Goal: Task Accomplishment & Management: Manage account settings

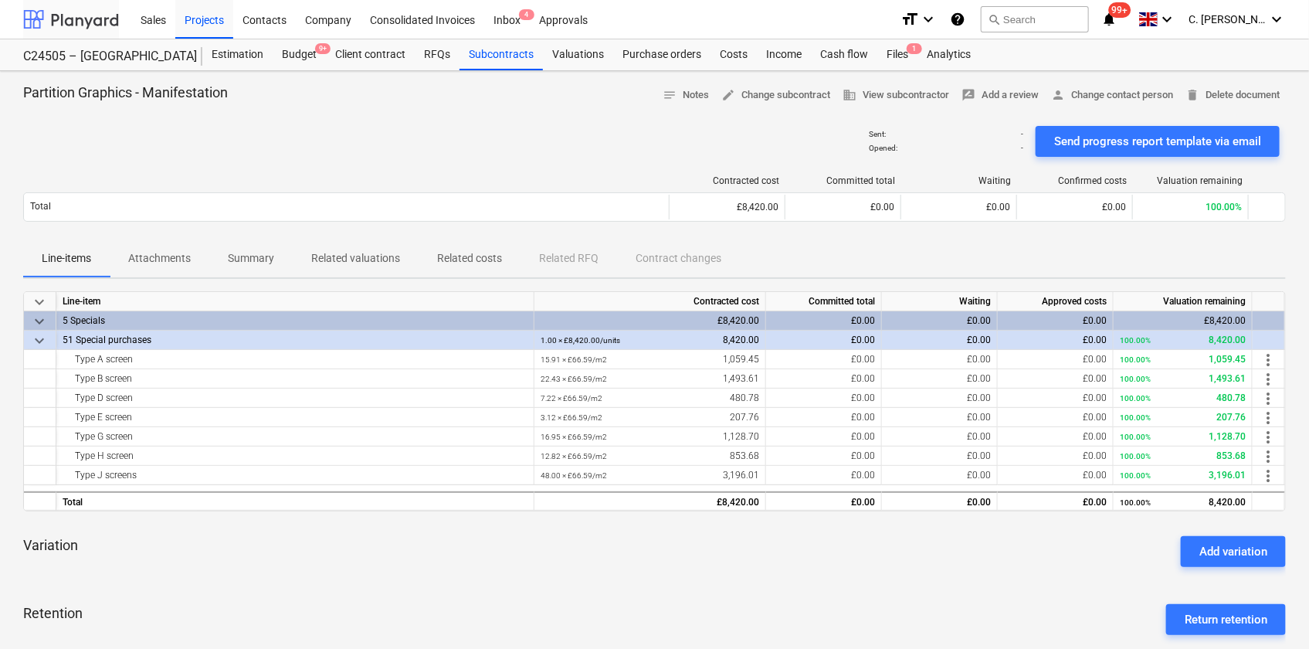
click at [87, 22] on div at bounding box center [71, 19] width 96 height 39
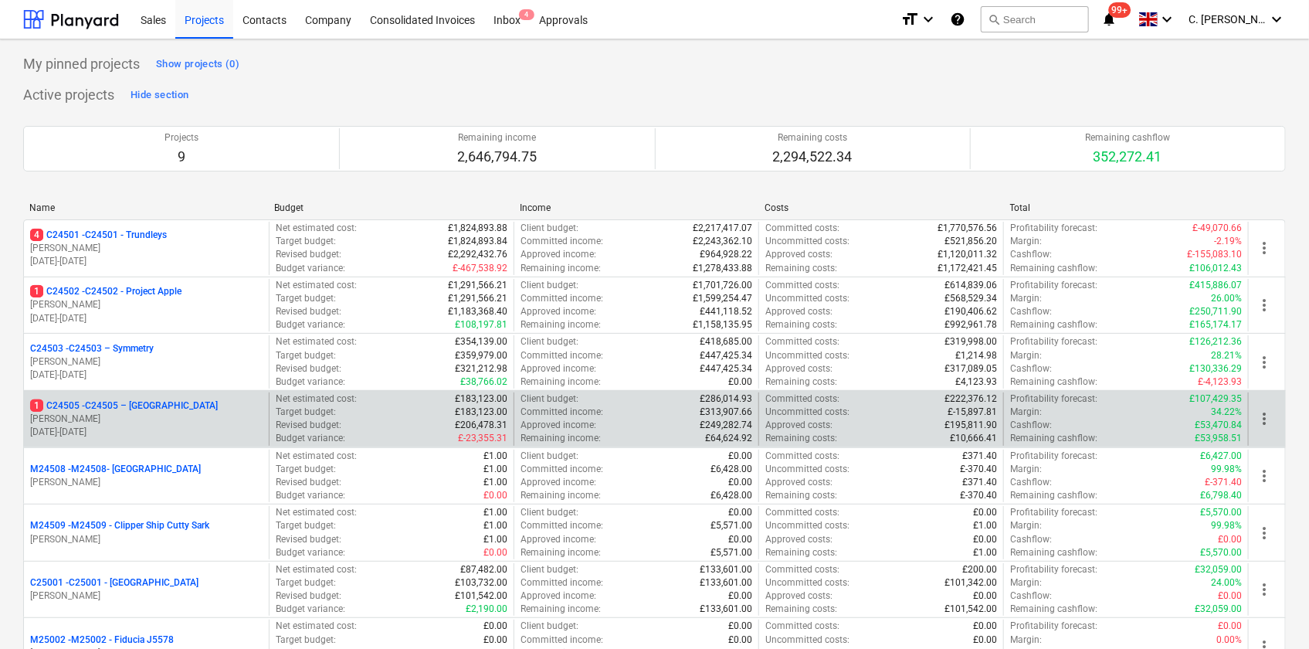
click at [138, 421] on p "[PERSON_NAME]" at bounding box center [146, 418] width 232 height 13
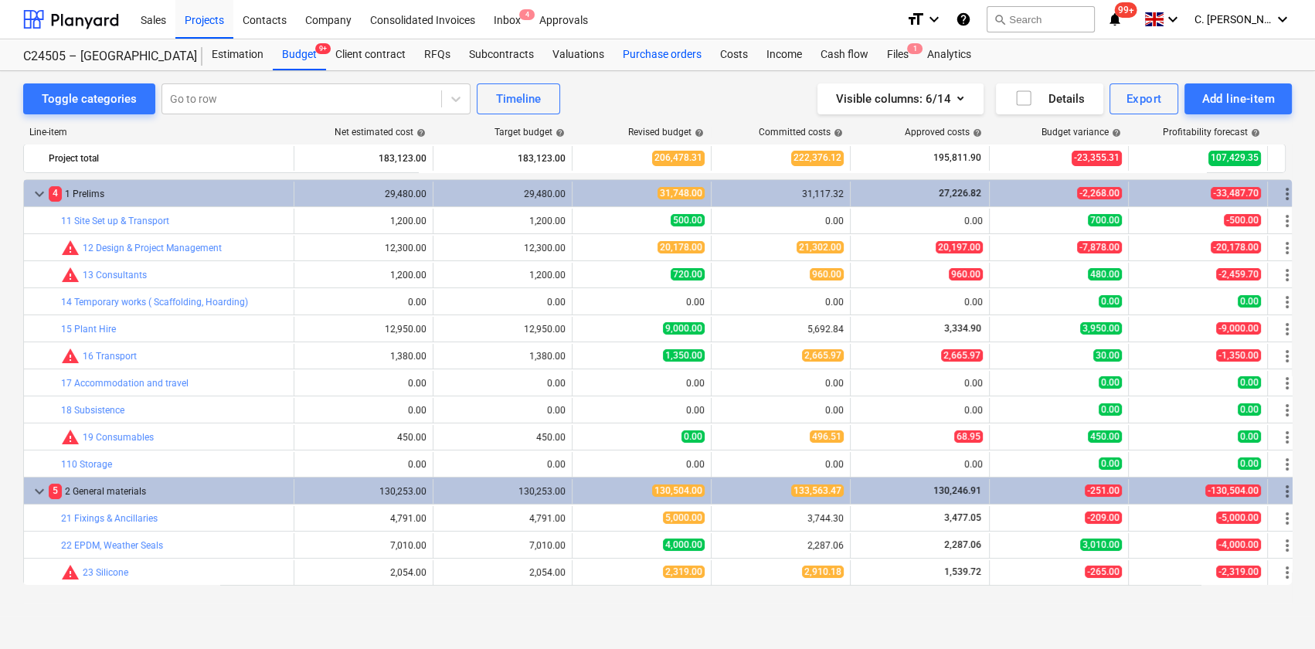
click at [679, 53] on div "Purchase orders" at bounding box center [661, 54] width 97 height 31
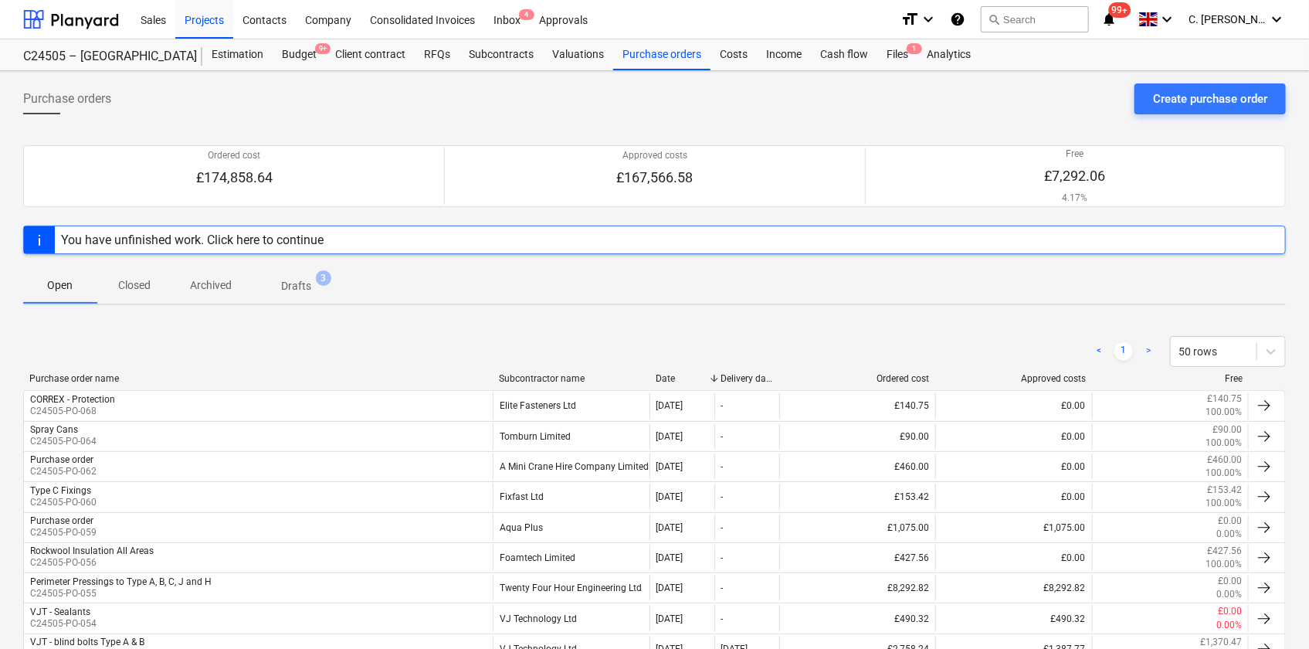
click at [535, 378] on div "Subcontractor name" at bounding box center [571, 378] width 144 height 11
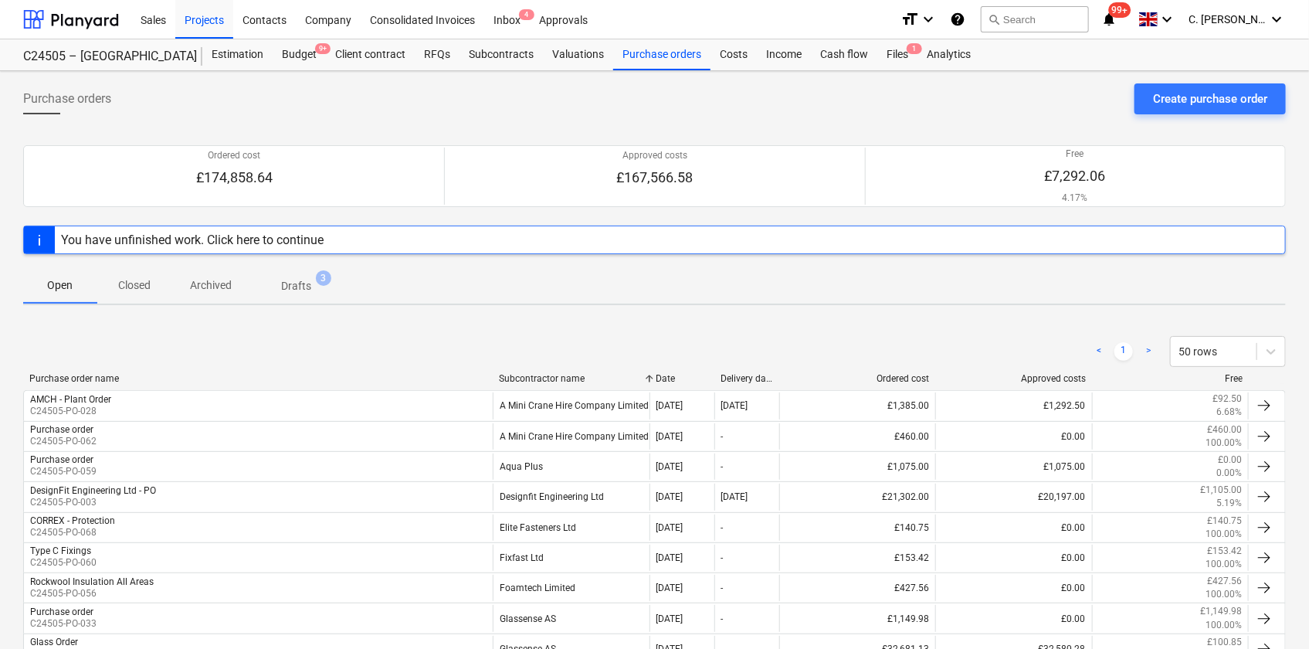
click at [541, 376] on div "Subcontractor name" at bounding box center [571, 378] width 144 height 11
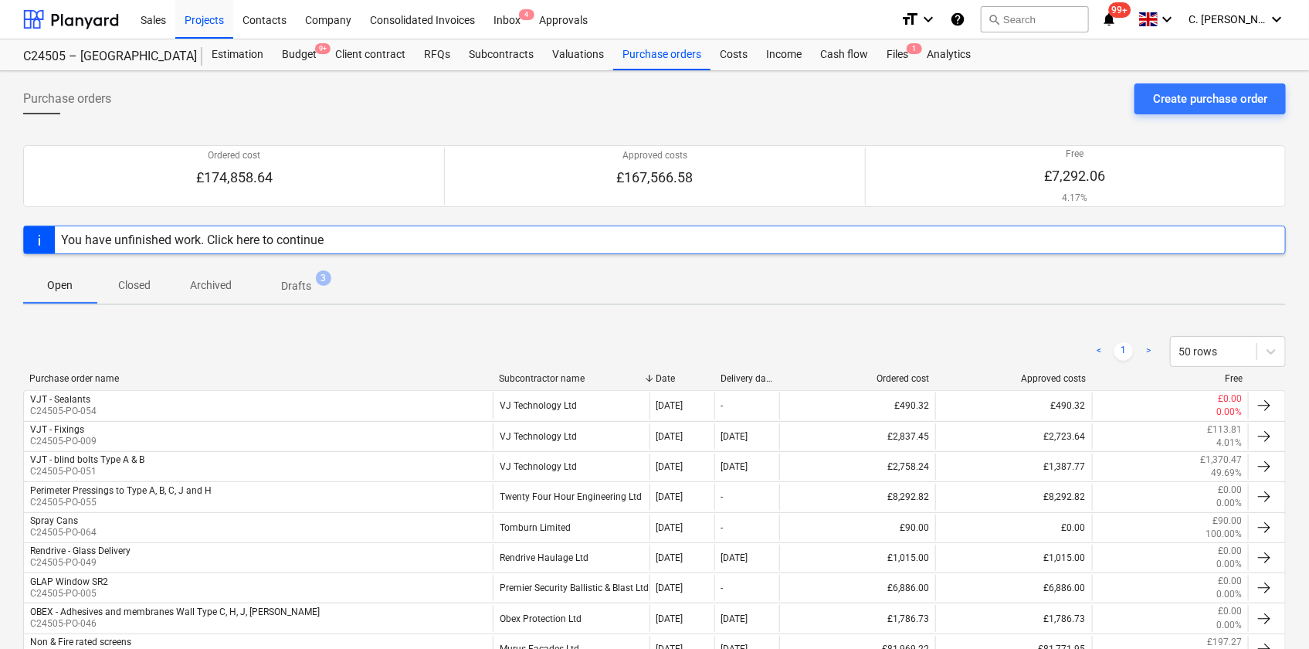
click at [548, 374] on div "Subcontractor name" at bounding box center [571, 378] width 144 height 11
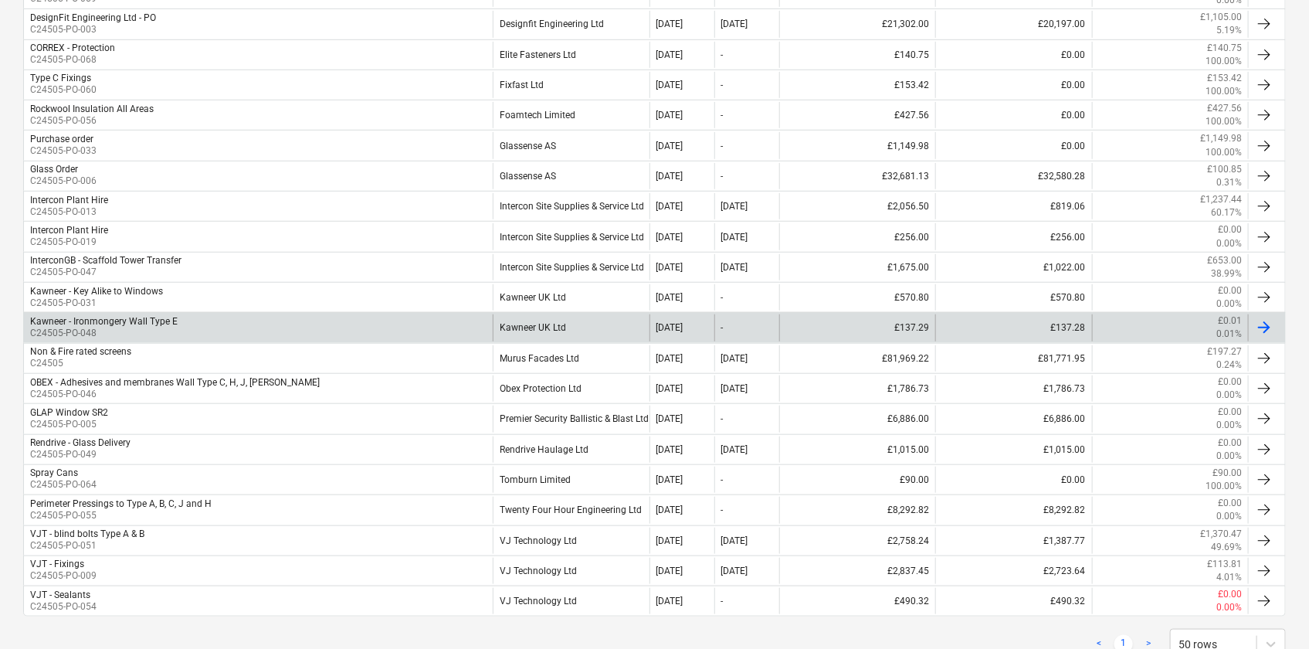
scroll to position [525, 0]
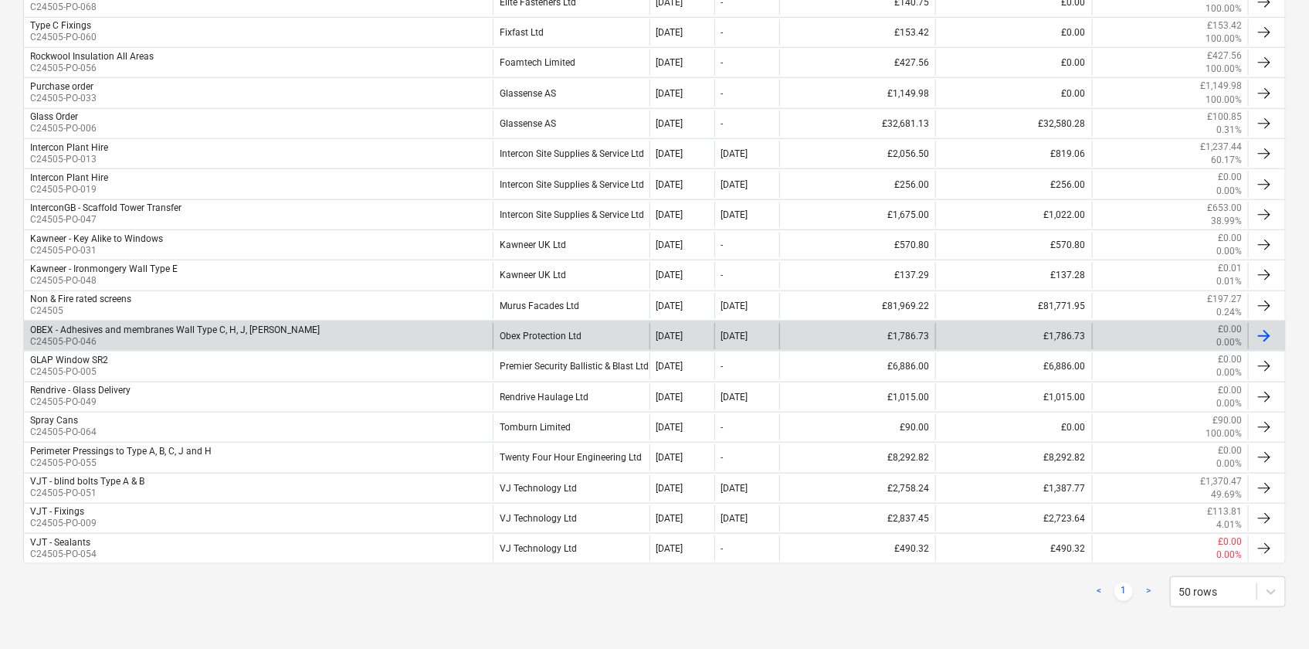
click at [568, 333] on div "Obex Protection Ltd" at bounding box center [571, 336] width 156 height 26
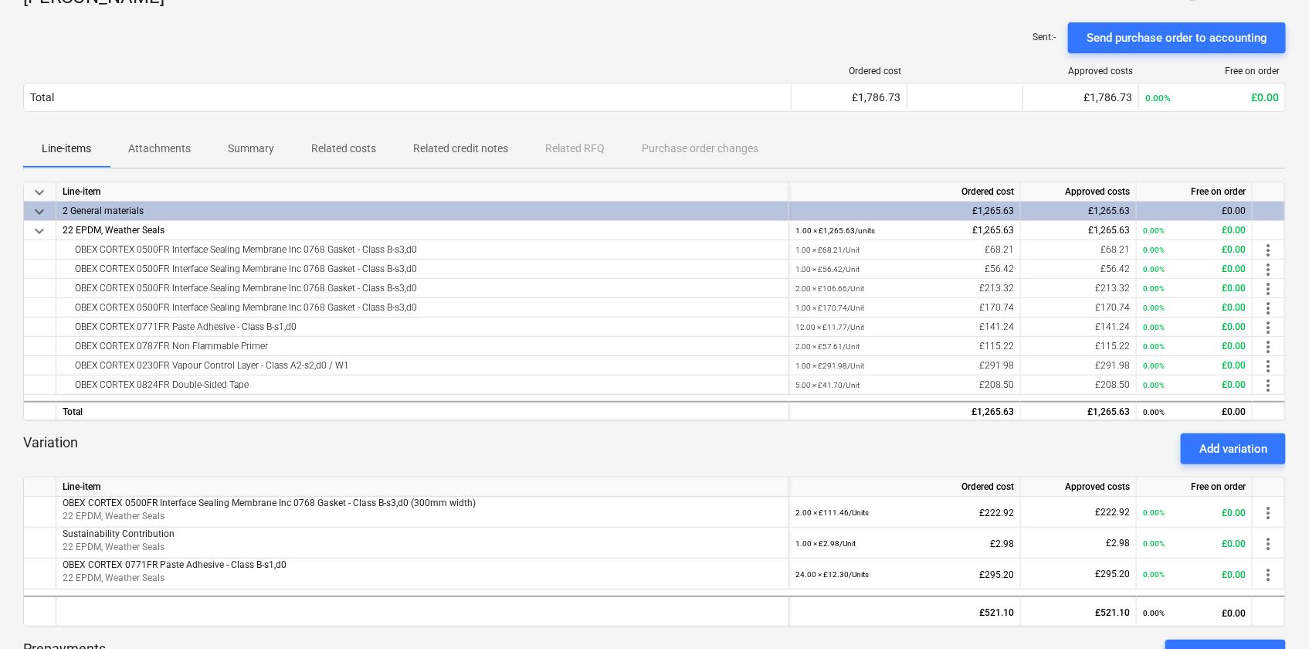
scroll to position [210, 0]
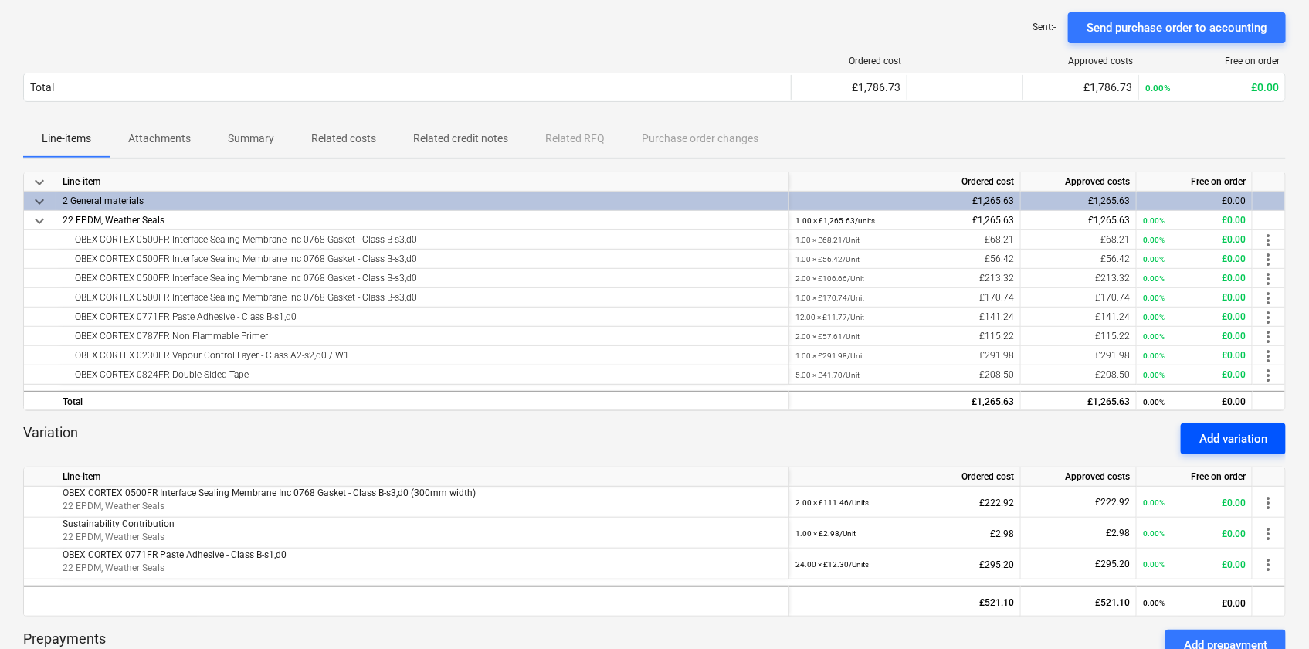
click at [1210, 433] on div "Add variation" at bounding box center [1233, 439] width 68 height 20
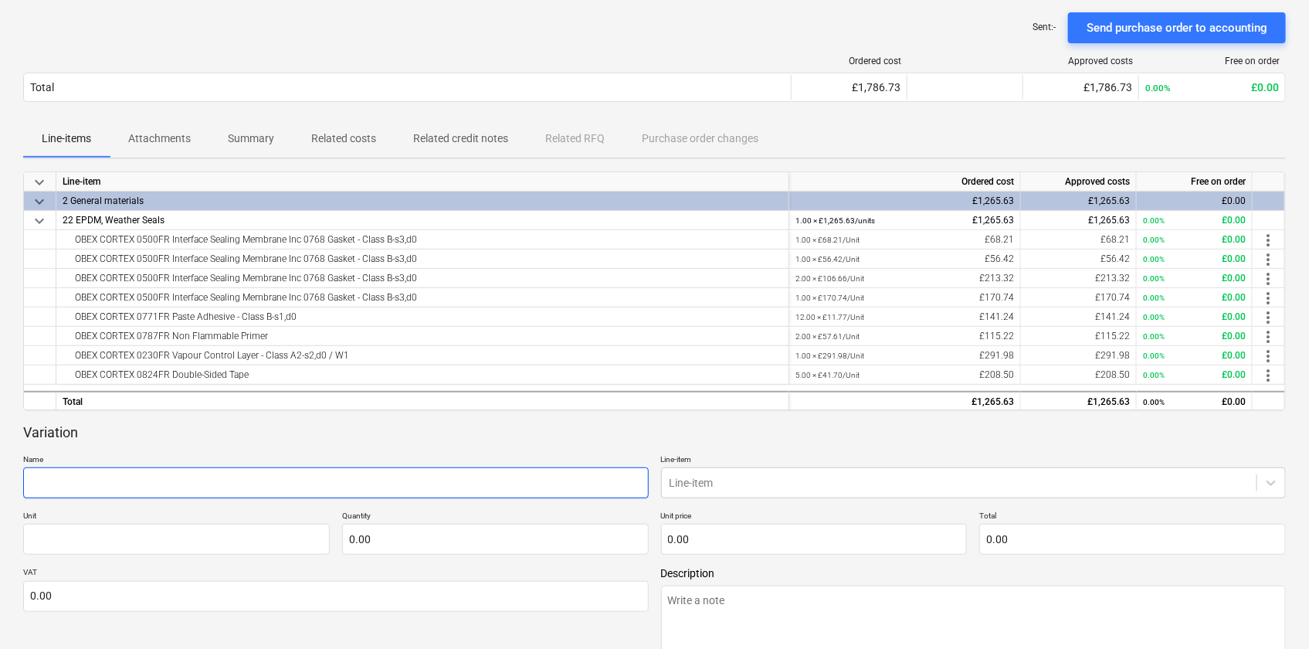
click at [168, 478] on input "text" at bounding box center [336, 482] width 626 height 31
paste input "OBEX CORTEX 0500FR Interface Sealing Membrane Inc 0768 Gasket - Class B-s3,d0"
type textarea "x"
type input "OBEX CORTEX 0500FR Interface Sealing Membrane Inc 0768 Gasket - Class B-s3,d0"
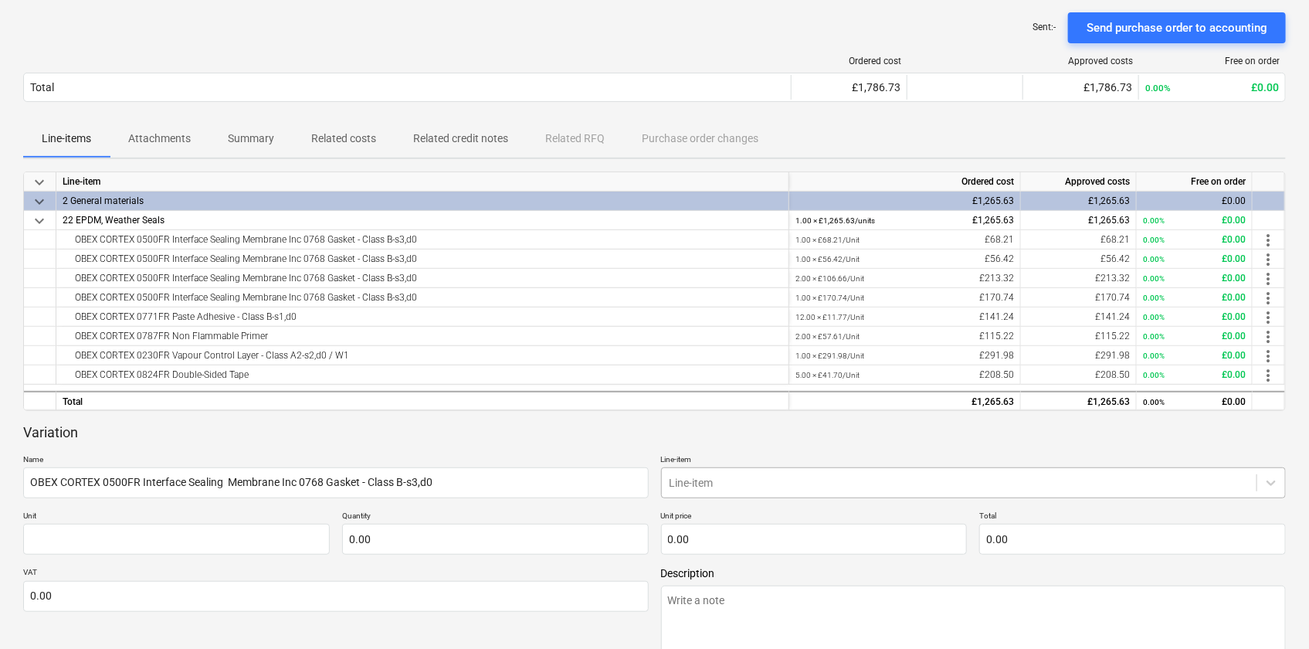
click at [715, 439] on body "Sales Projects Contacts Company Consolidated Invoices Inbox 4 Approvals format_…" at bounding box center [654, 114] width 1309 height 649
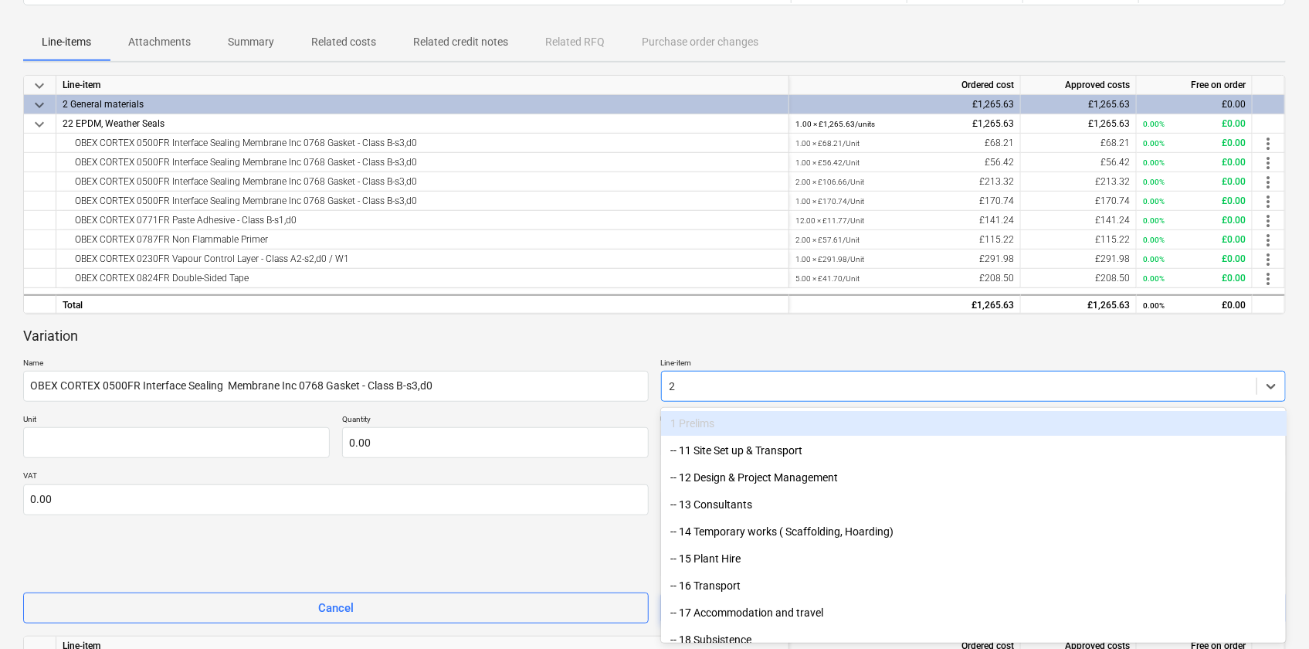
type input "22"
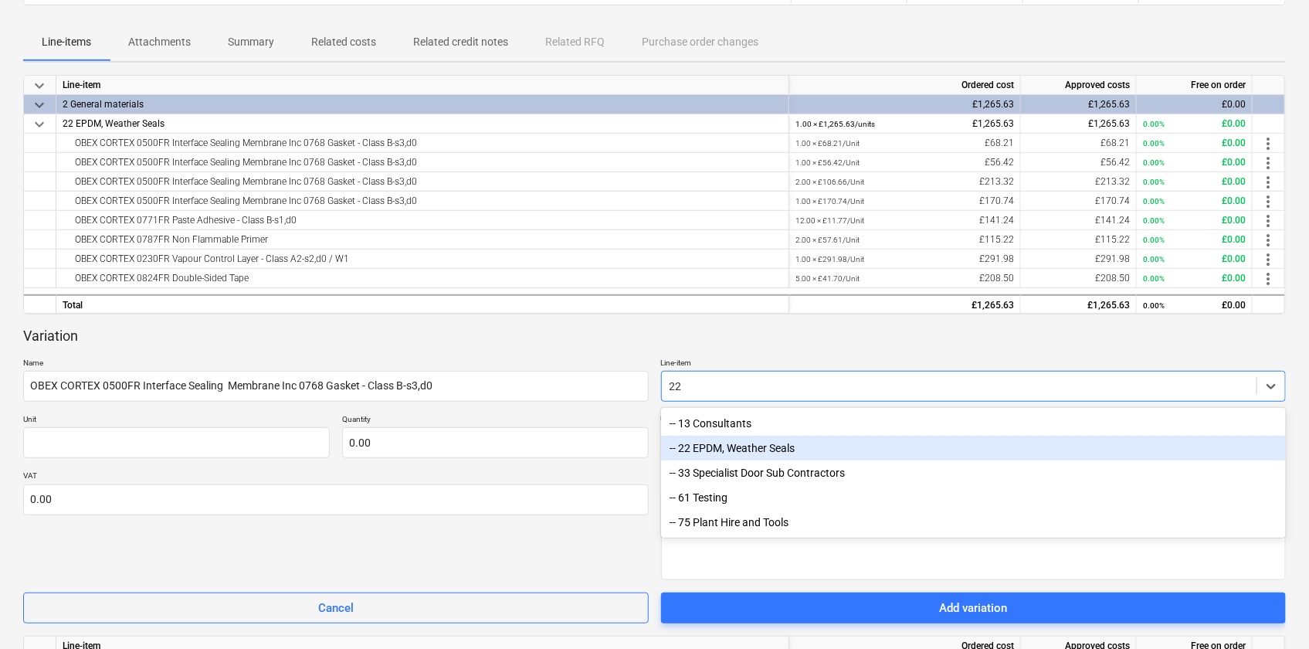
click at [740, 448] on div "-- 22 EPDM, Weather Seals" at bounding box center [974, 448] width 626 height 25
type textarea "x"
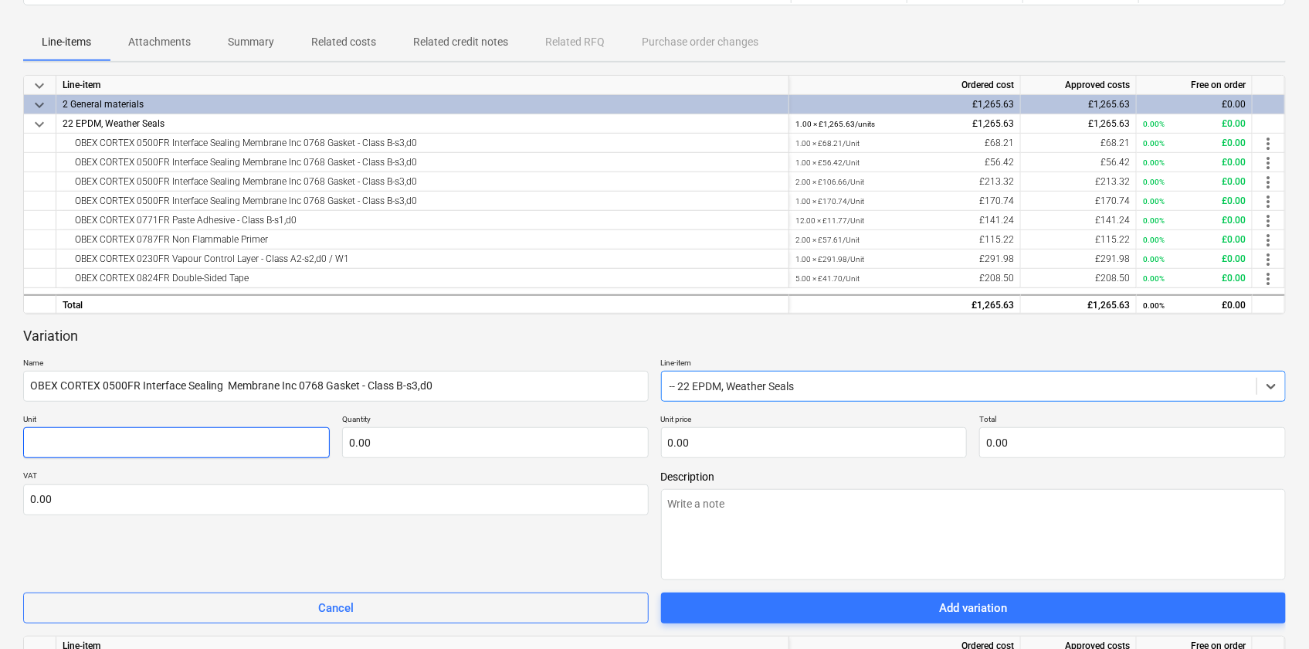
click at [231, 440] on input "text" at bounding box center [176, 442] width 307 height 31
type textarea "x"
type input "U"
type textarea "x"
type input "Un"
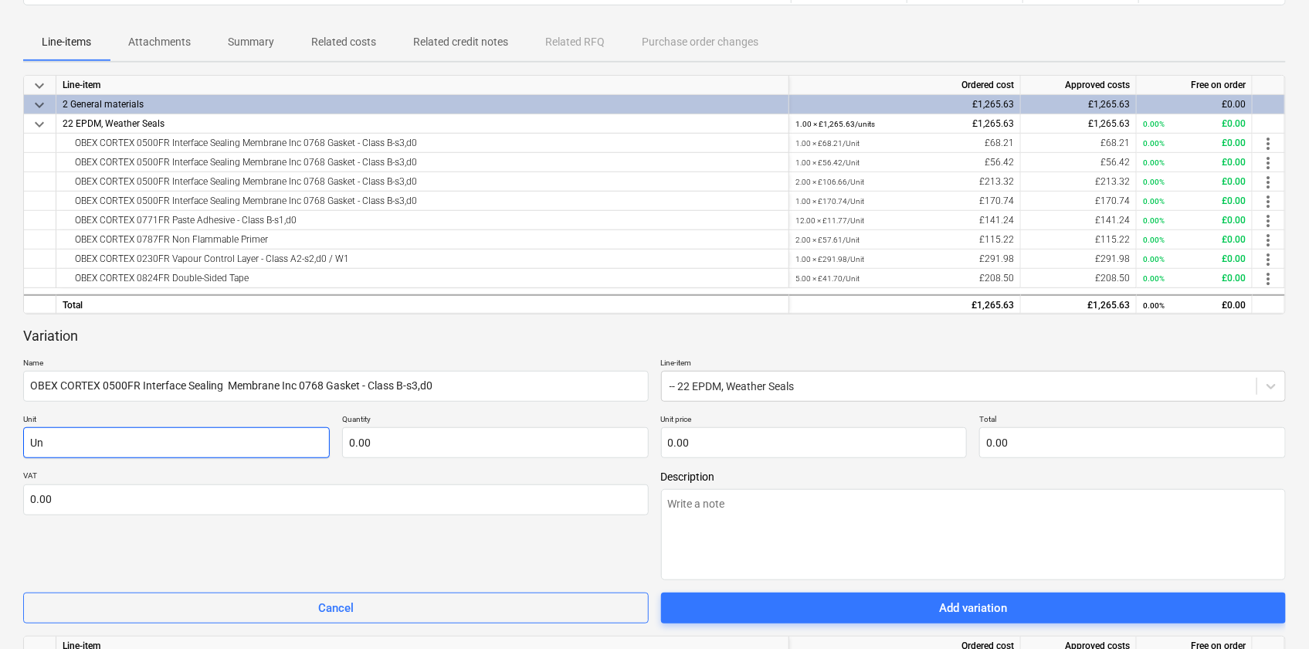
type textarea "x"
type input "Uni"
type textarea "x"
type input "Unit"
click at [373, 443] on input "text" at bounding box center [495, 442] width 307 height 31
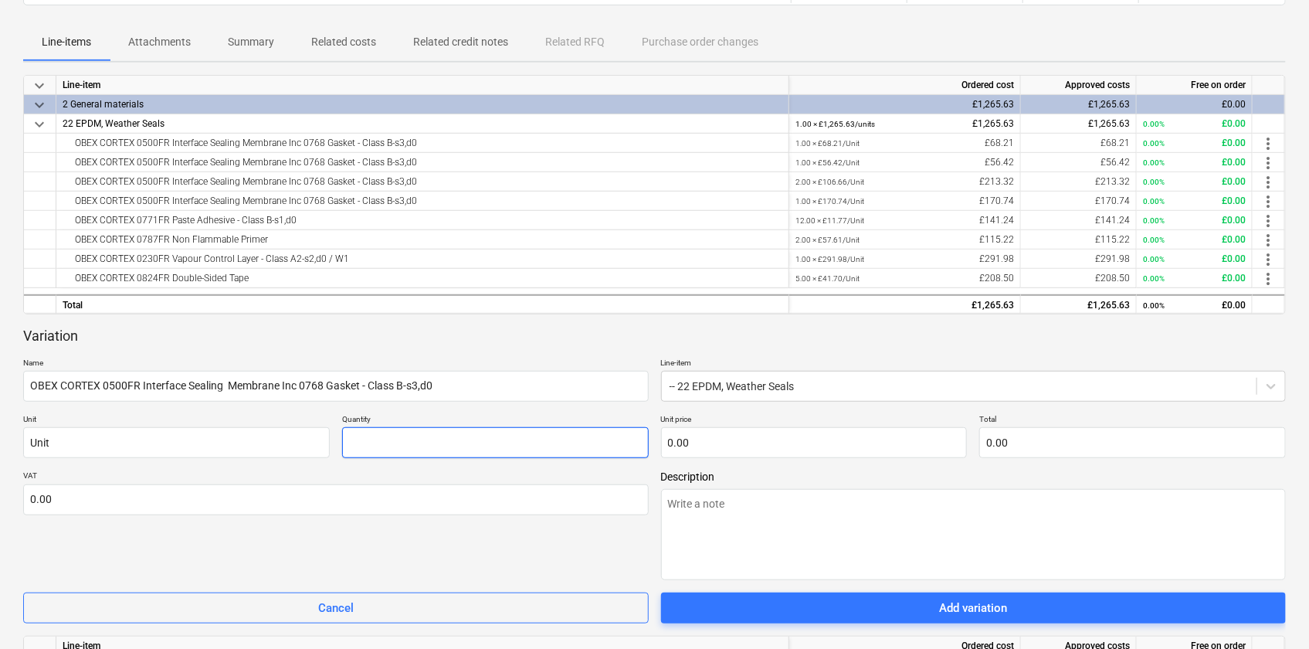
type textarea "x"
type input "2.00"
click at [811, 438] on input "text" at bounding box center [814, 442] width 307 height 31
type textarea "x"
type input "1"
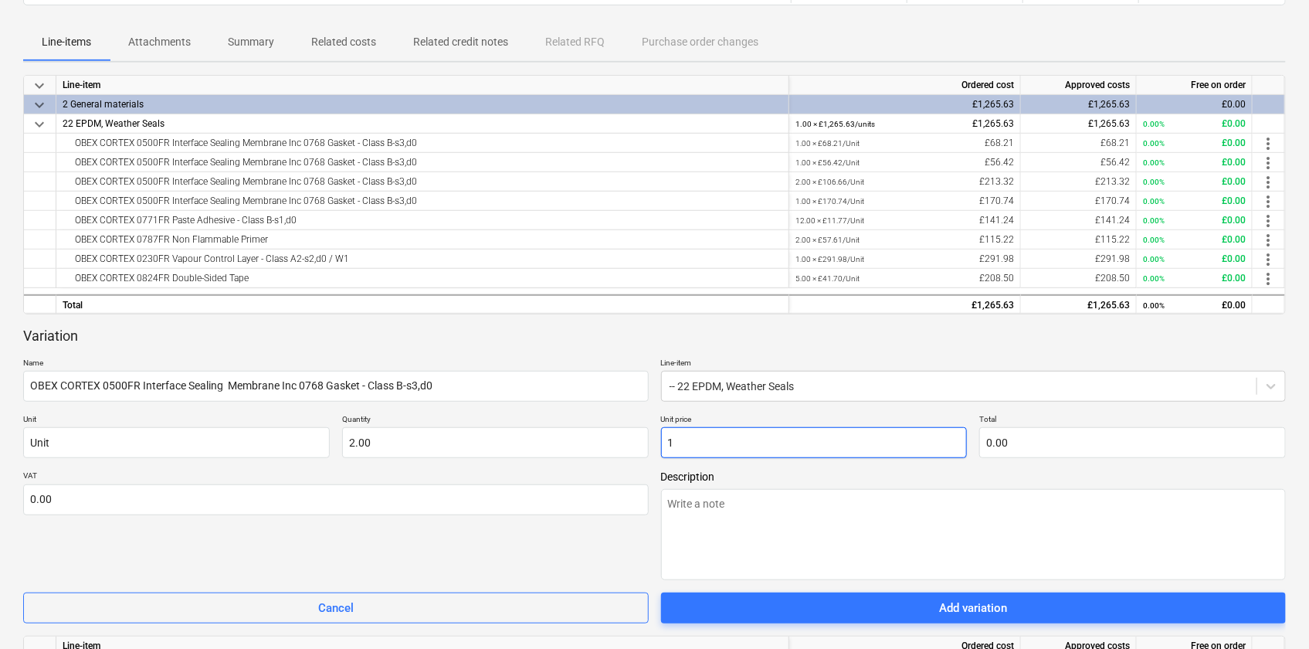
type input "2.00"
type textarea "x"
type input "11"
type input "22.00"
type textarea "x"
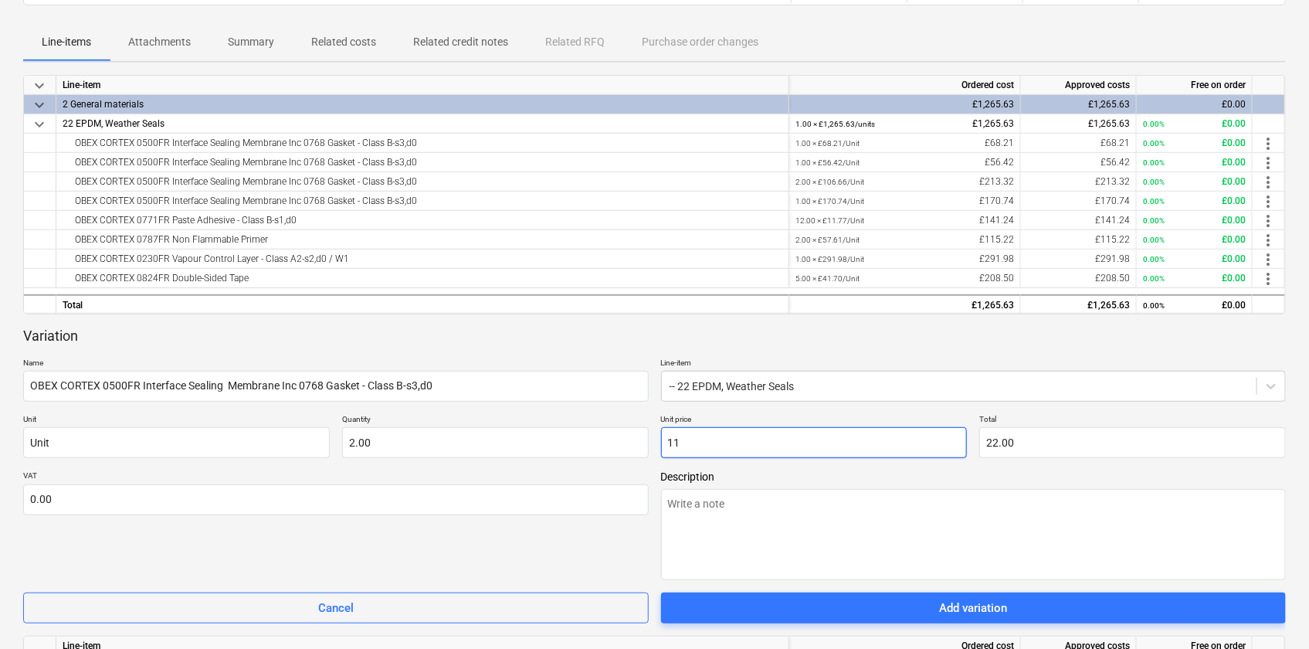
type input "111"
type input "222.00"
type textarea "x"
type input "111."
type textarea "x"
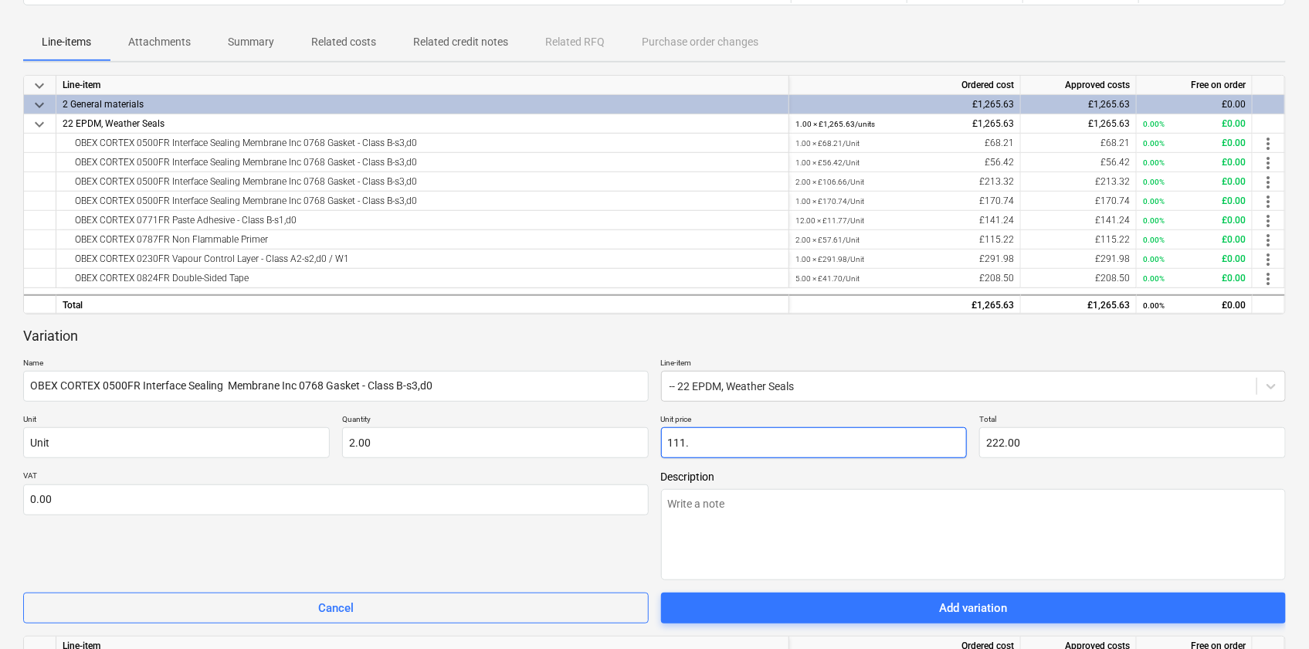
type input "111.4"
type input "222.80"
type textarea "x"
type input "111.46"
type input "222.92"
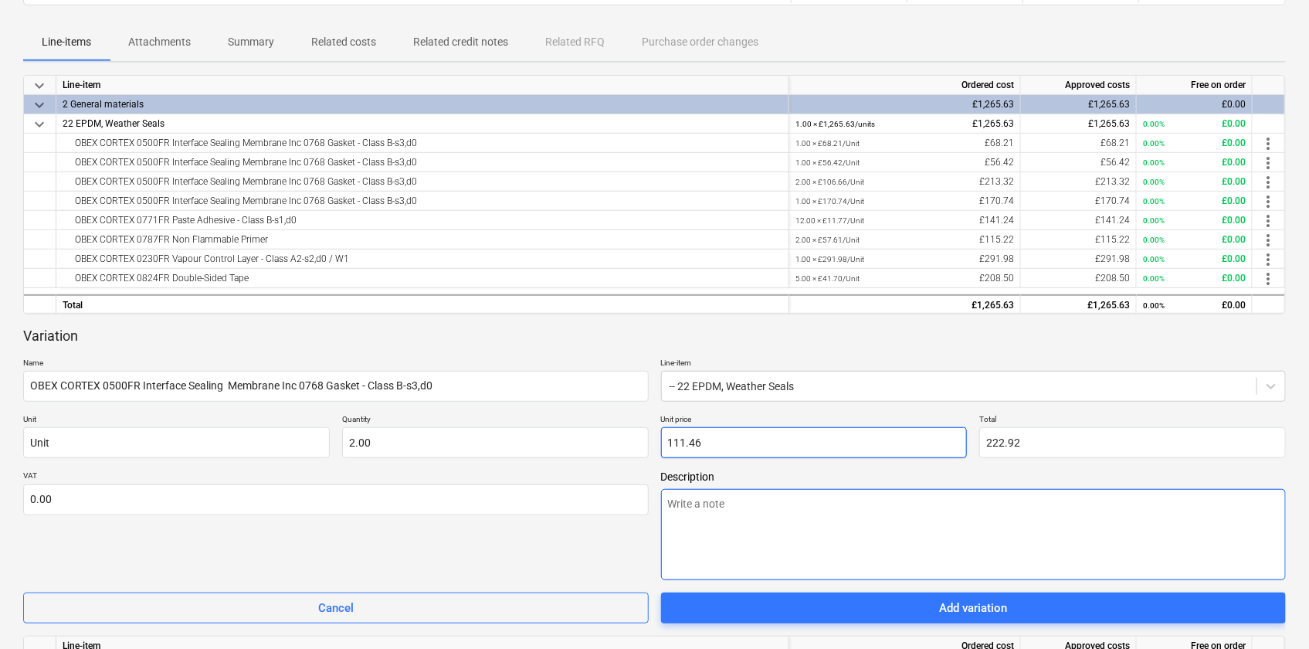
type input "111.46"
click at [773, 491] on textarea at bounding box center [974, 534] width 626 height 91
click at [771, 521] on textarea at bounding box center [974, 534] width 626 height 91
type textarea "x"
type textarea "T"
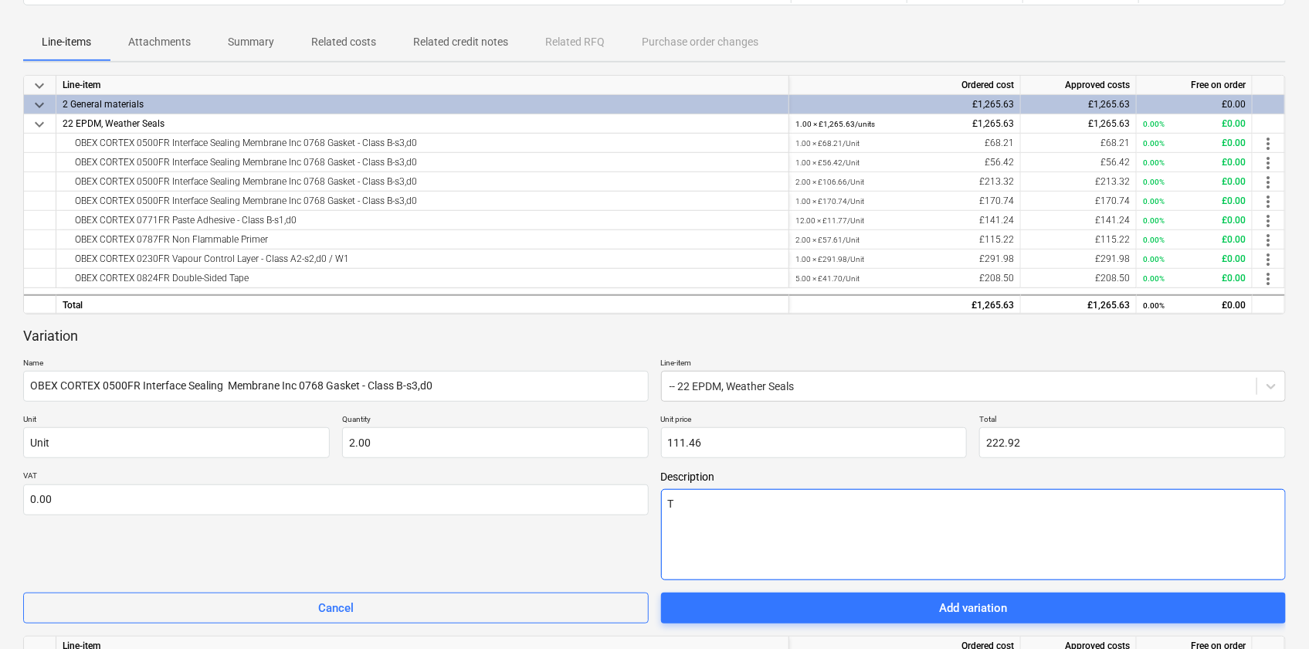
type textarea "x"
type textarea "To"
type textarea "x"
type textarea "To"
type textarea "x"
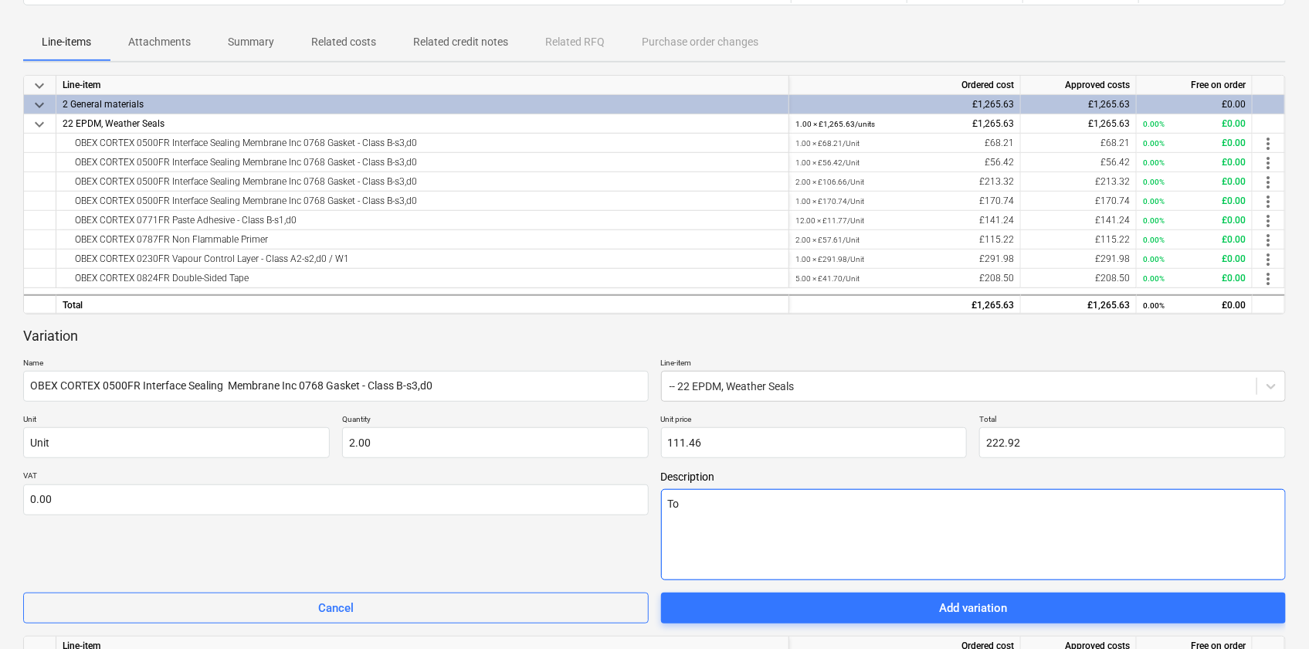
type textarea "To c"
type textarea "x"
type textarea "To co"
type textarea "x"
type textarea "To com"
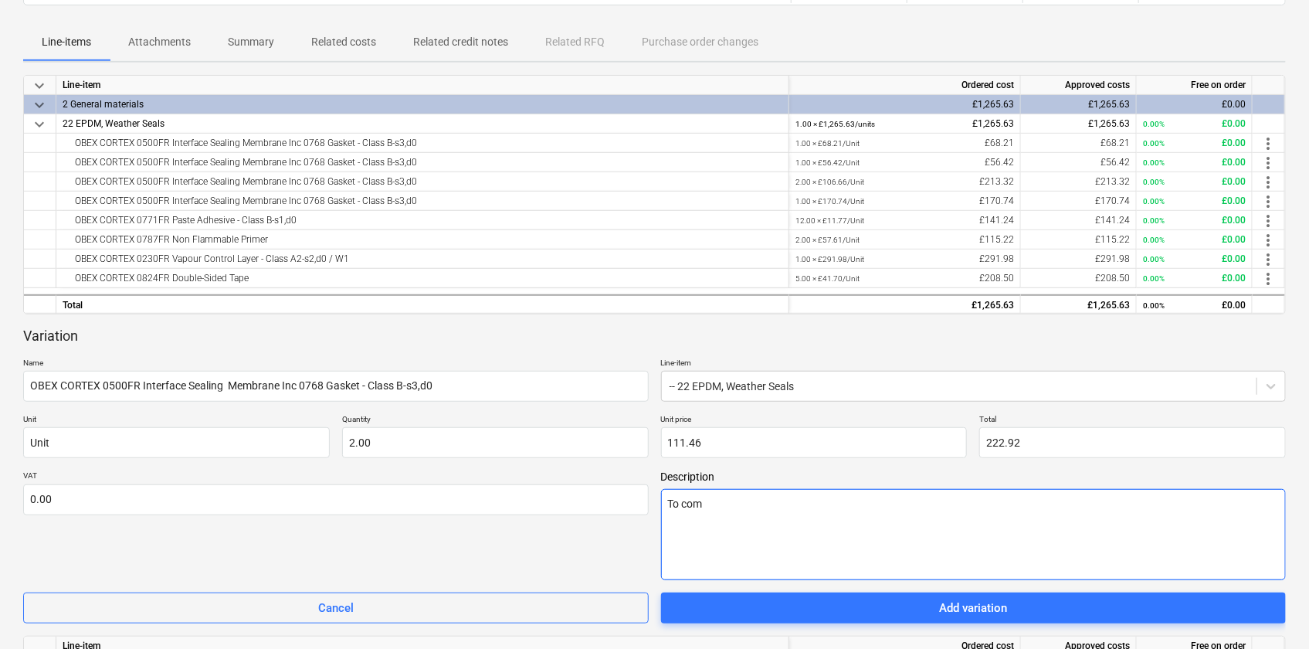
type textarea "x"
type textarea "To comp"
type textarea "x"
type textarea "To comple"
type textarea "x"
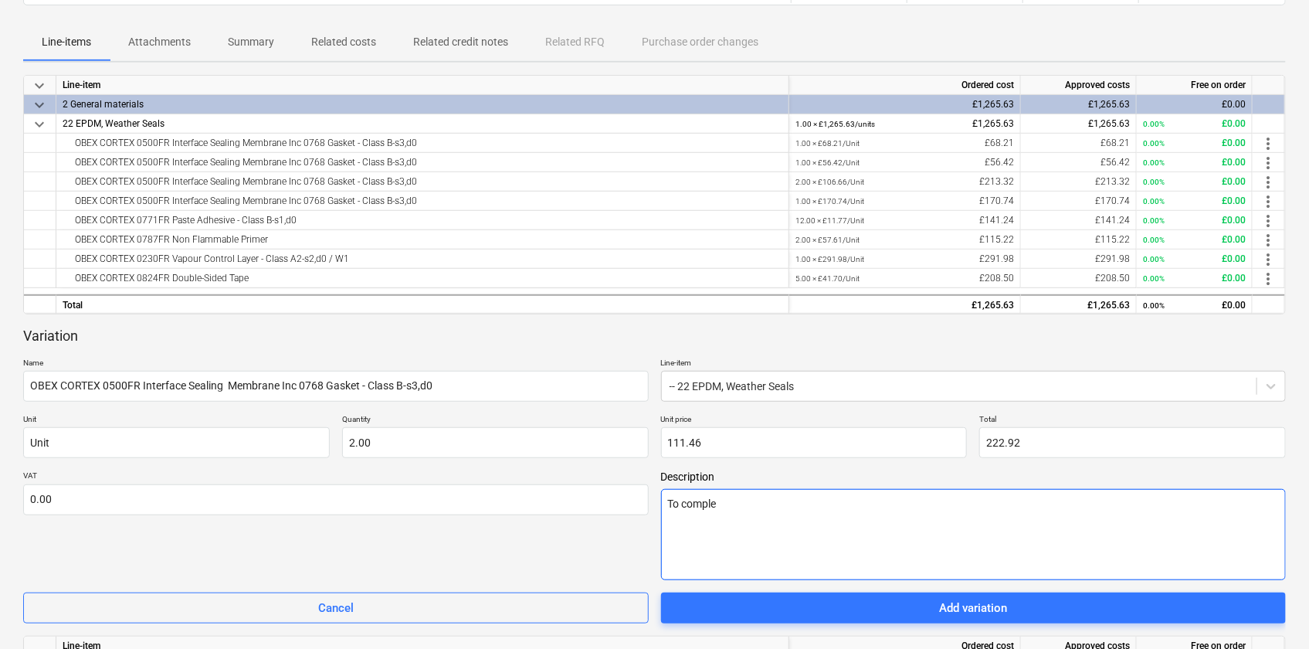
type textarea "To complet"
type textarea "x"
type textarea "To complete"
type textarea "x"
type textarea "To complete"
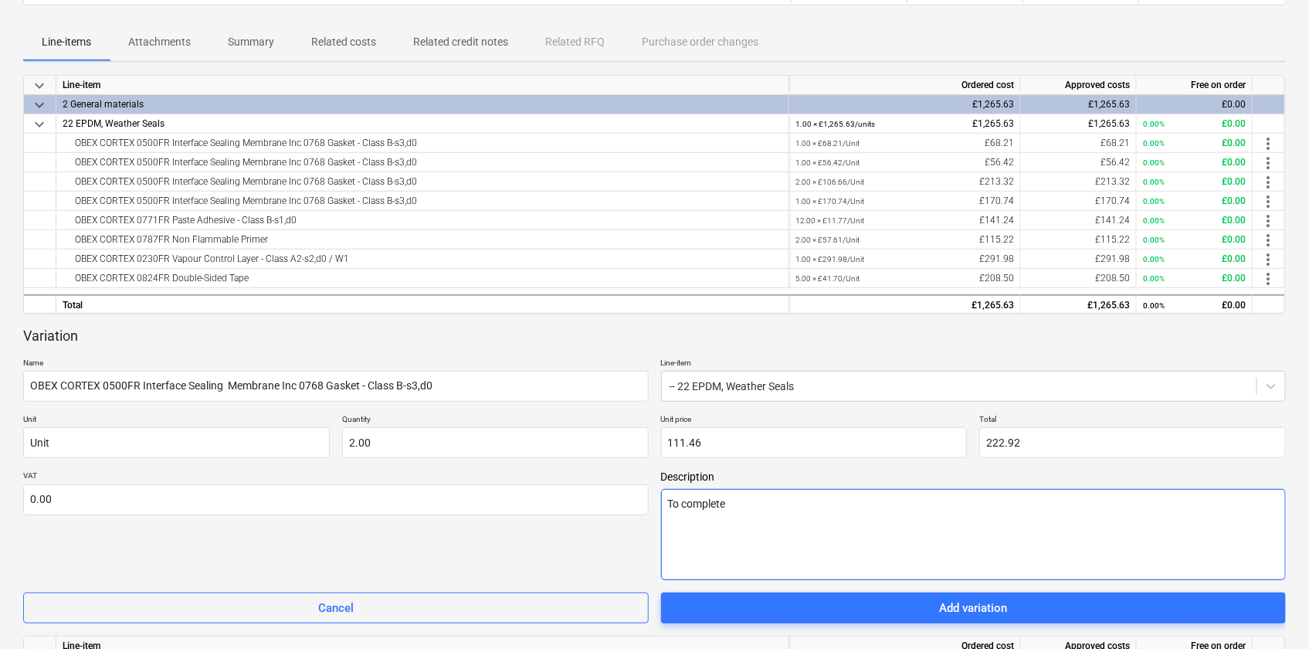
type textarea "x"
type textarea "To complete T"
type textarea "x"
type textarea "To complete Ty"
type textarea "x"
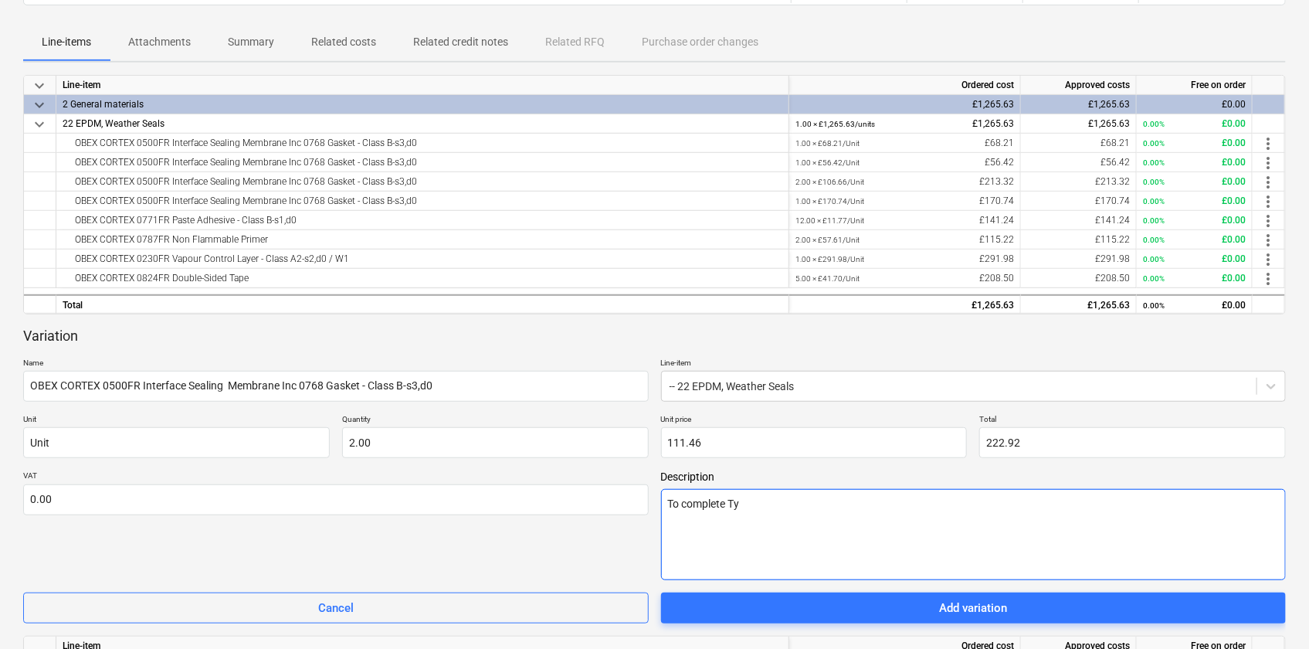
type textarea "To complete Typ"
type textarea "x"
type textarea "To complete Type"
type textarea "x"
type textarea "To complete Type H"
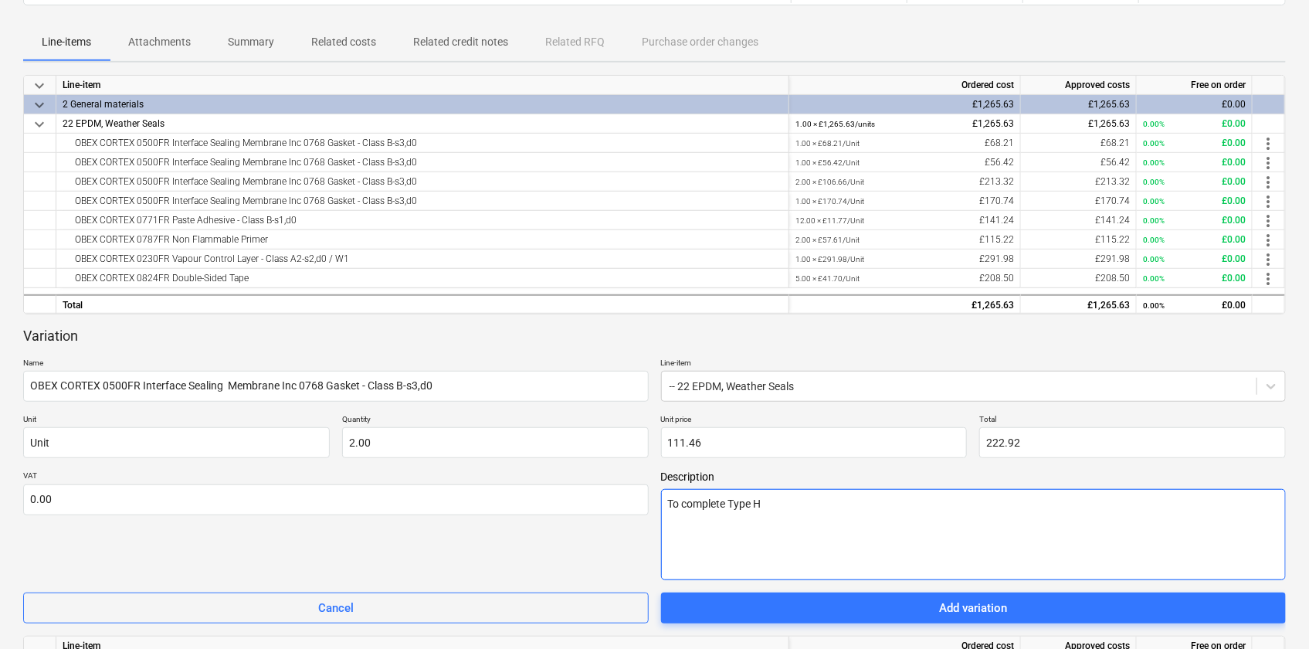
type textarea "x"
type textarea "To complete Type H,"
type textarea "x"
type textarea "To complete Type H,"
type textarea "x"
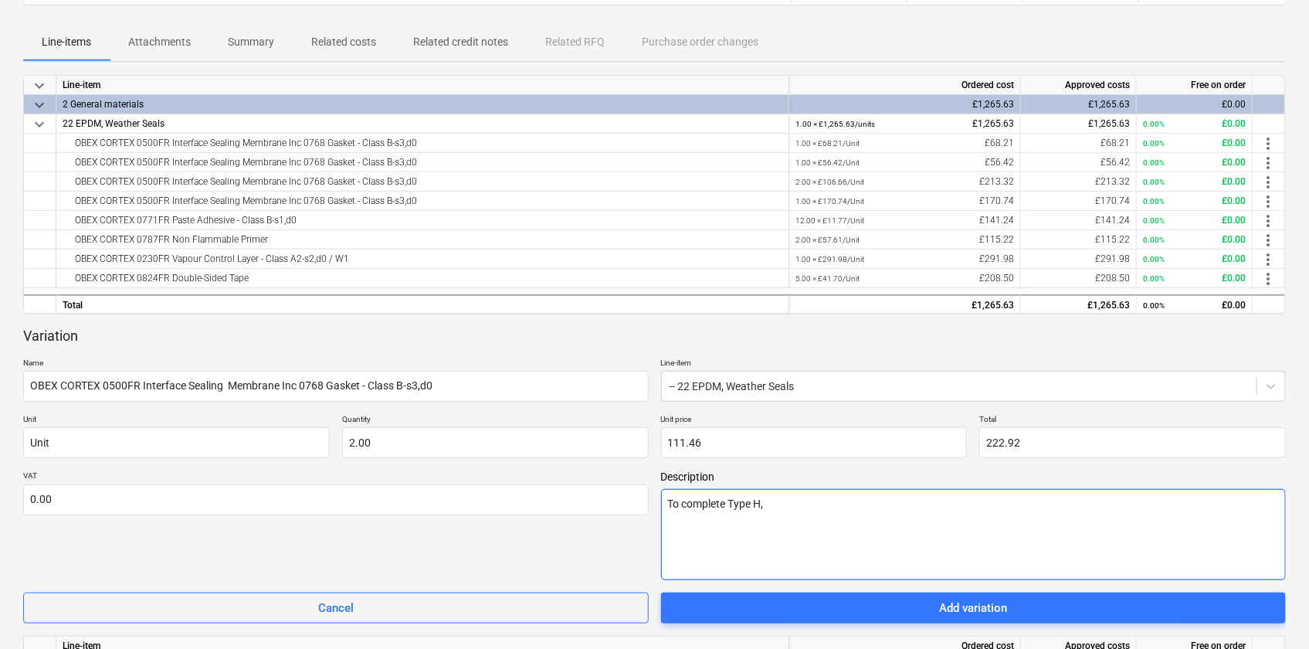
type textarea "To complete Type H, J"
type textarea "x"
type textarea "To complete Type H, J,"
type textarea "x"
type textarea "To complete Type H, J,"
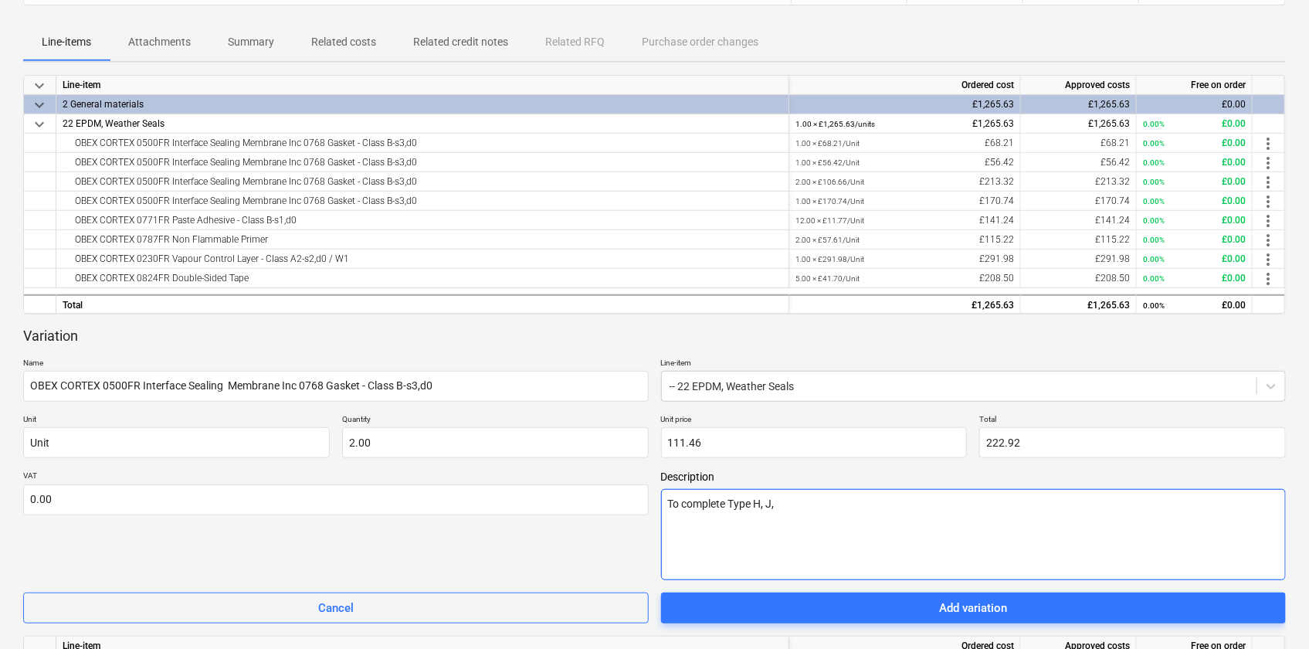
type textarea "x"
type textarea "To complete Type H, J, C"
type textarea "x"
type textarea "To complete Type H, J, Cl"
type textarea "x"
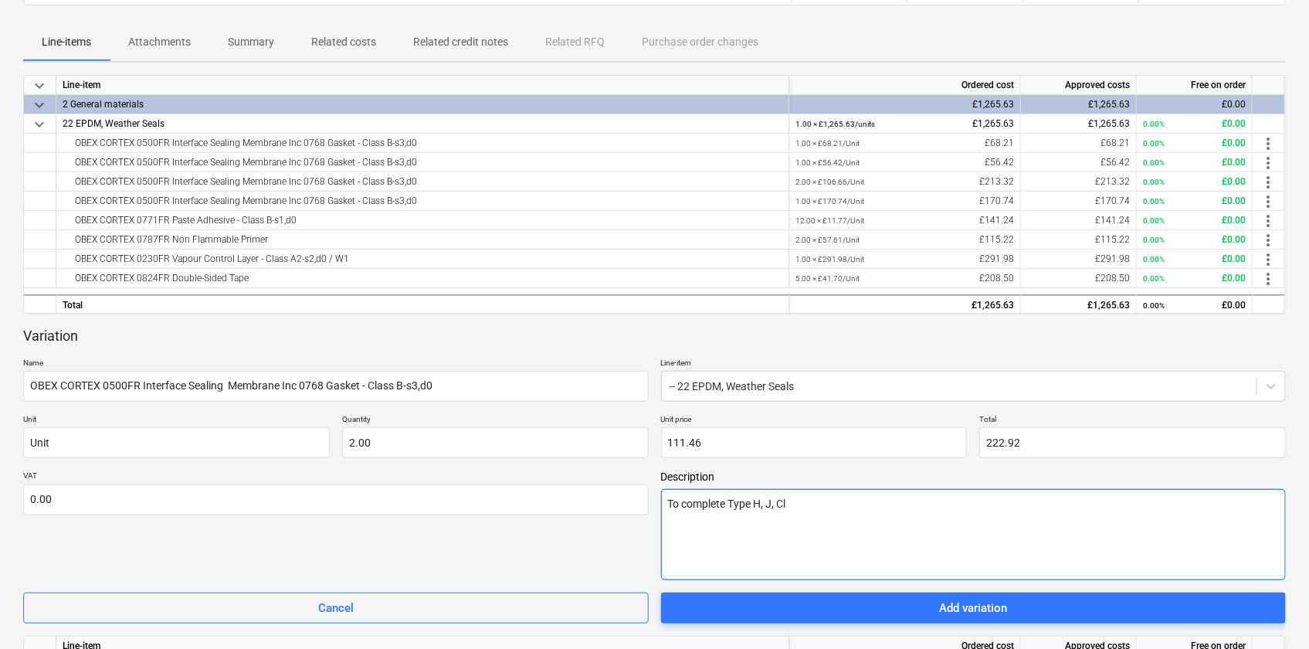
type textarea "To complete Type H, J, Cle"
type textarea "x"
type textarea "To complete Type H, J, Cler"
type textarea "x"
type textarea "To complete Type H, J, Clere"
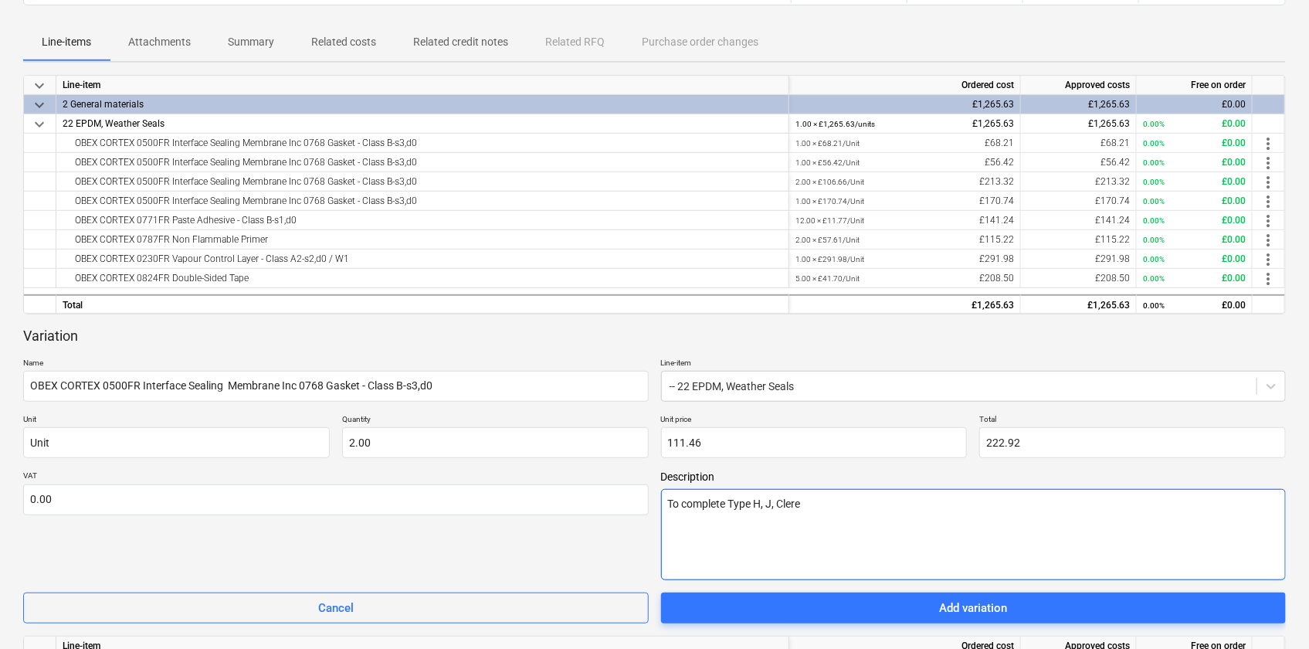
type textarea "x"
type textarea "To complete Type H, J, Cleres"
type textarea "x"
type textarea "To complete Type H, J, [PERSON_NAME]"
type textarea "x"
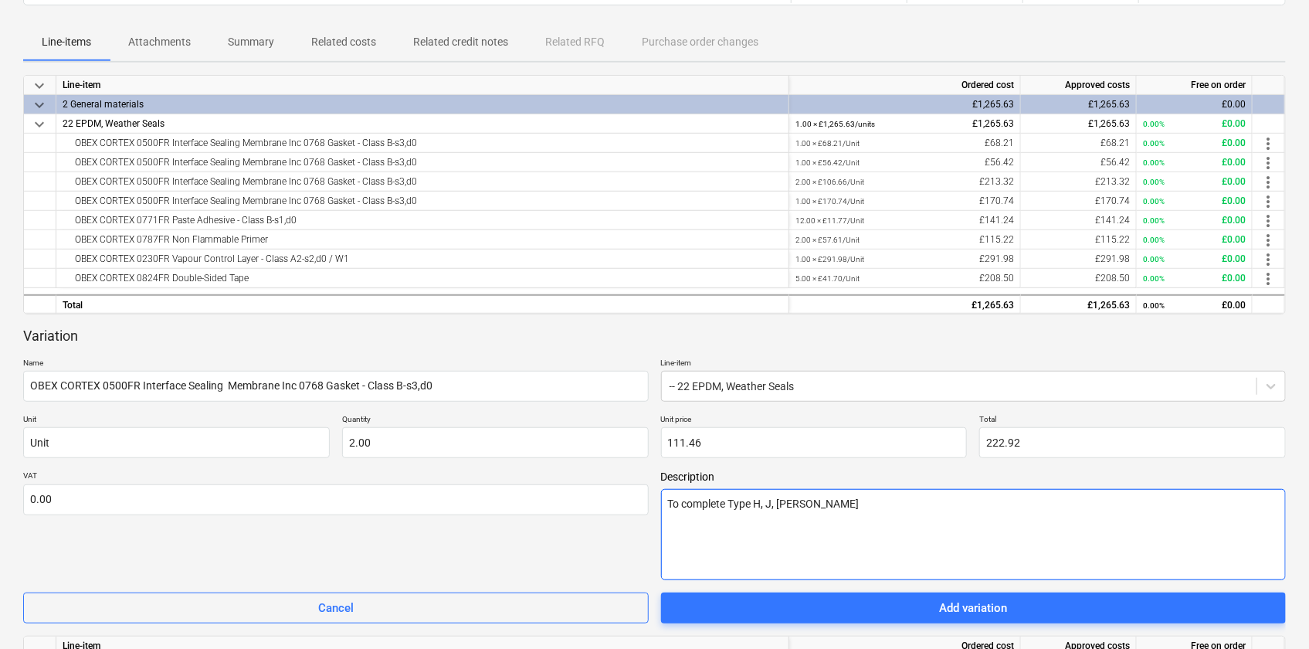
type textarea "To complete Type H, J, [PERSON_NAME]"
type textarea "x"
type textarea "To complete Type H, J, [PERSON_NAME]"
type textarea "x"
type textarea "To complete Type H, J, [PERSON_NAME]"
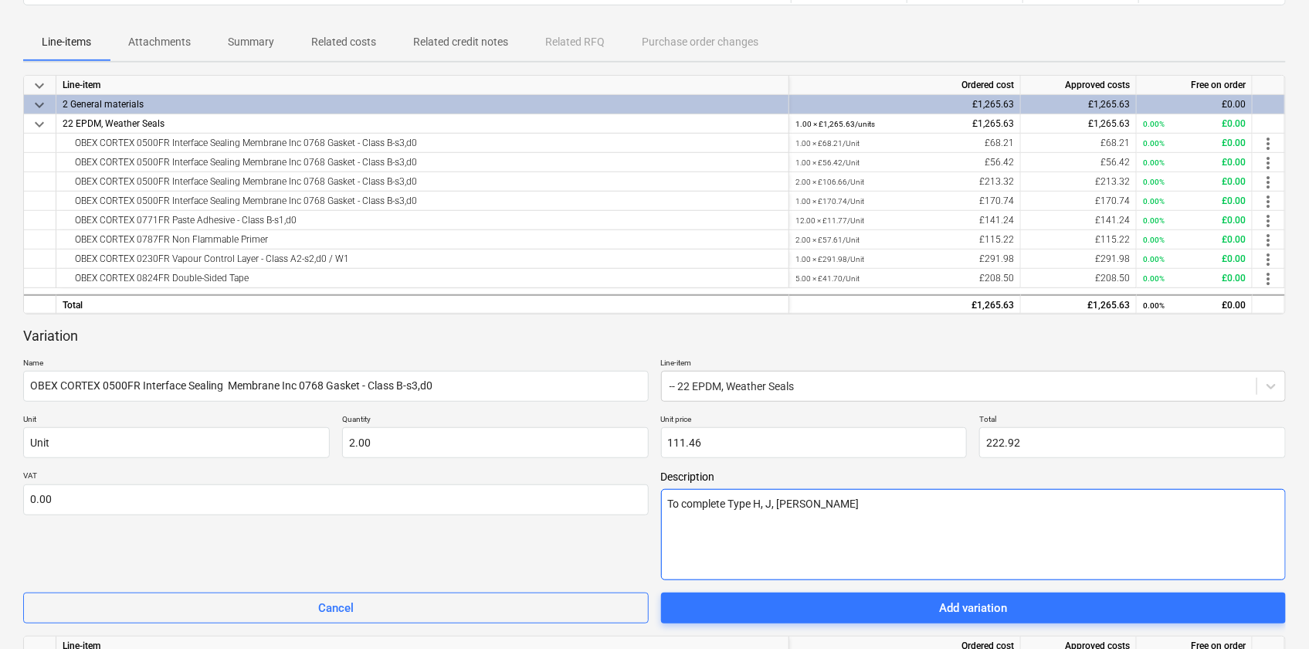
type textarea "x"
type textarea "To complete Type H, J, Clerestrory"
type textarea "x"
type textarea "To complete Type H, J, Clerestrory"
type textarea "x"
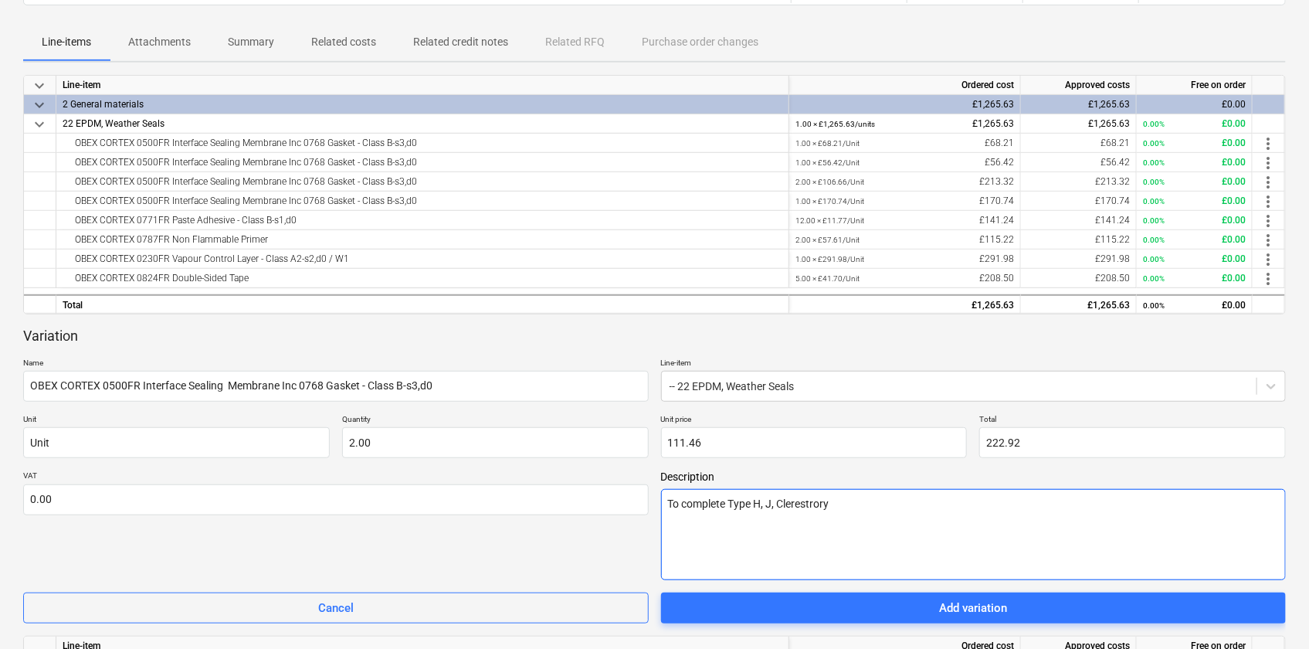
type textarea "To complete Type H, J, Clerestrory"
type textarea "x"
type textarea "To complete Type H, J, [PERSON_NAME]"
type textarea "x"
type textarea "To complete Type H, J, [PERSON_NAME]"
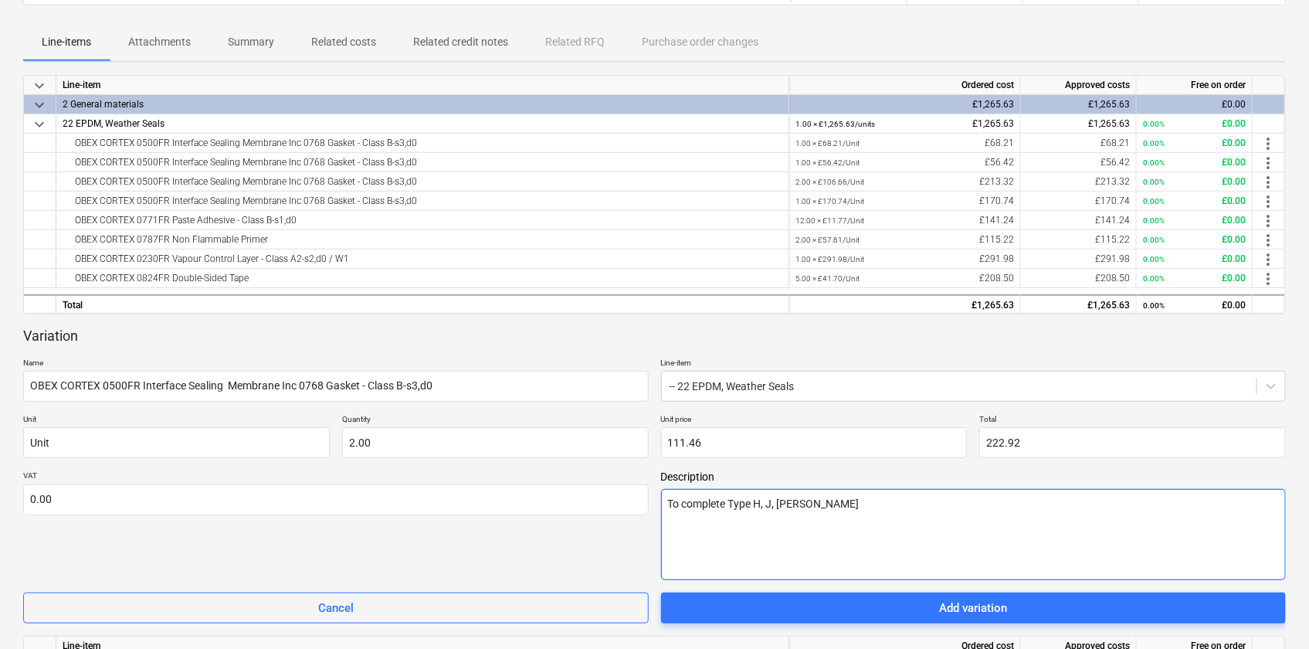
type textarea "x"
type textarea "To complete Type H, J, [PERSON_NAME]"
type textarea "x"
type textarea "To complete Type H, J, [PERSON_NAME]"
type textarea "x"
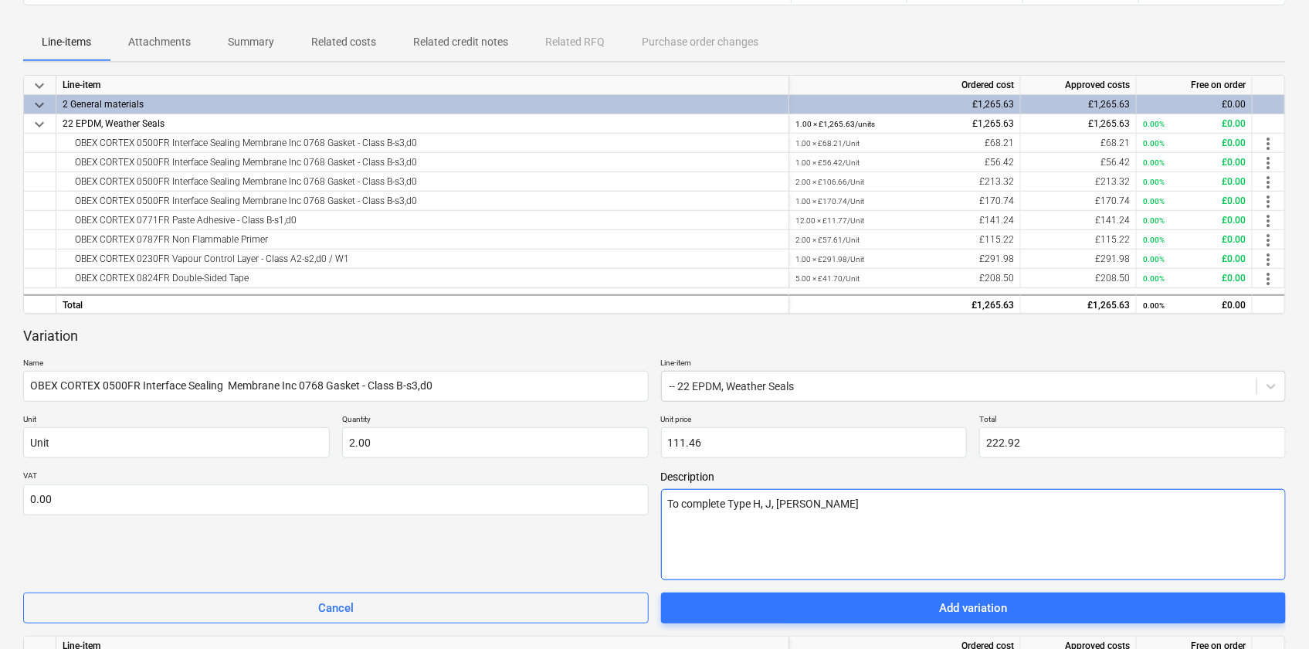
type textarea "To complete Type H, J, Cleres"
type textarea "x"
type textarea "To complete Type H, J, Clere"
type textarea "x"
type textarea "To complete Type H, J, Cler"
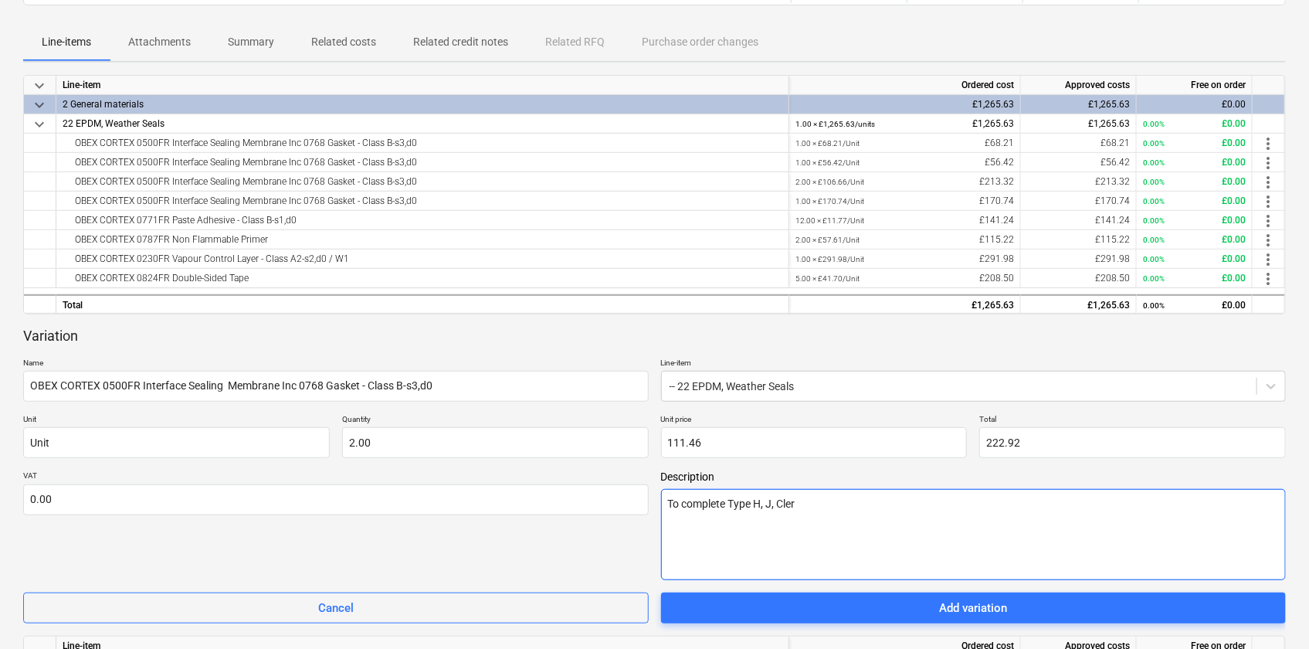
type textarea "x"
type textarea "To complete Type H, J, Cle"
type textarea "x"
type textarea "To complete Type H, J, Cl"
type textarea "x"
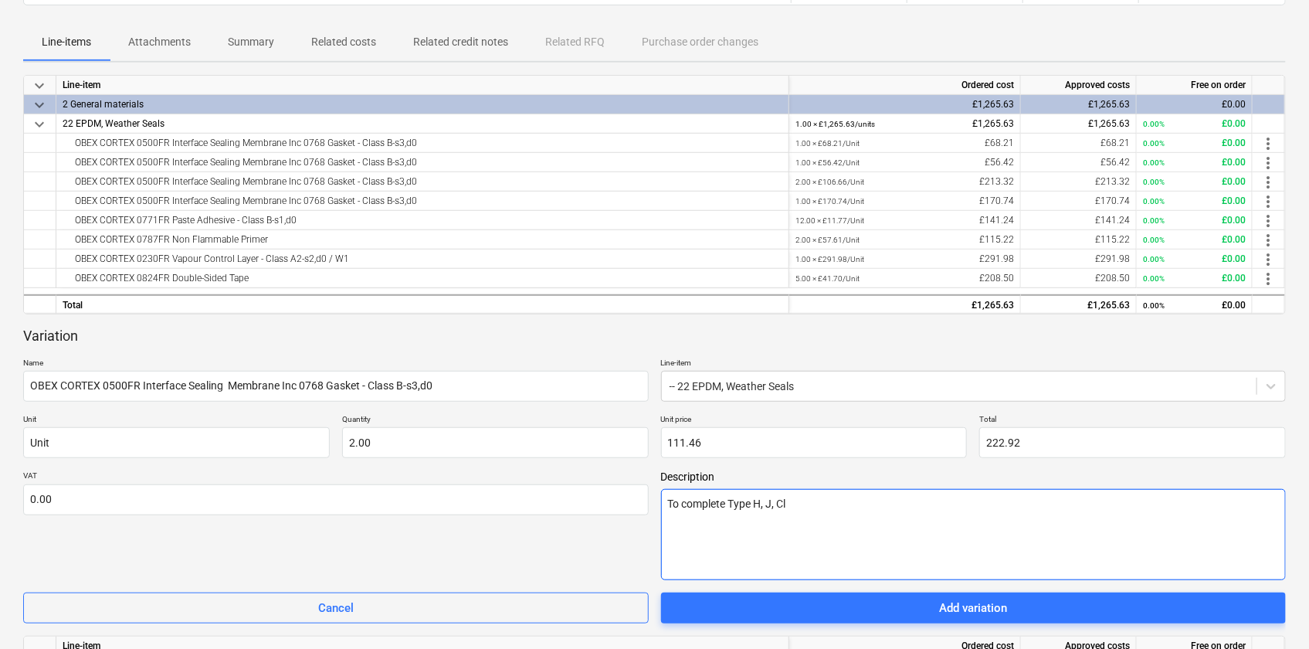
type textarea "To complete Type H, J, C"
type textarea "x"
type textarea "To complete Type H, J,"
type textarea "x"
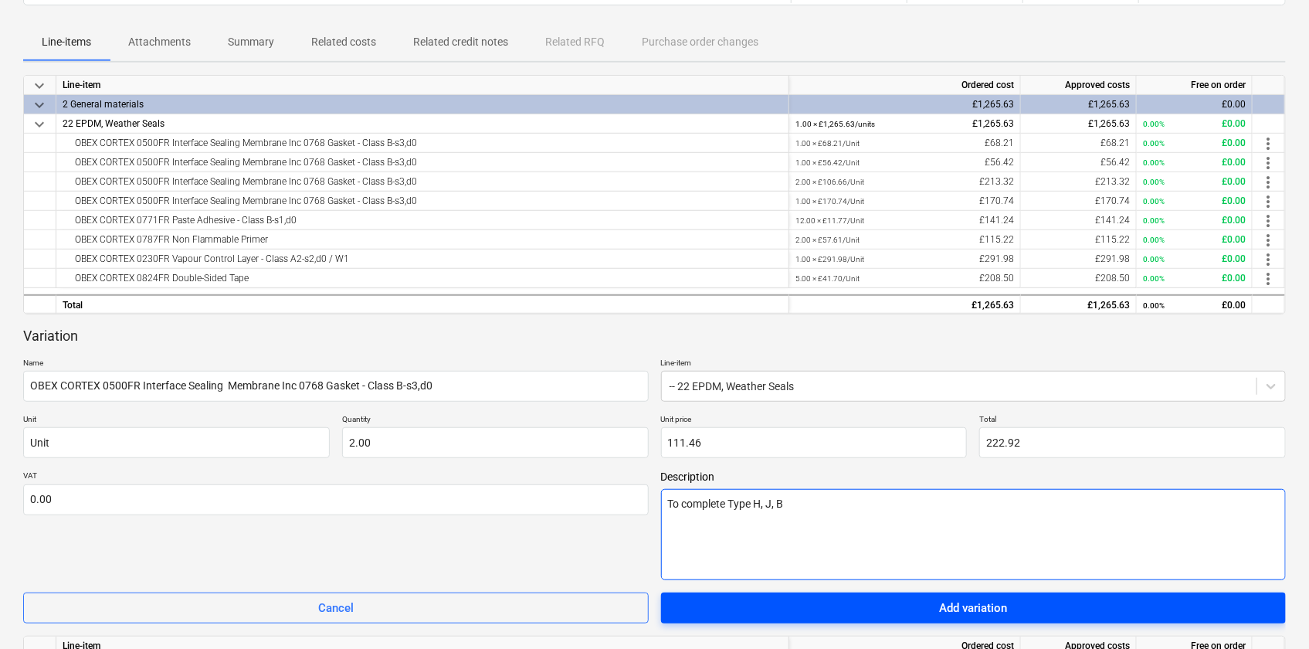
type textarea "To complete Type H, J, B"
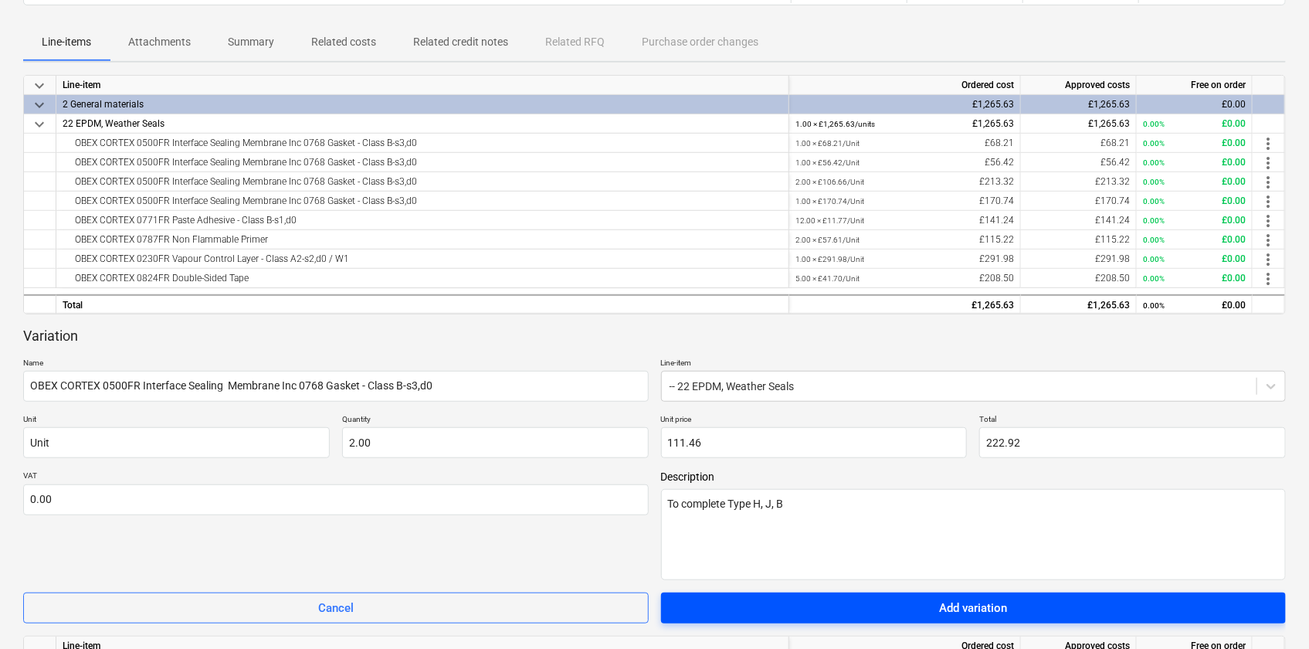
click at [977, 609] on div "Add variation" at bounding box center [973, 608] width 68 height 20
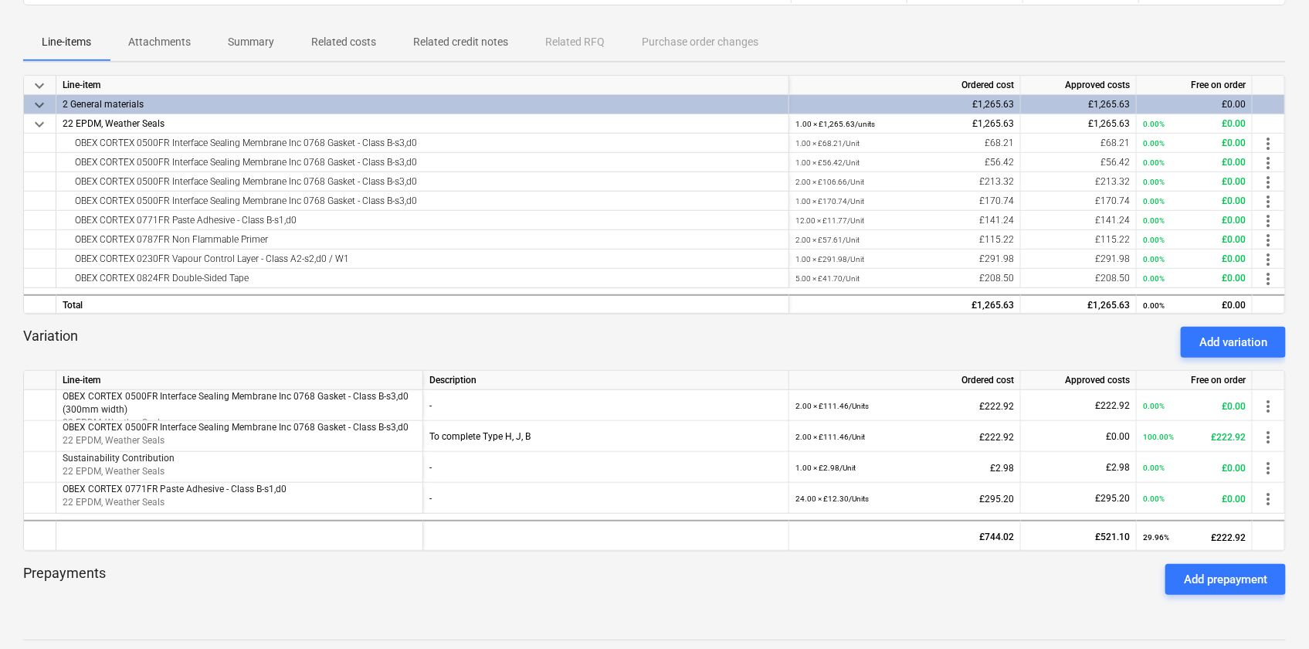
drag, startPoint x: 1226, startPoint y: 341, endPoint x: 1205, endPoint y: 351, distance: 23.8
click at [1226, 341] on div "Add variation" at bounding box center [1233, 342] width 68 height 20
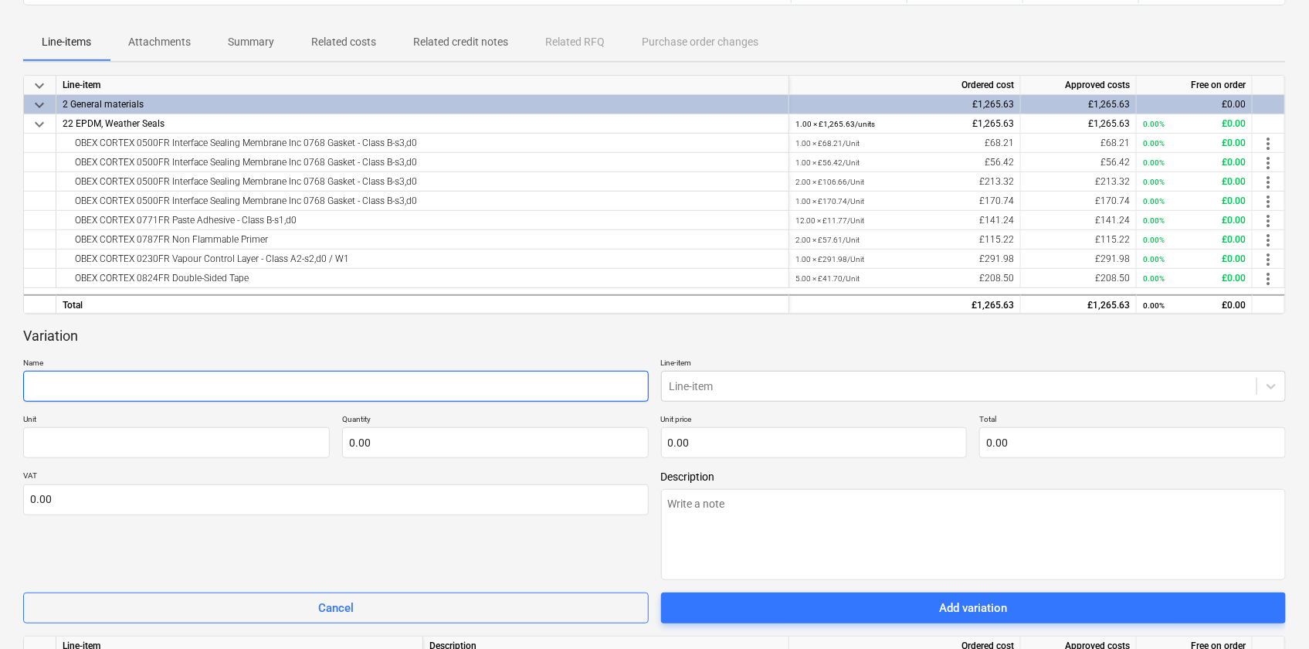
click at [234, 384] on input "text" at bounding box center [336, 386] width 626 height 31
paste input "OBEX CORTEX 0500FR Interface Sealing Membrane Inc 0768 Gasket - Class B-s3,d0"
type textarea "x"
type input "OBEX CORTEX 0500FR Interface Sealing Membrane Inc 0768 Gasket - Class B-s3,d0"
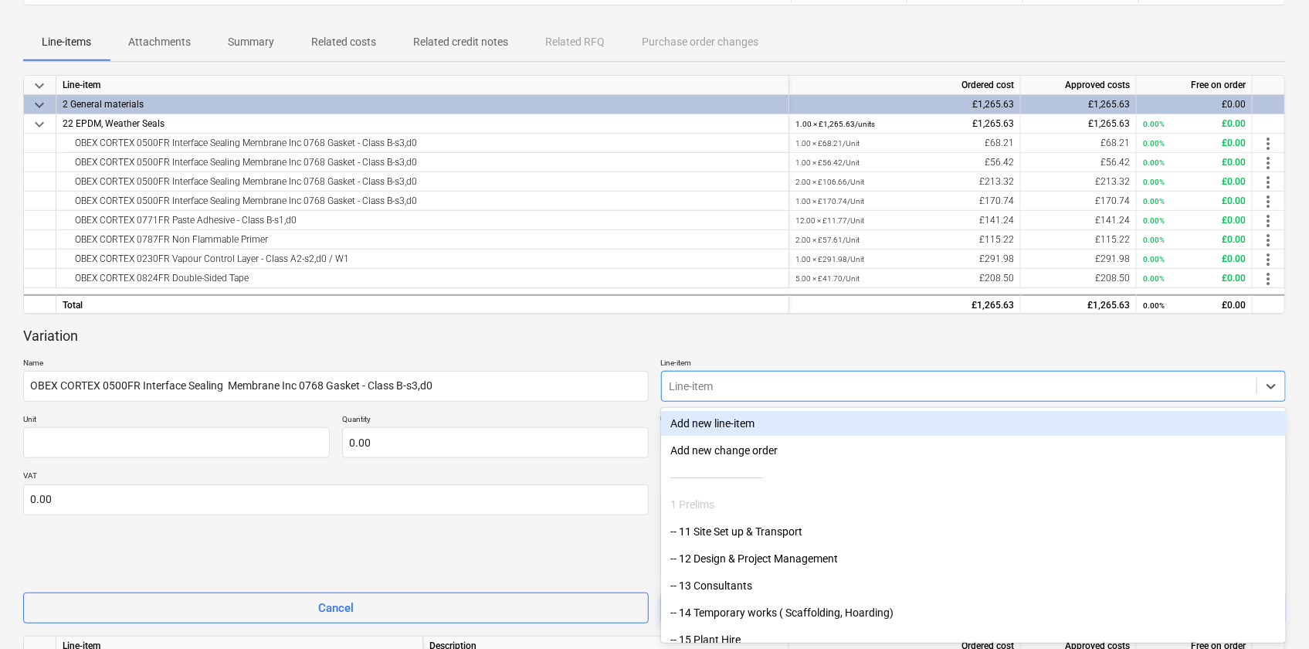
click at [687, 378] on div at bounding box center [960, 385] width 580 height 15
type input "22"
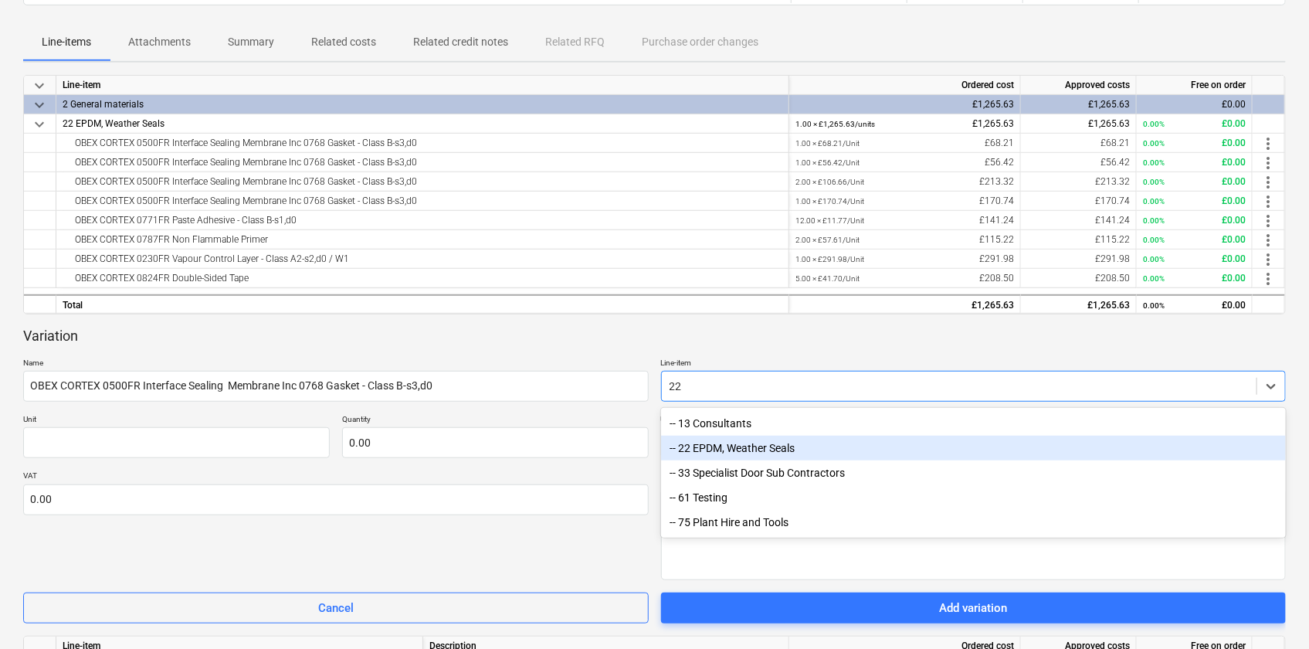
click at [711, 447] on div "-- 22 EPDM, Weather Seals" at bounding box center [974, 448] width 626 height 25
type textarea "x"
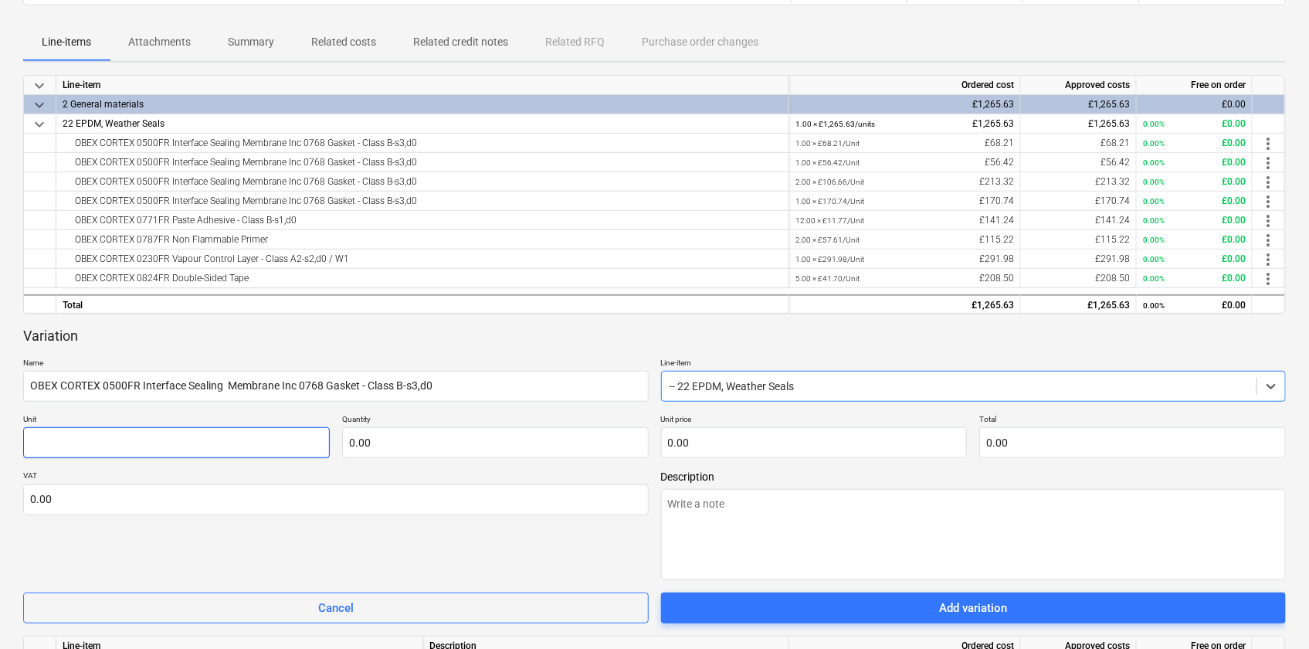
click at [108, 438] on input "text" at bounding box center [176, 442] width 307 height 31
type textarea "x"
type input "U"
type textarea "x"
type input "Un"
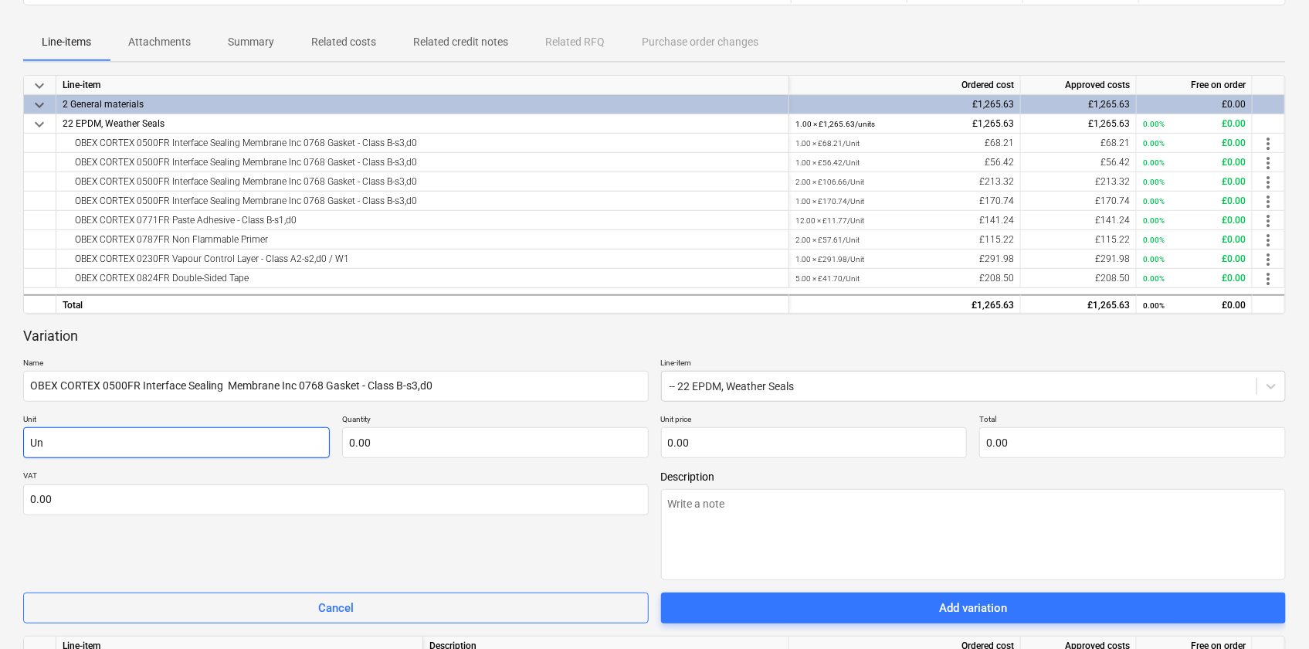
type textarea "x"
type input "Uni"
type textarea "x"
type input "Unit"
click at [386, 443] on input "text" at bounding box center [495, 442] width 307 height 31
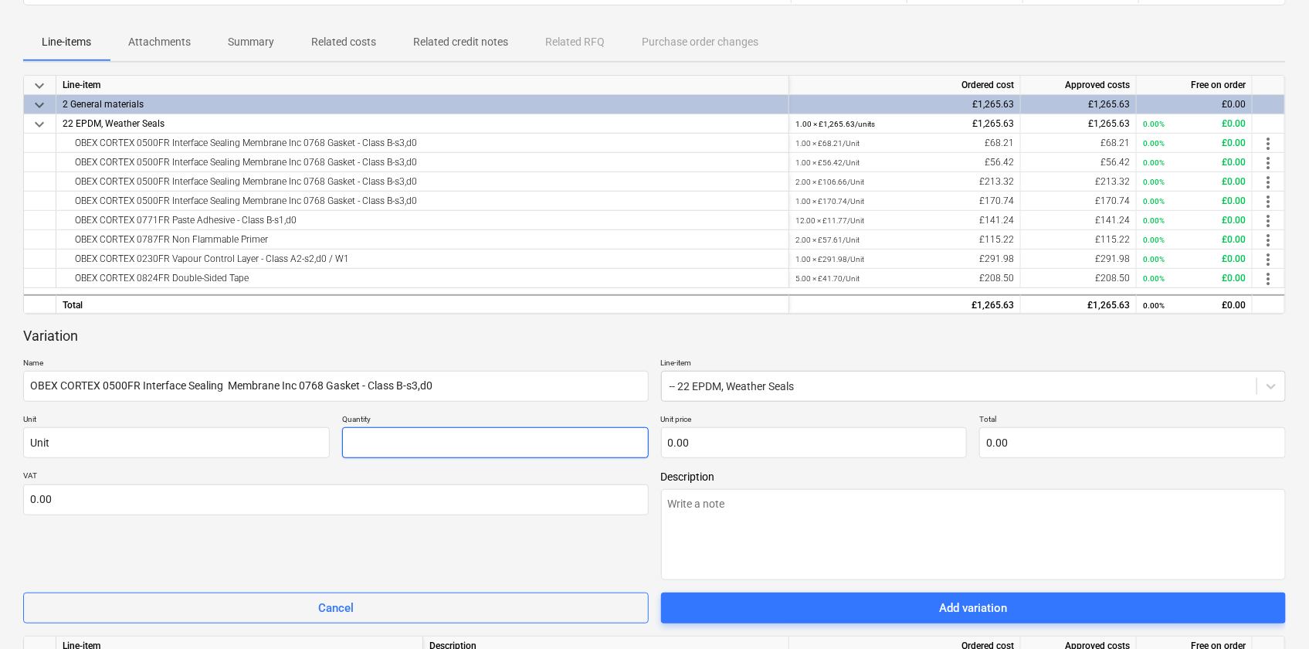
type textarea "x"
type input "2.00"
click at [779, 433] on input "text" at bounding box center [814, 442] width 307 height 31
type textarea "x"
type input "7"
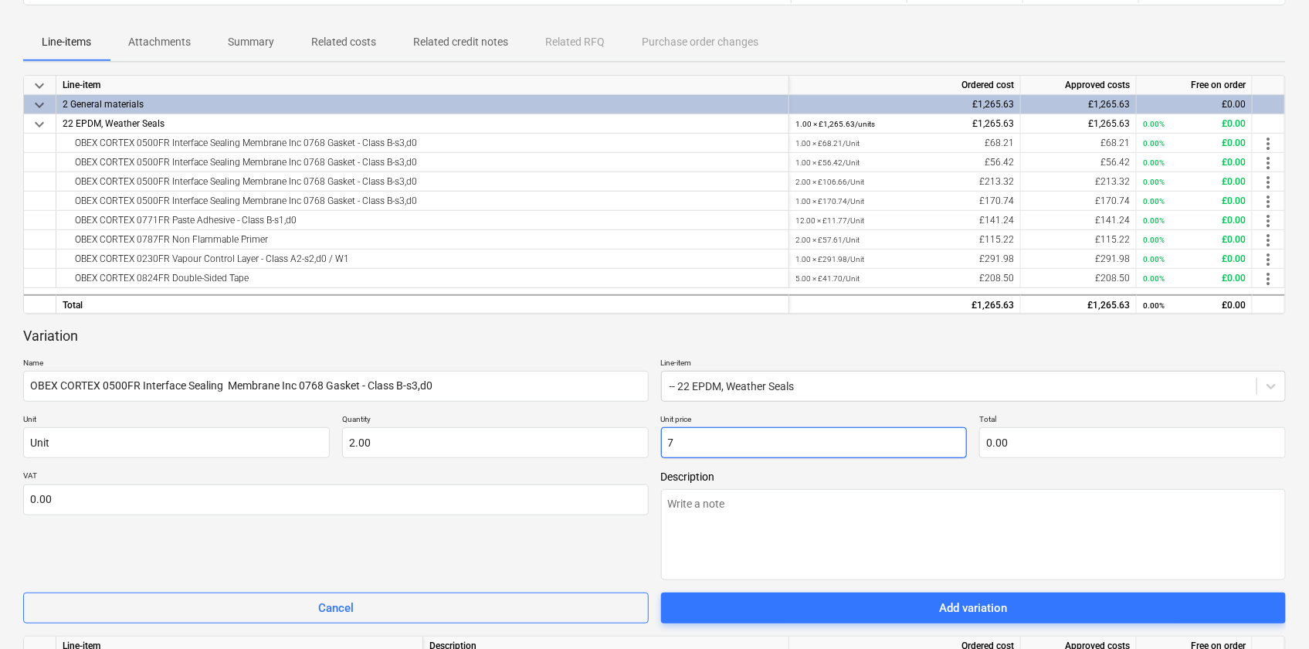
type input "14.00"
type textarea "x"
type input "71"
type input "142.00"
type textarea "x"
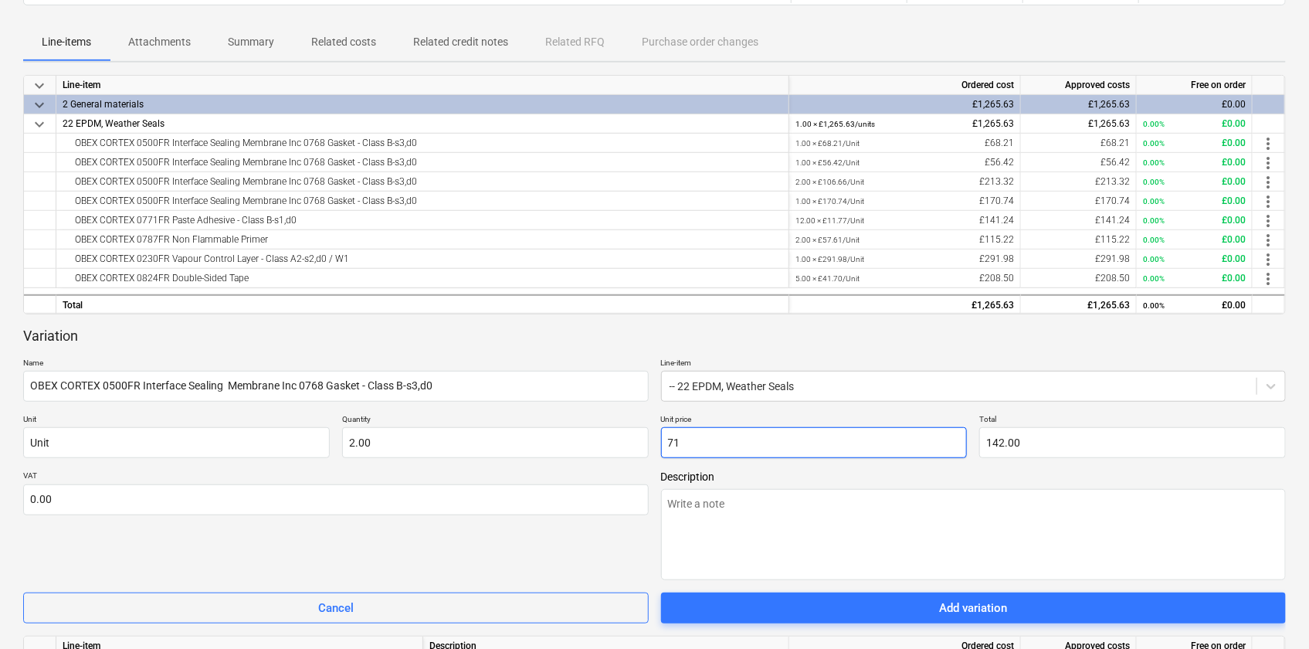
type input "71."
type textarea "x"
type input "71.2"
type input "142.40"
type textarea "x"
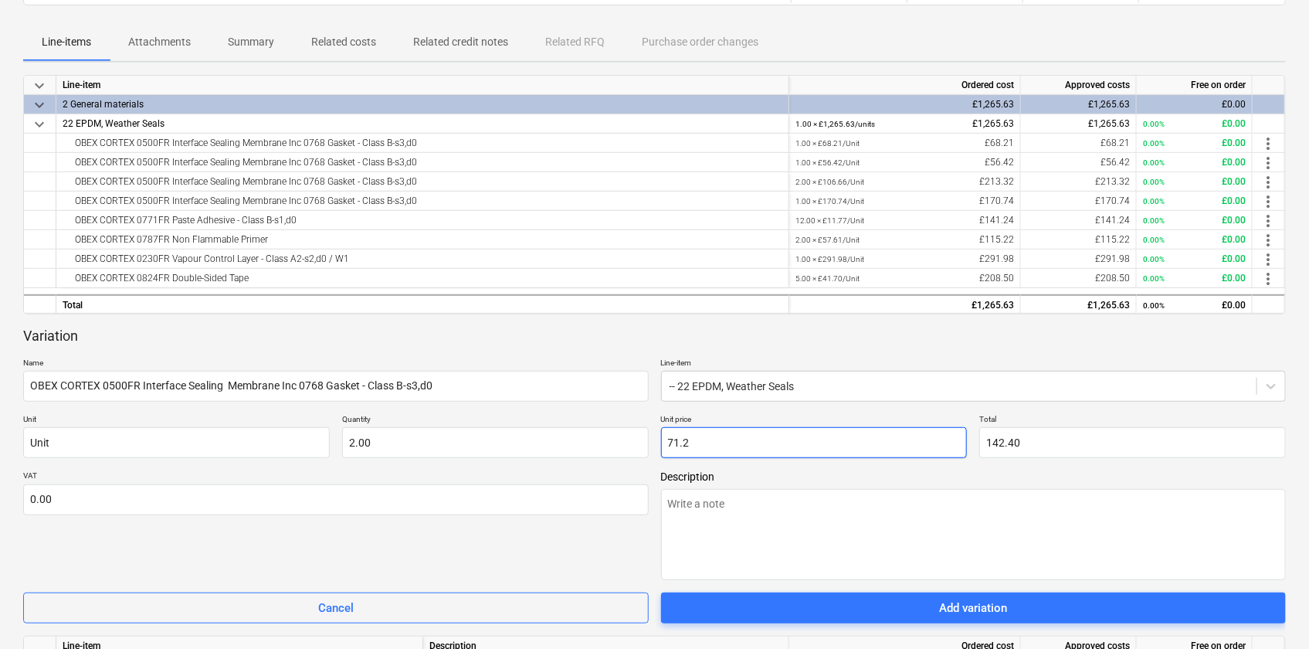
type input "71.28"
type input "142.56"
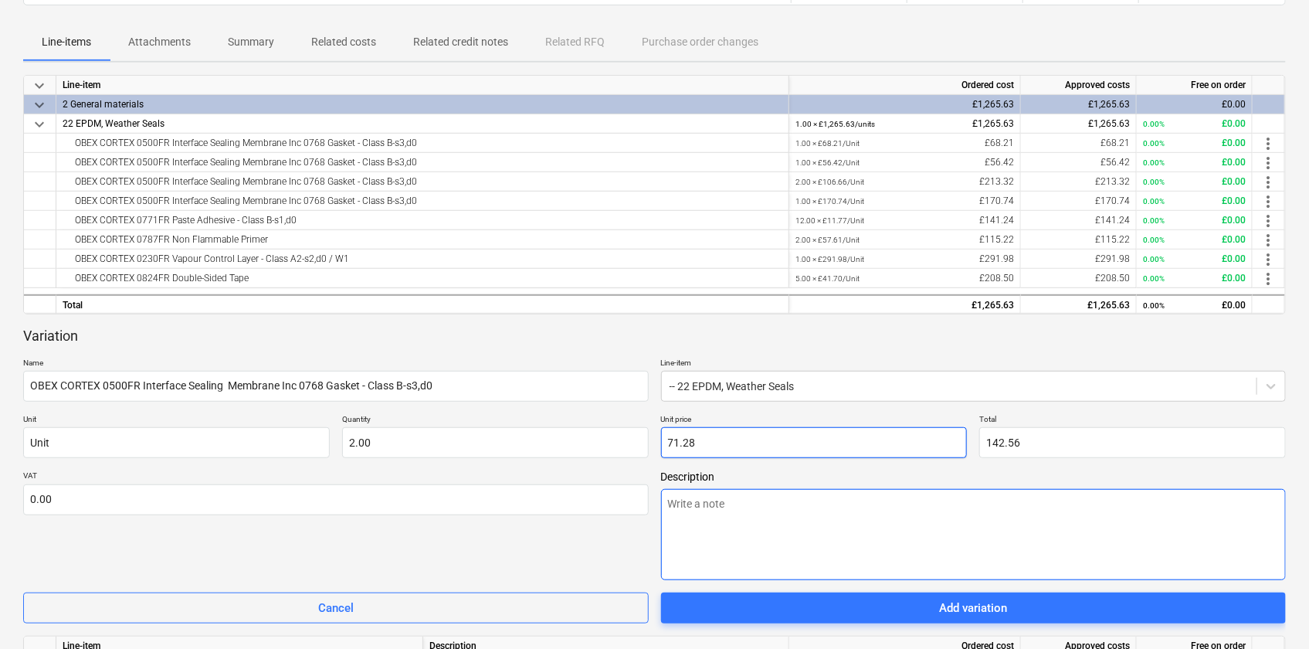
type input "71.28"
click at [760, 504] on textarea at bounding box center [974, 534] width 626 height 91
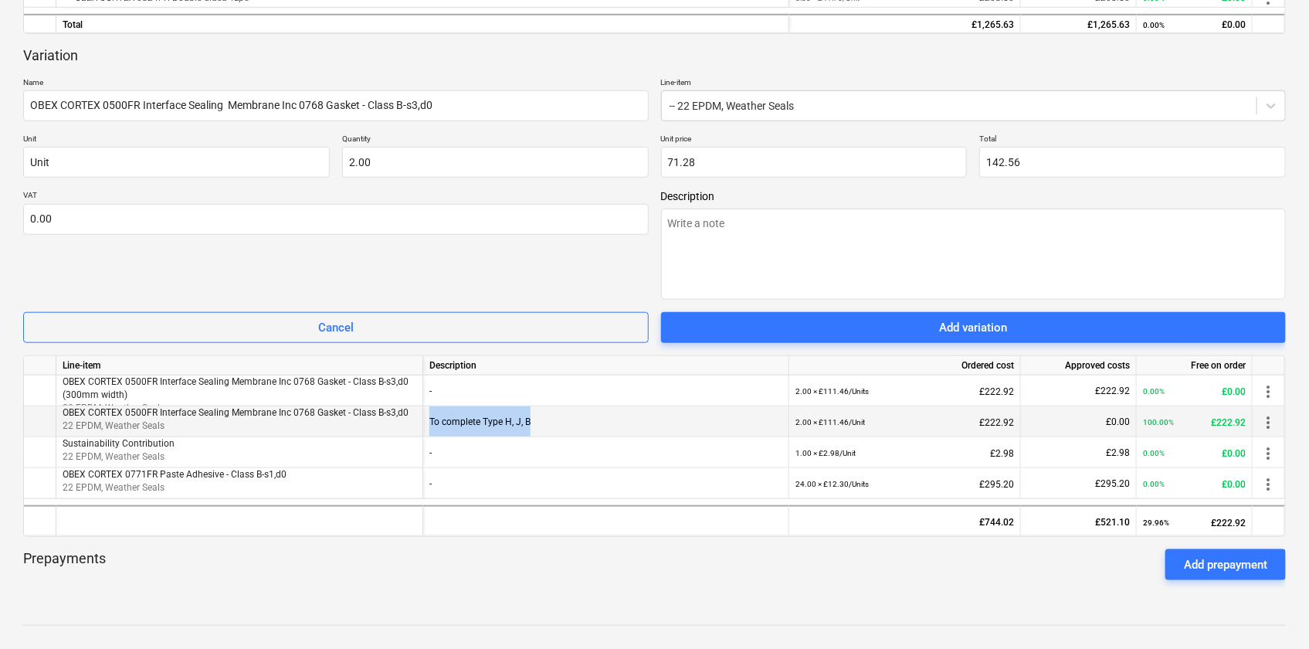
drag, startPoint x: 429, startPoint y: 425, endPoint x: 537, endPoint y: 433, distance: 108.4
click at [537, 433] on div "To complete Type H, J, B" at bounding box center [605, 421] width 353 height 31
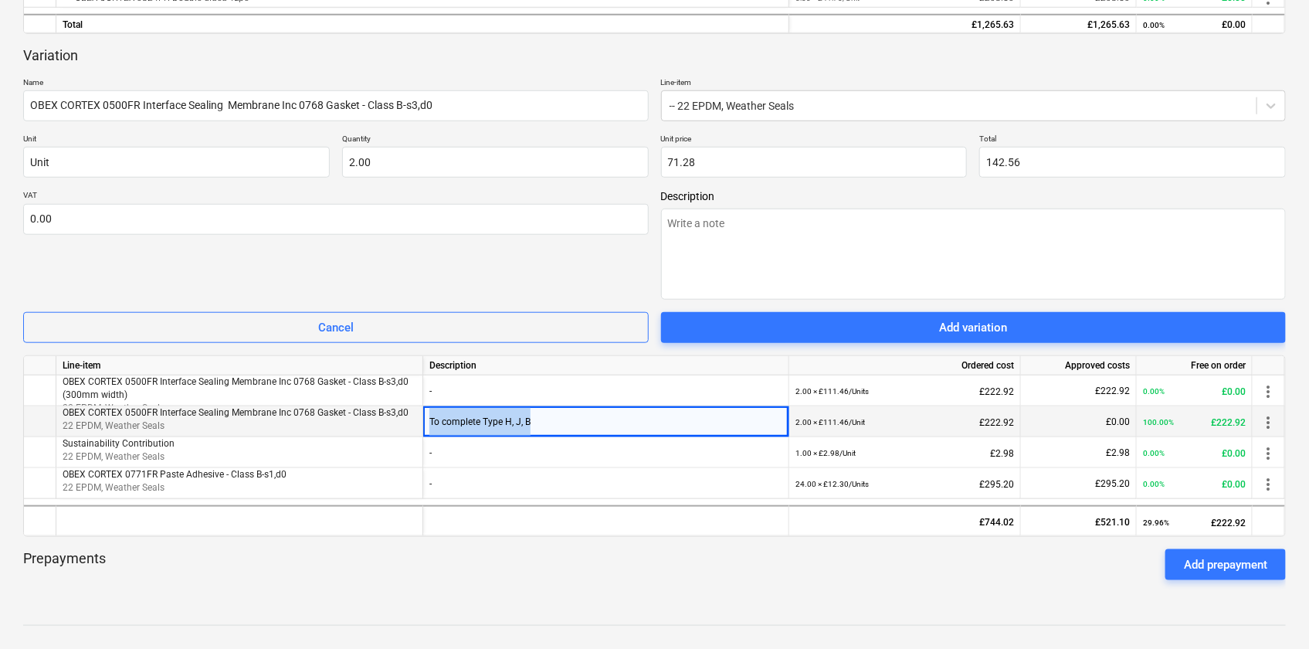
copy div "To complete Type H, J, B"
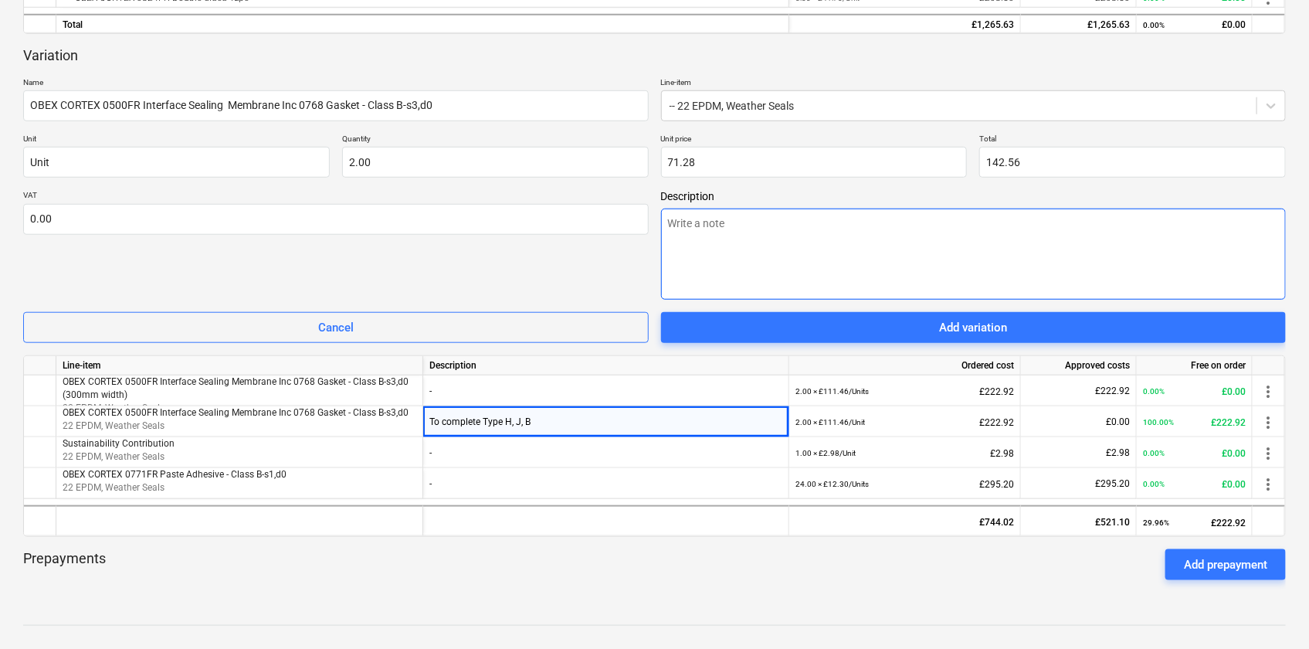
click at [940, 242] on textarea at bounding box center [974, 254] width 626 height 91
paste textarea "To complete Type H, J, B"
type textarea "x"
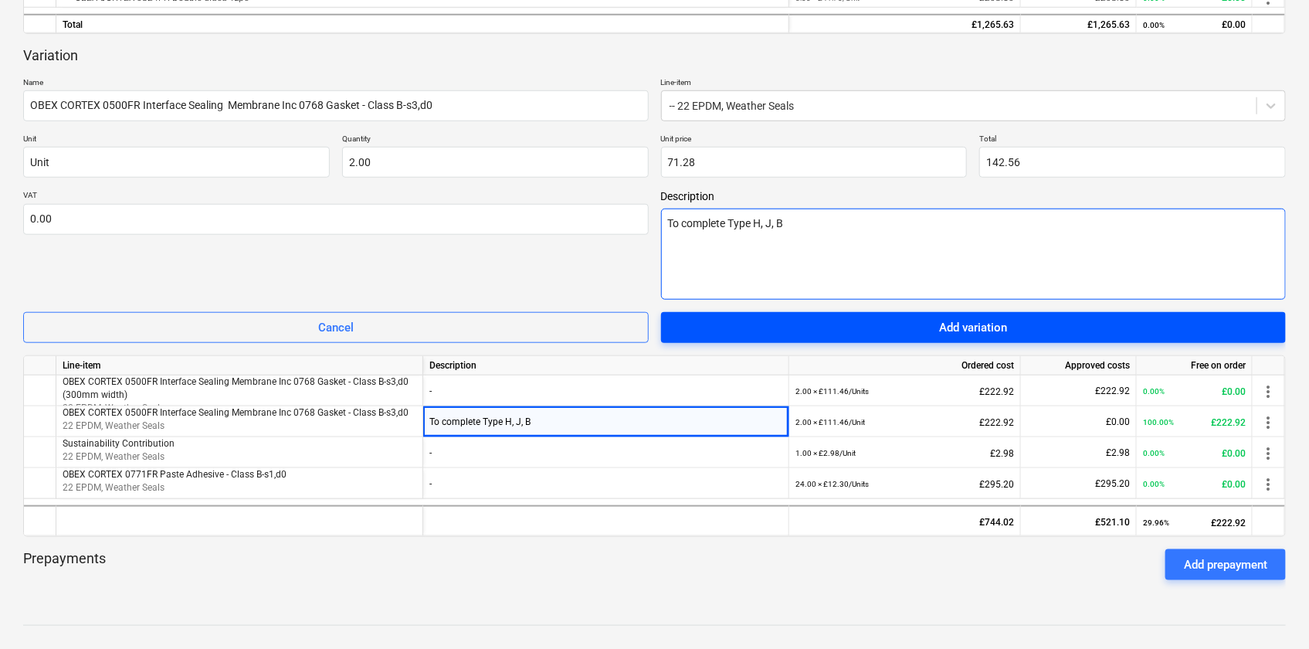
type textarea "To complete Type H, J, B"
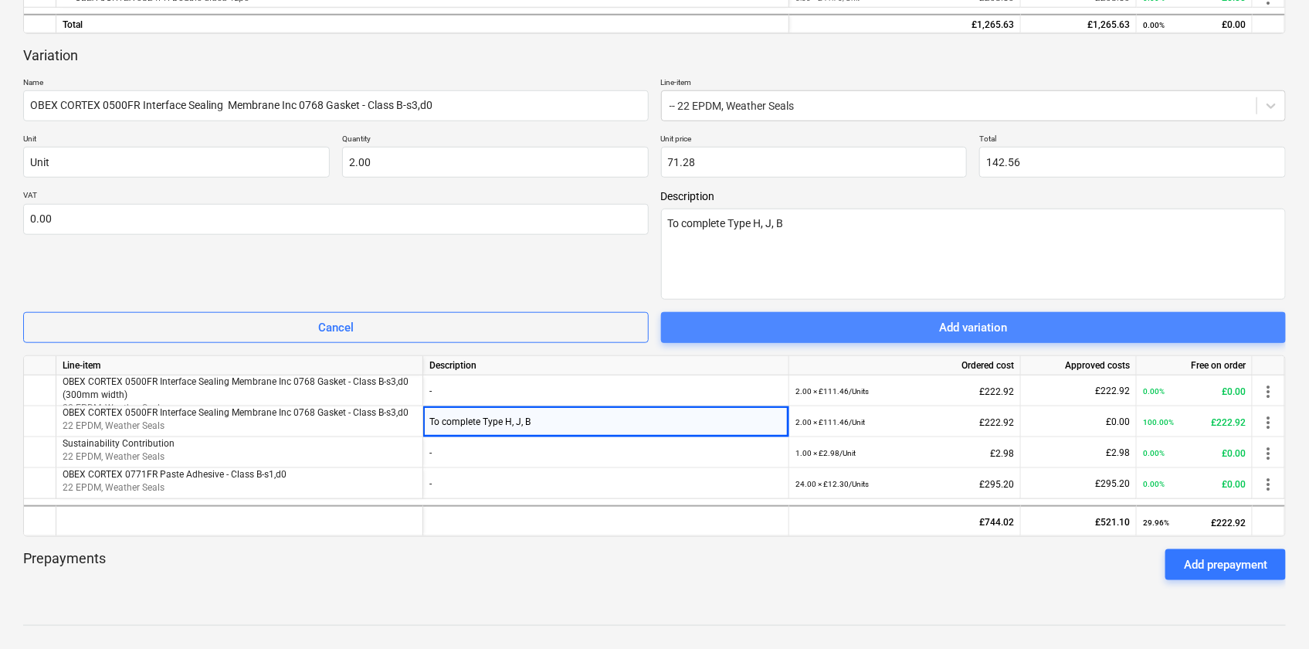
click at [987, 321] on div "Add variation" at bounding box center [973, 327] width 68 height 20
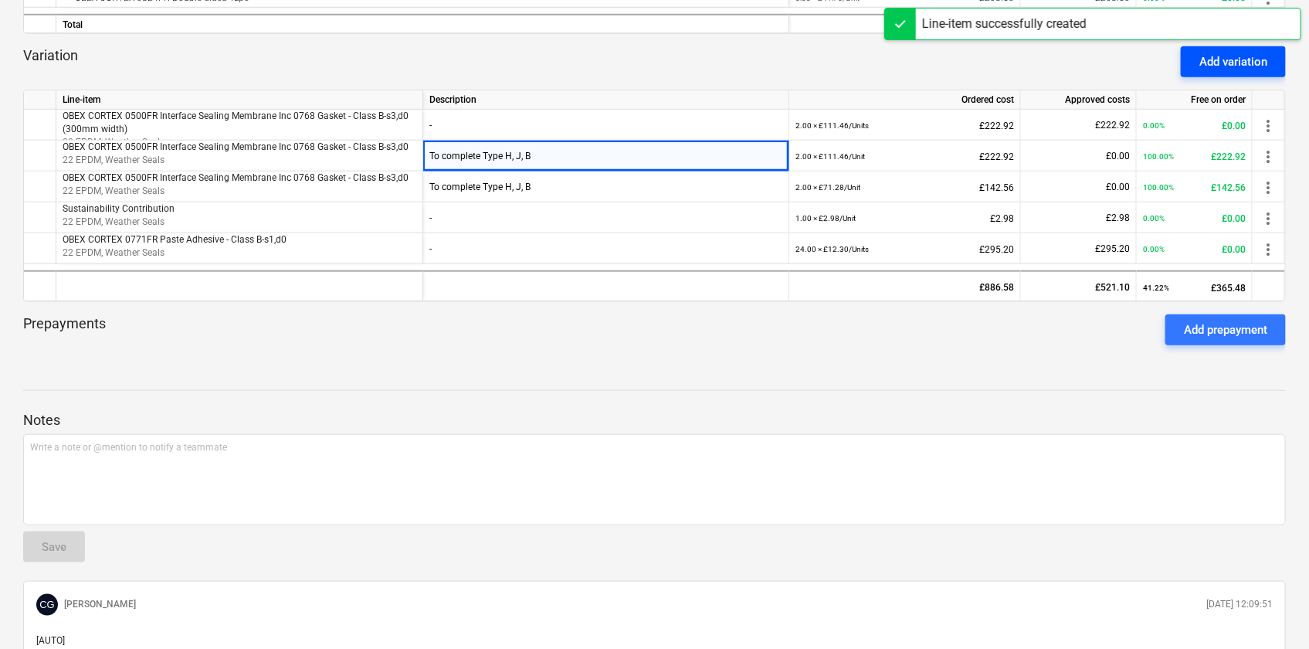
click at [1265, 67] on div "Add variation" at bounding box center [1233, 62] width 68 height 20
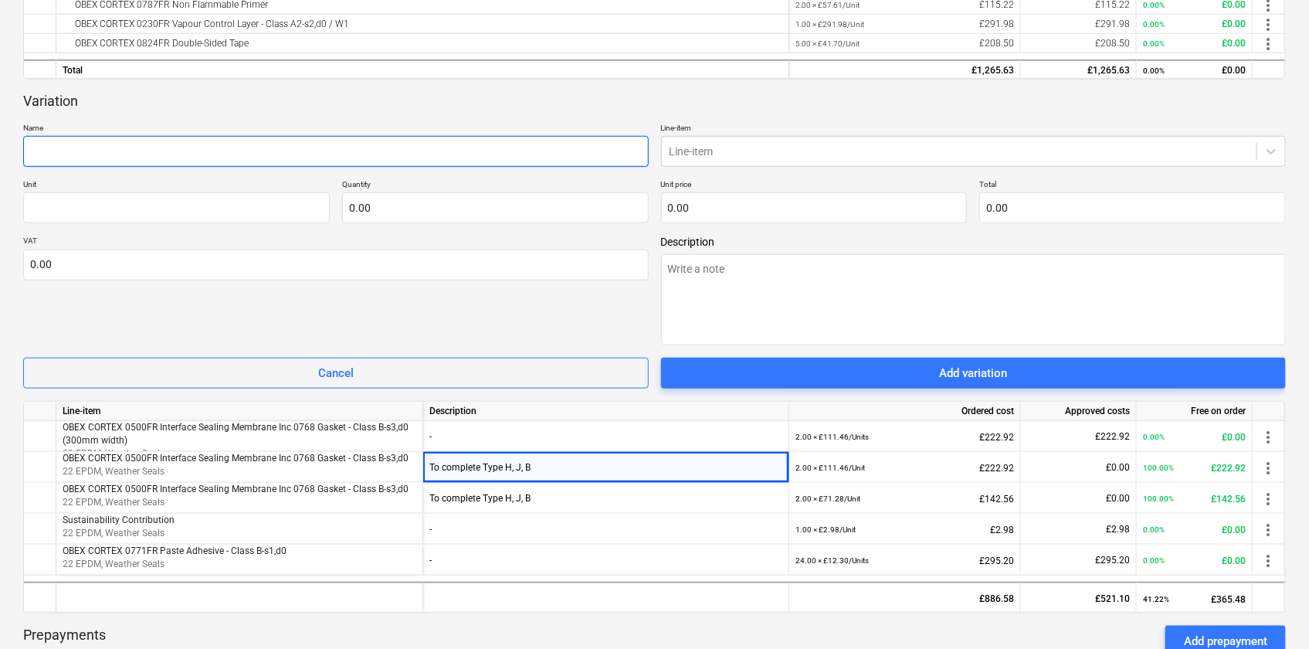
scroll to position [517, 0]
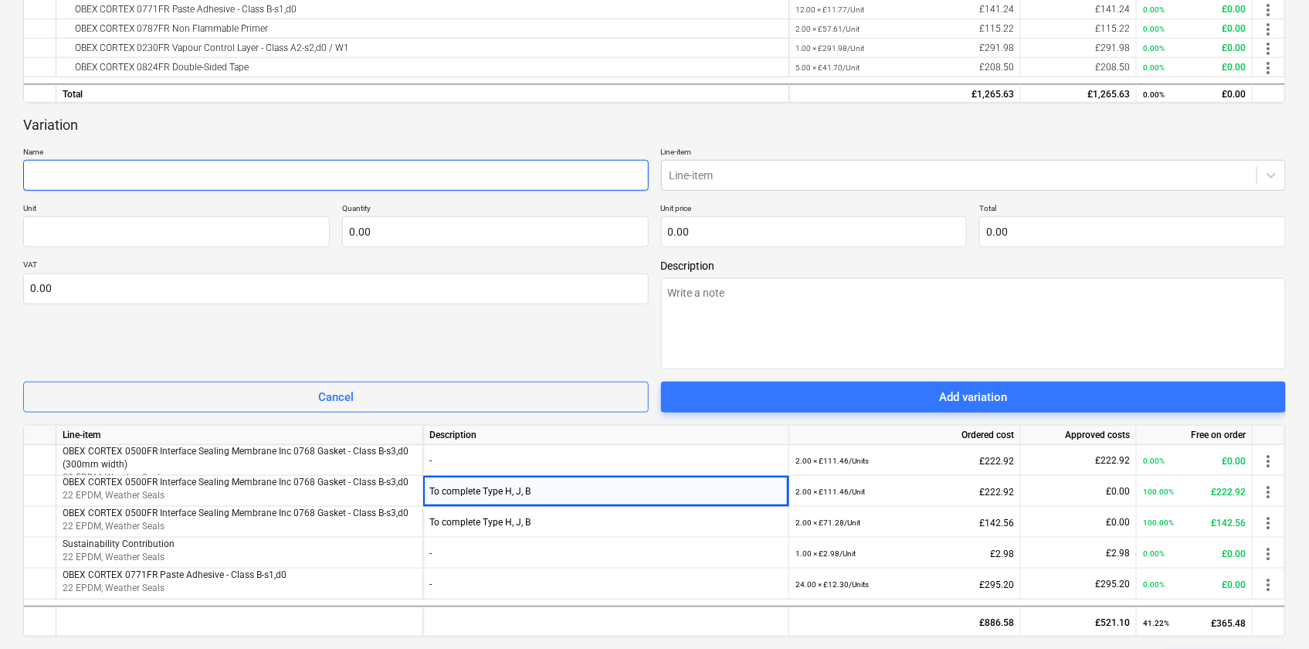
click at [382, 185] on input "text" at bounding box center [336, 175] width 626 height 31
paste input "OBEX CORTEX 0771FR Paste Adhesive - Class B-s1,d0"
type textarea "x"
type input "OBEX CORTEX 0771FR Paste Adhesive - Class B-s1,d0"
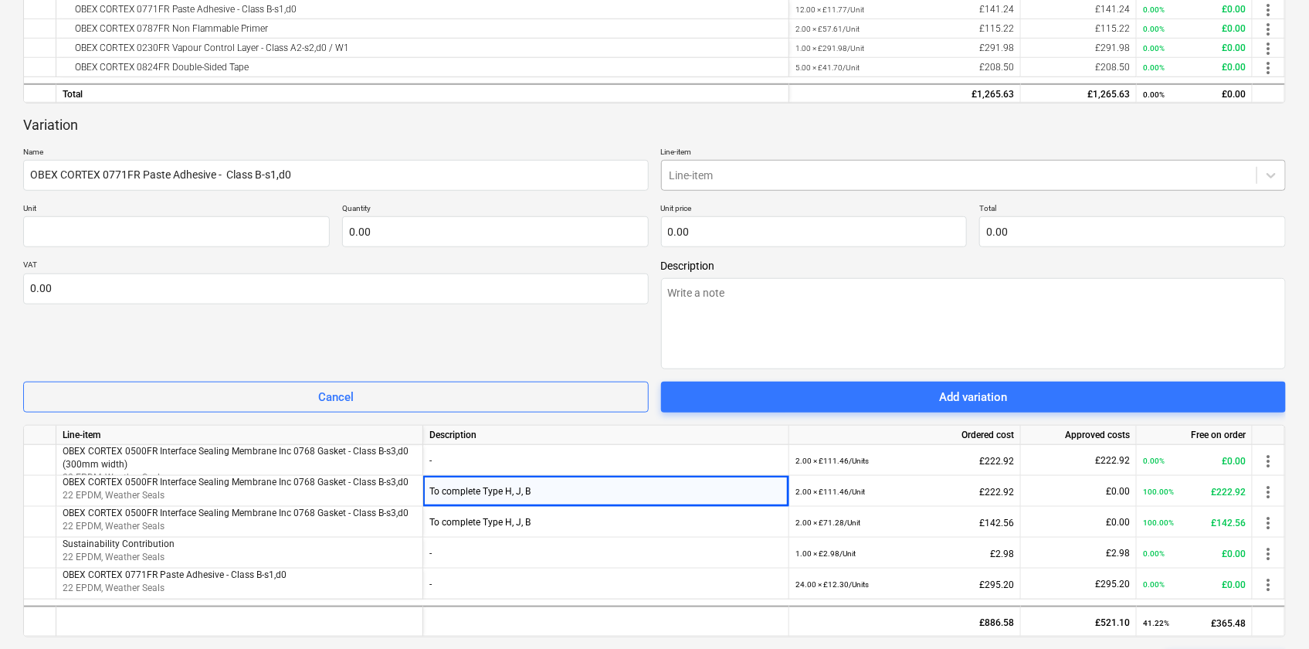
click at [787, 168] on div at bounding box center [960, 175] width 580 height 15
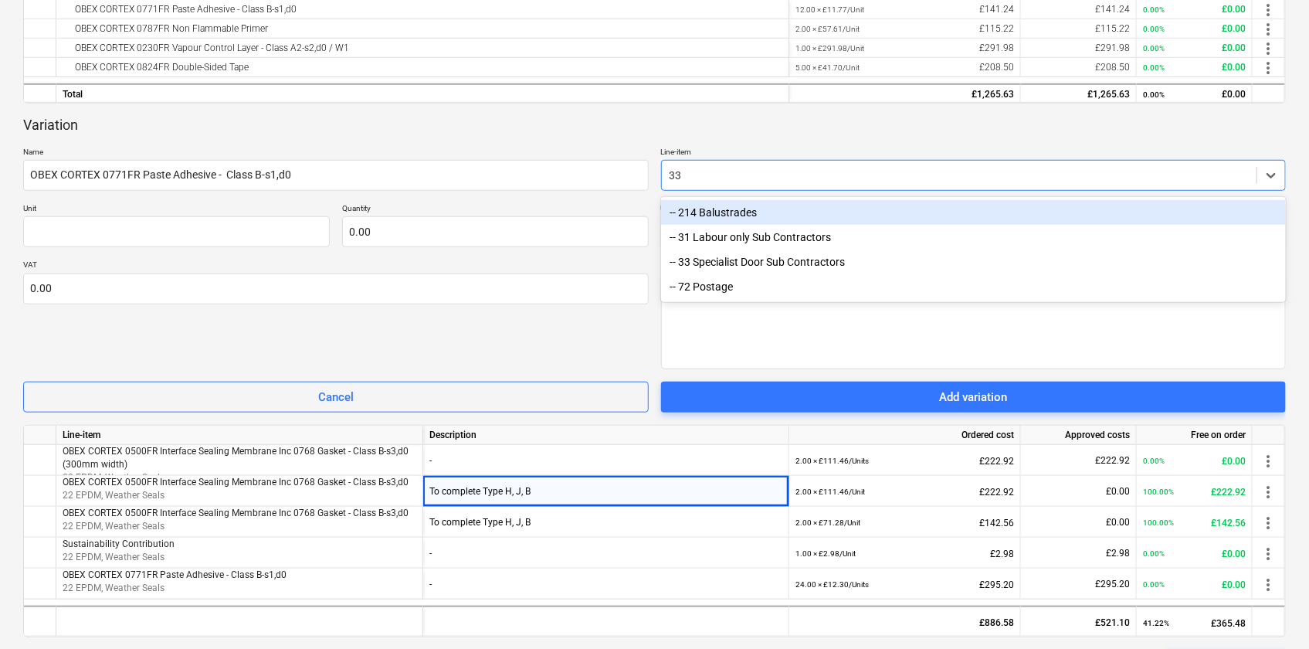
type input "3"
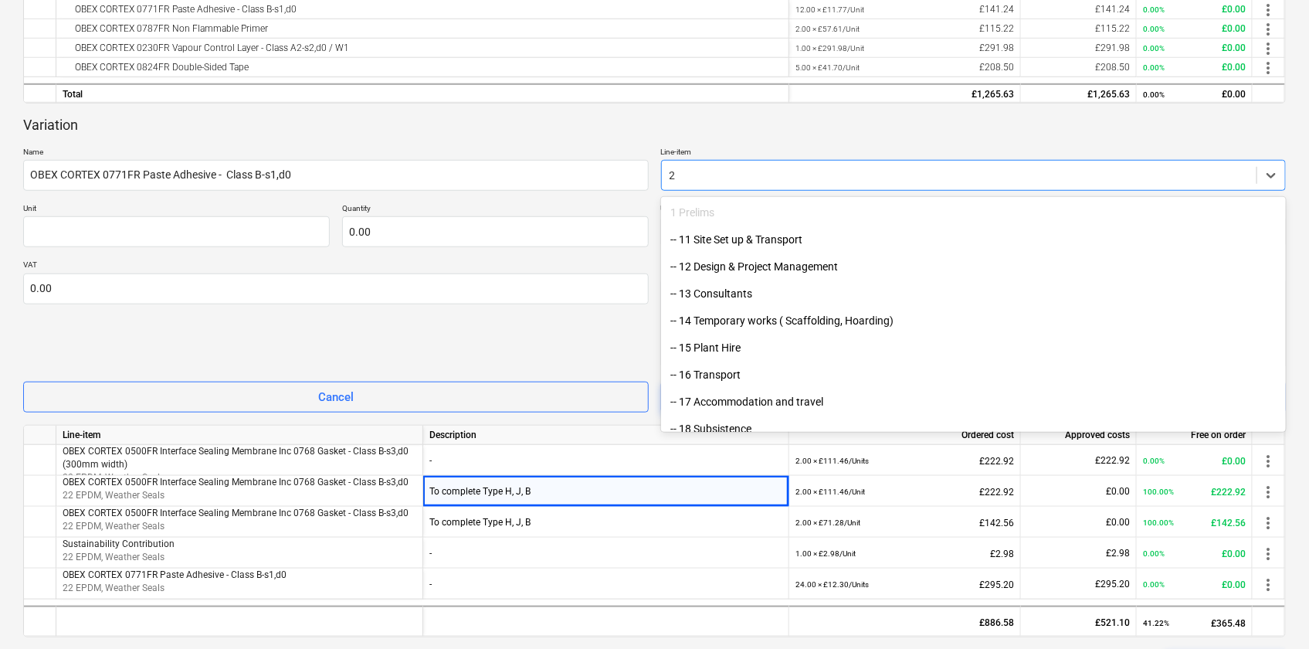
type input "22"
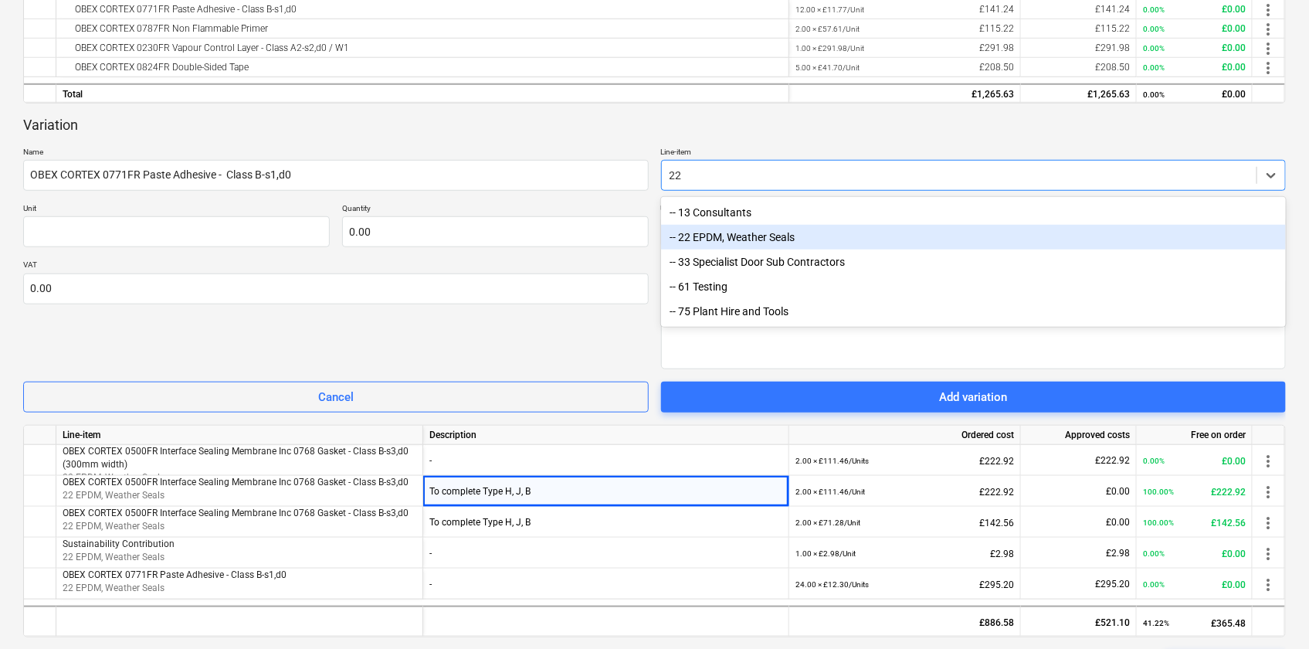
click at [729, 238] on div "-- 22 EPDM, Weather Seals" at bounding box center [974, 237] width 626 height 25
type textarea "x"
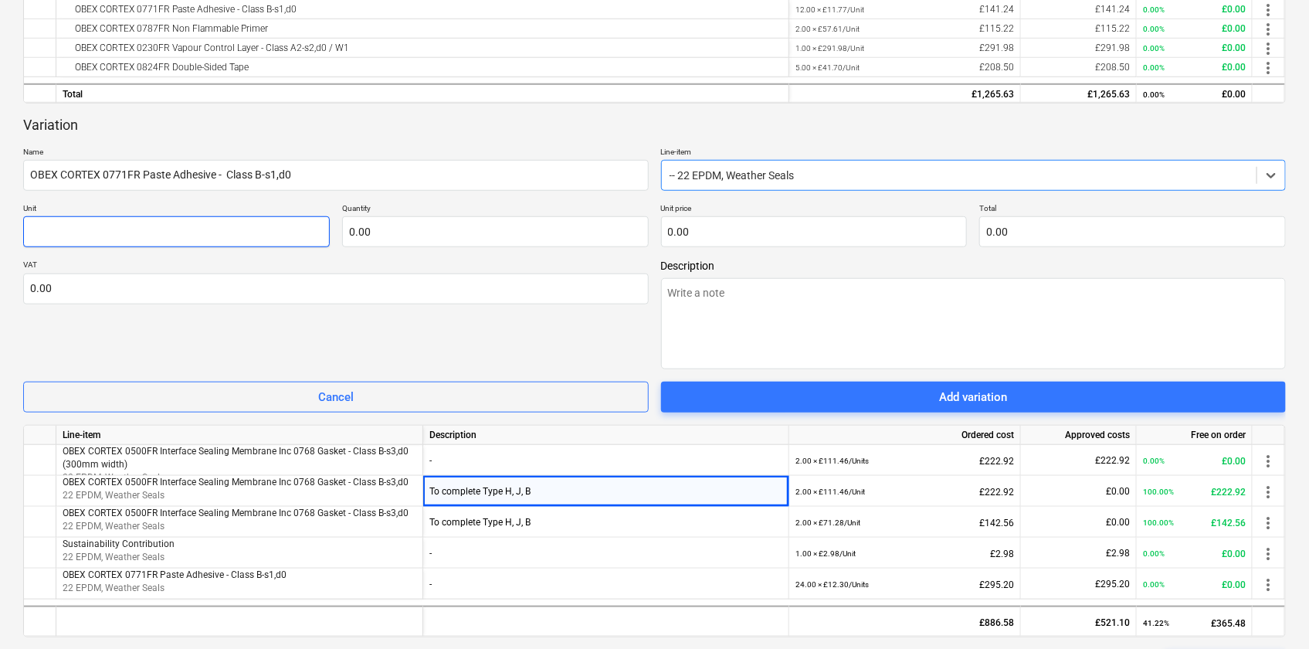
click at [227, 239] on input "text" at bounding box center [176, 231] width 307 height 31
type textarea "x"
type input "U"
type textarea "x"
type input "Un"
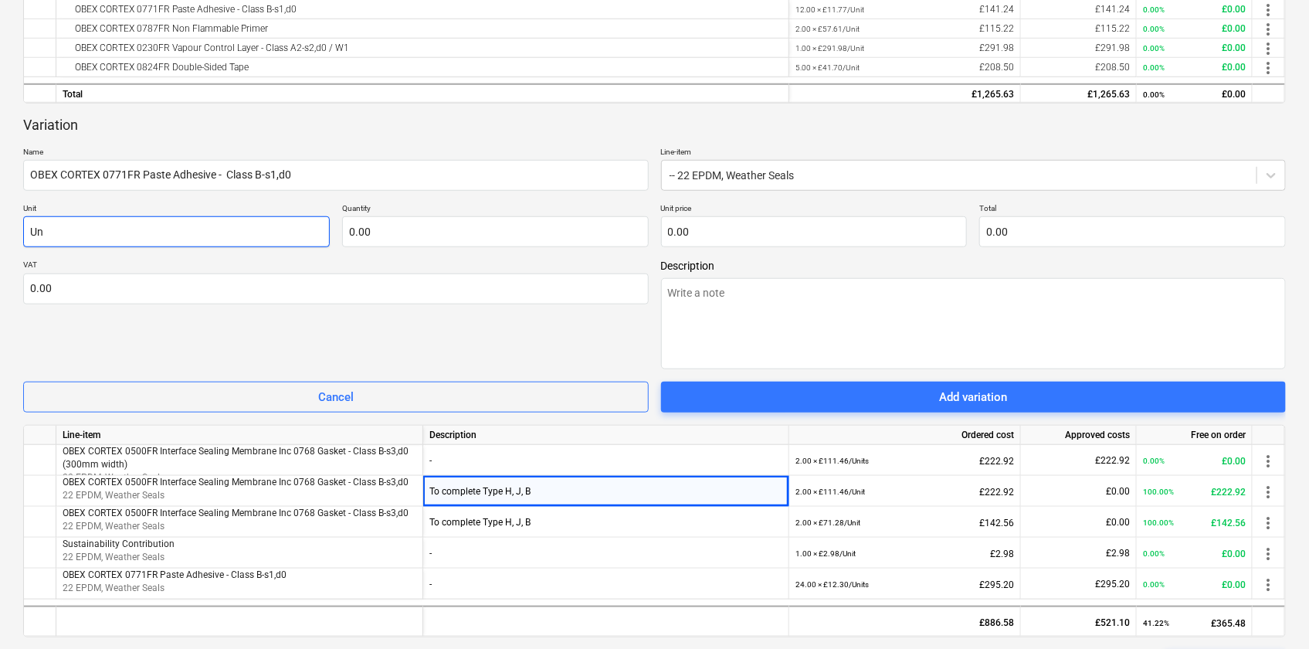
type textarea "x"
type input "Uni"
type textarea "x"
type input "Unit"
click at [480, 236] on input "text" at bounding box center [495, 231] width 307 height 31
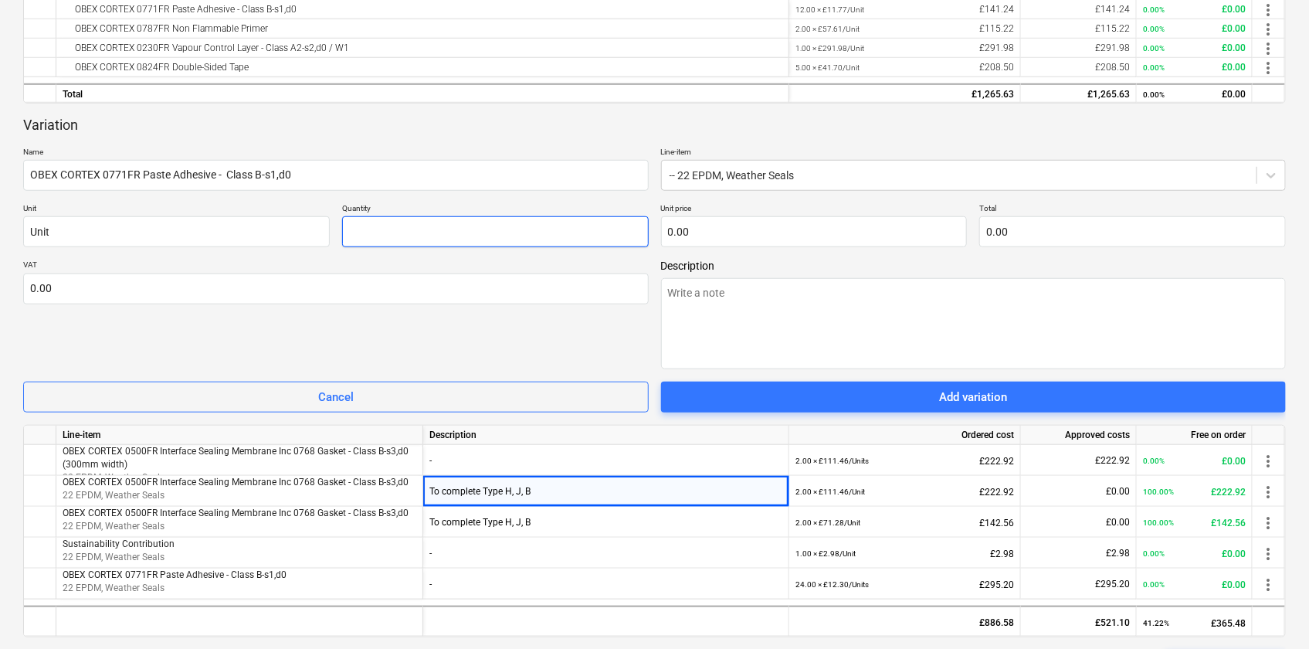
type textarea "x"
type input "3"
type textarea "x"
type input "36.00"
click at [671, 228] on input "text" at bounding box center [814, 231] width 307 height 31
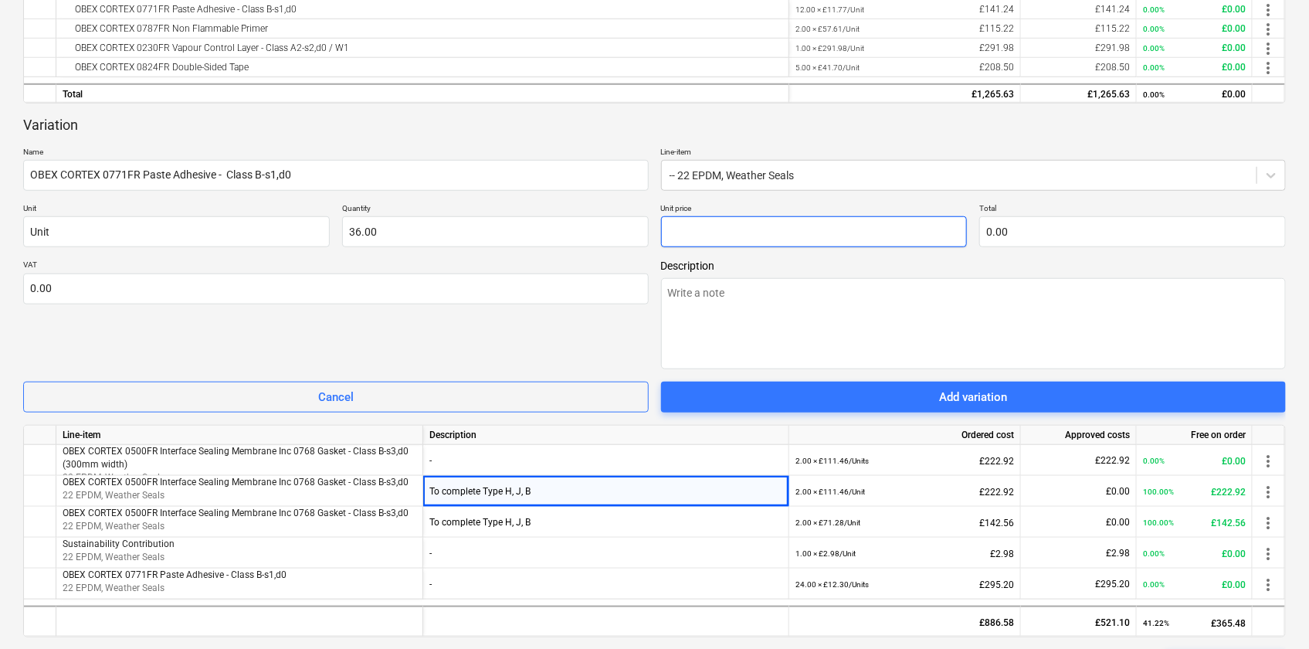
type textarea "x"
type input "1"
type input "36.00"
type textarea "x"
type input "12"
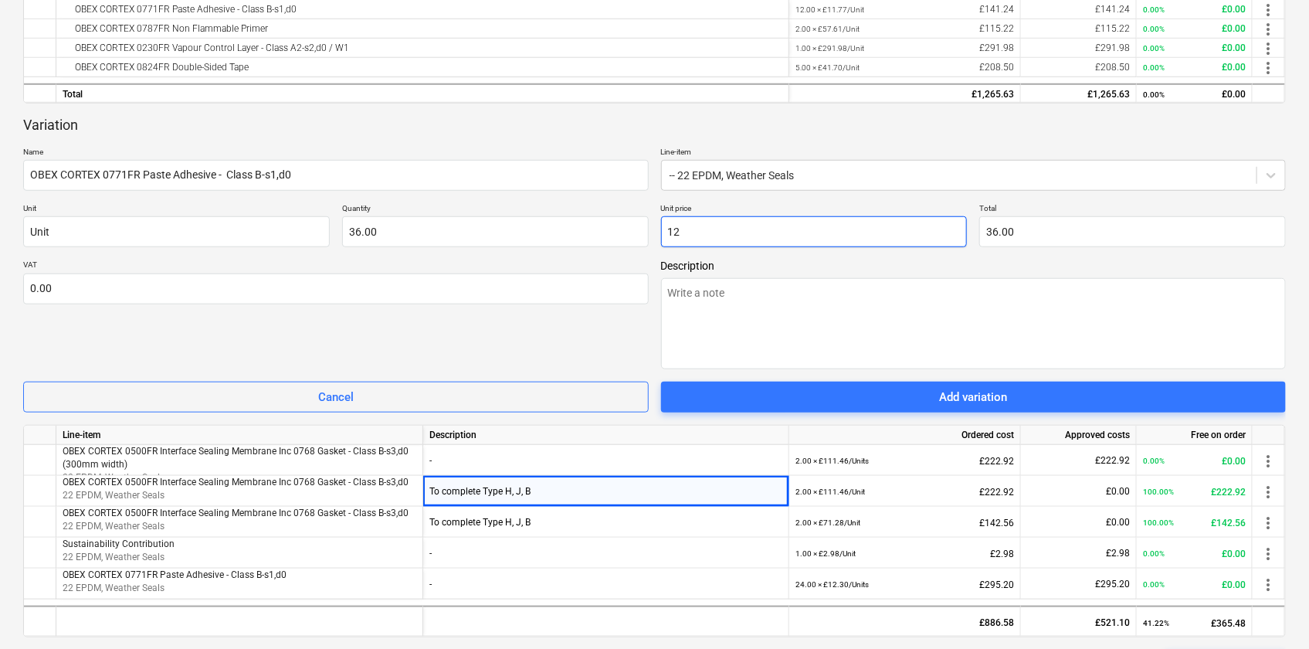
type input "432.00"
type textarea "x"
type input "12."
type textarea "x"
type input "12.3"
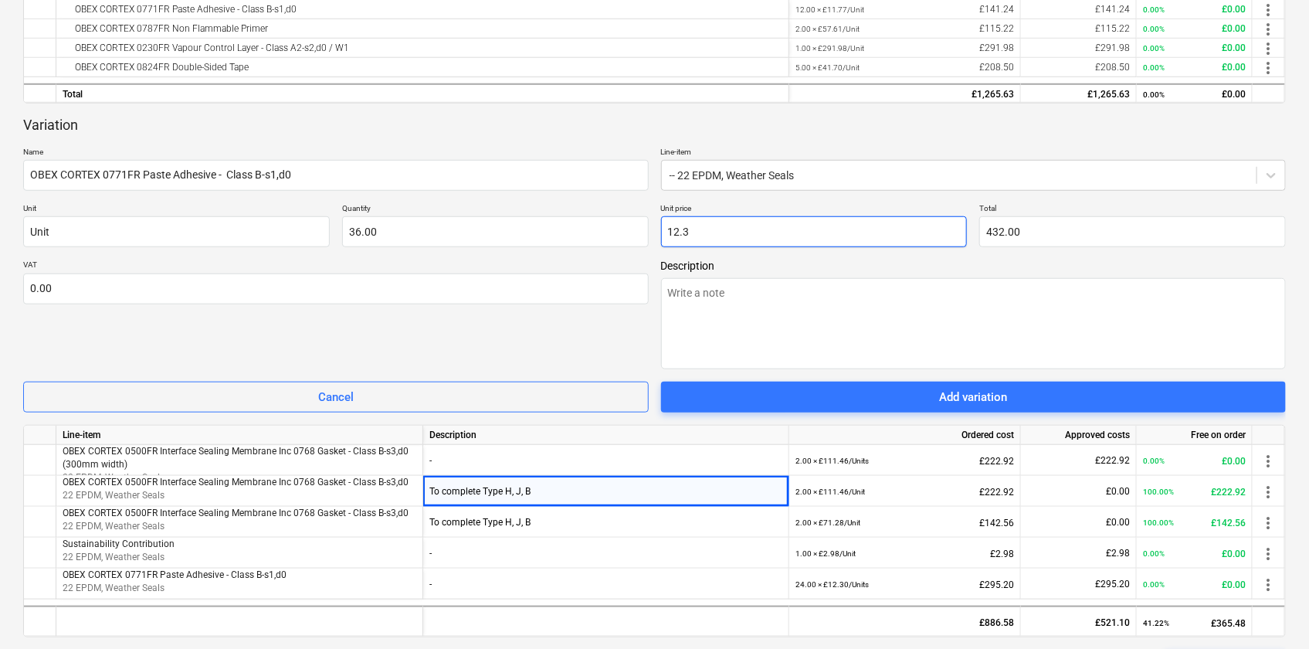
type input "442.80"
type textarea "x"
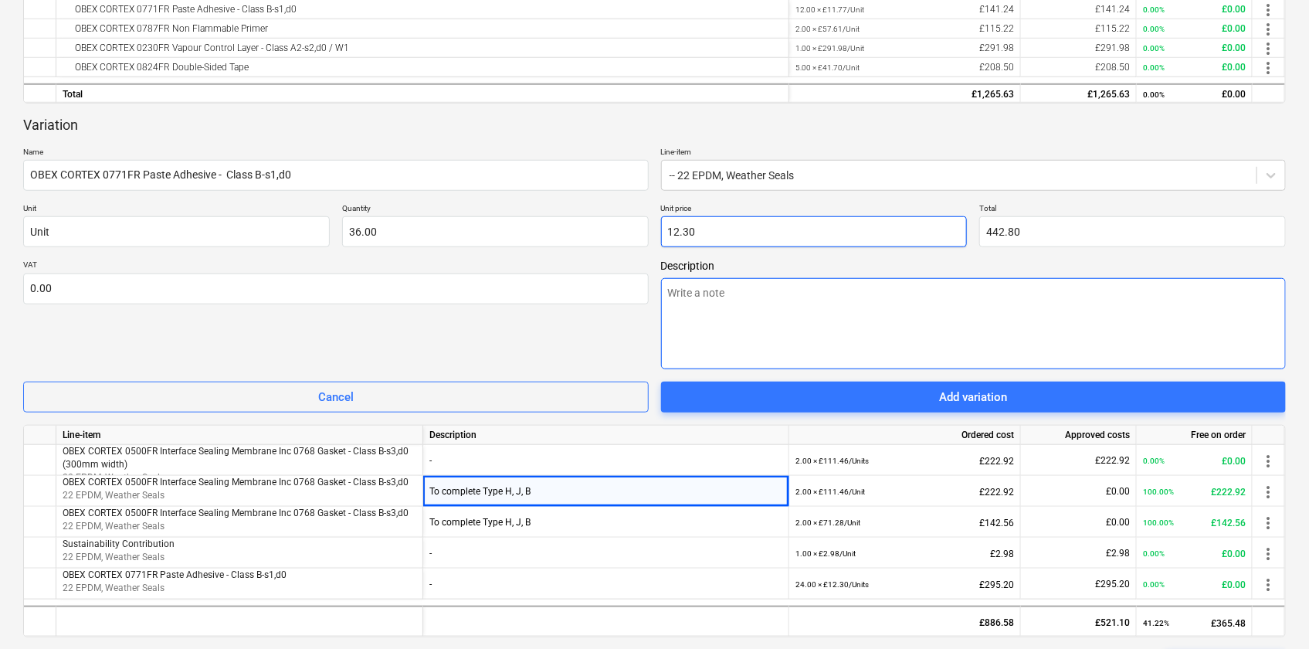
type input "12.30"
click at [690, 304] on textarea at bounding box center [974, 323] width 626 height 91
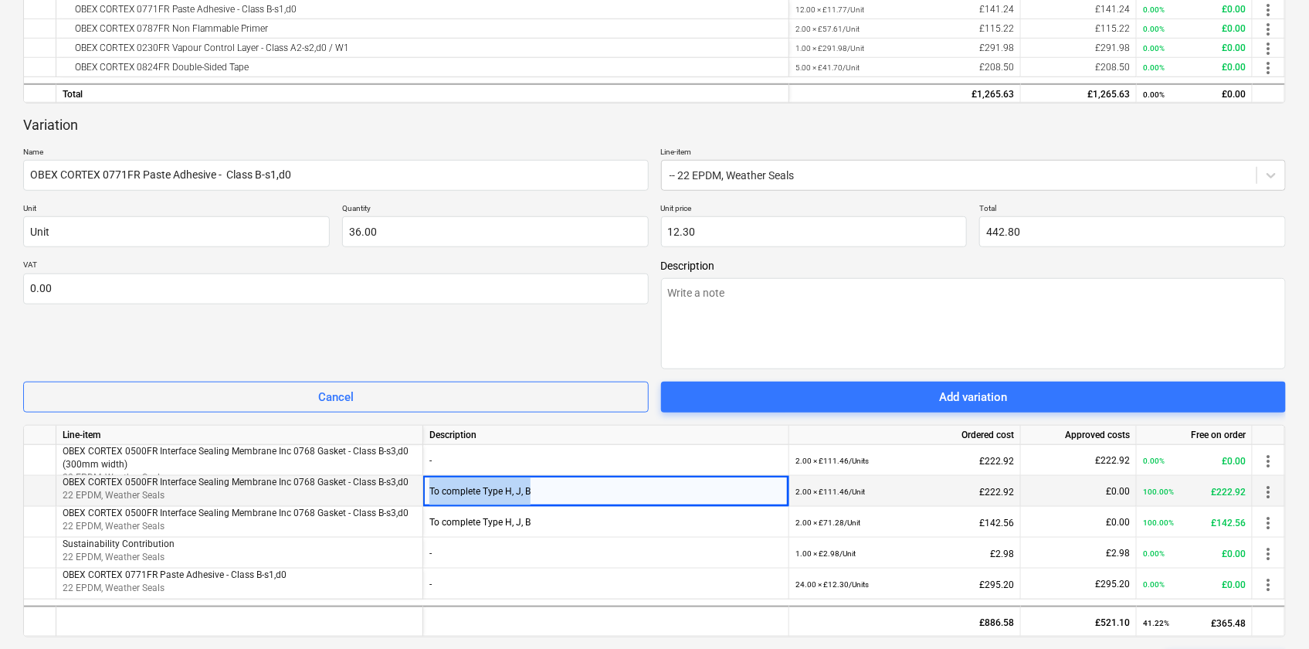
drag, startPoint x: 427, startPoint y: 496, endPoint x: 591, endPoint y: 500, distance: 163.8
click at [591, 500] on div "To complete Type H, J, B" at bounding box center [606, 491] width 366 height 31
copy div "To complete Type H, J, B"
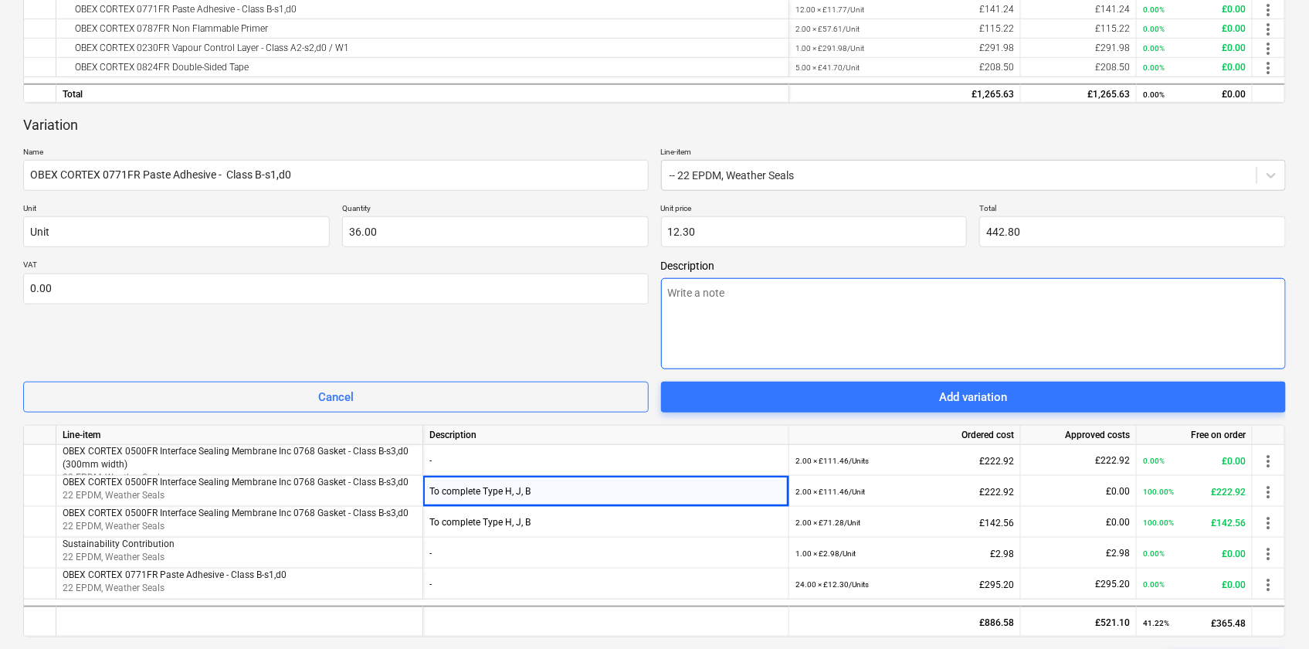
click at [819, 285] on textarea at bounding box center [974, 323] width 626 height 91
paste textarea "To complete Type H, J, B"
type textarea "x"
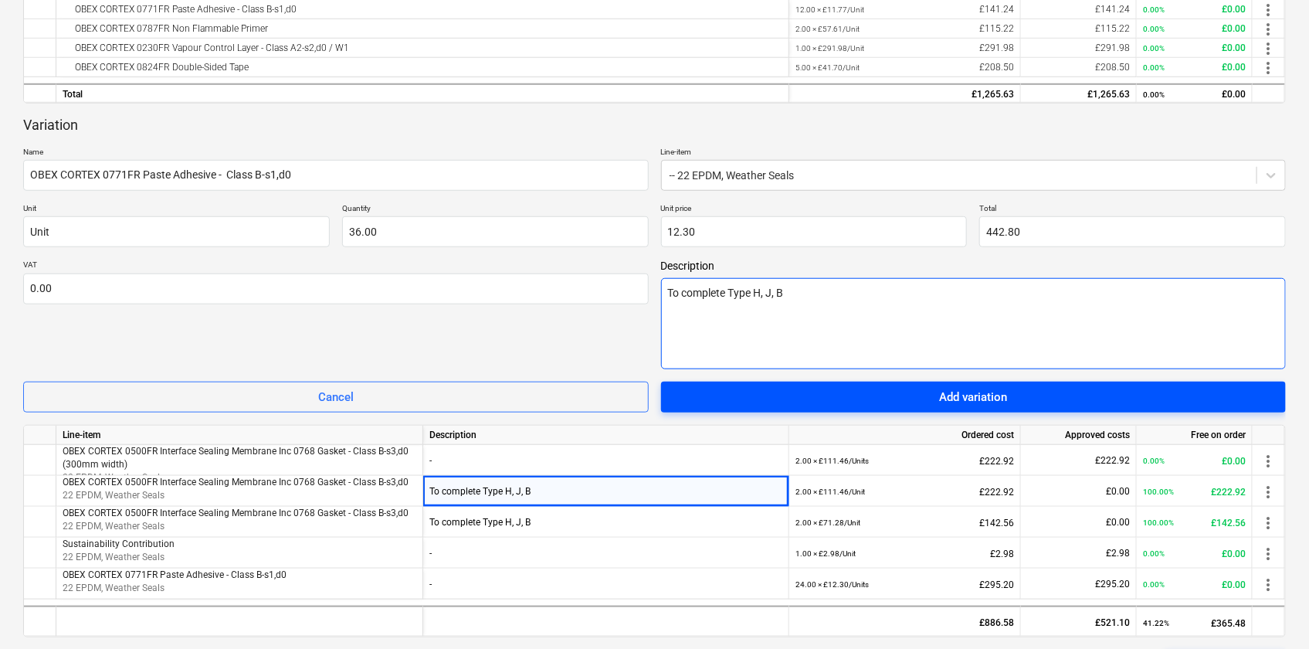
type textarea "To complete Type H, J, B"
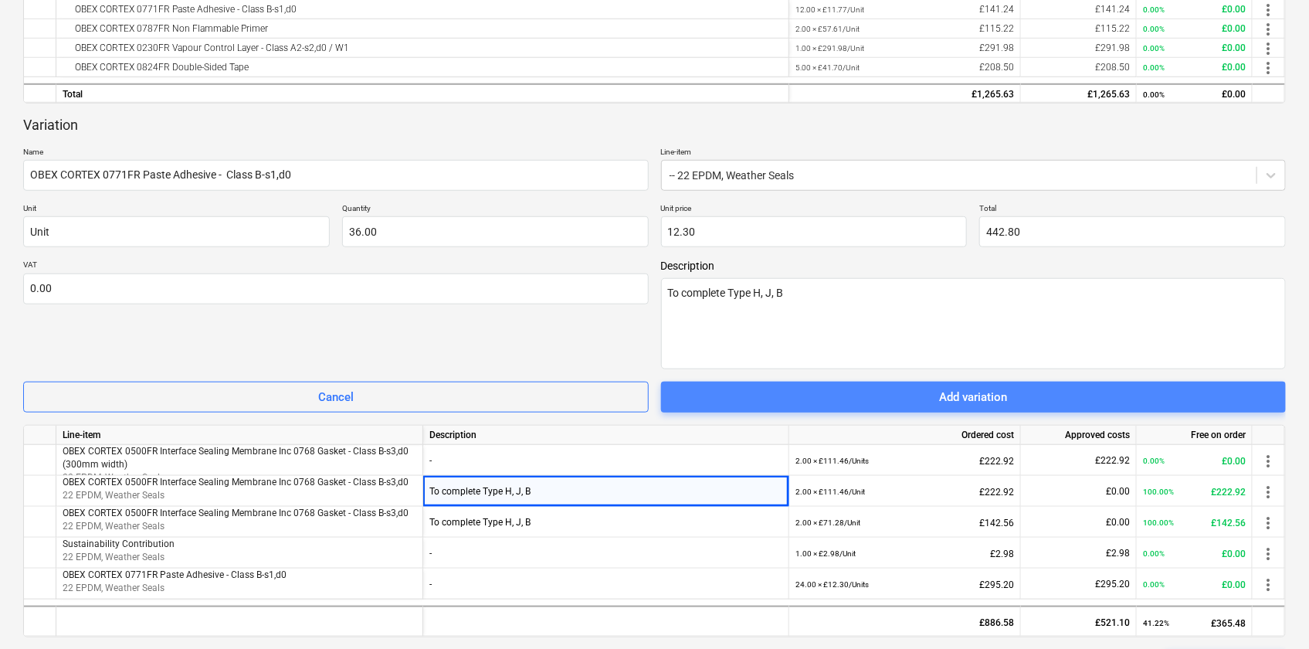
click at [996, 399] on div "Add variation" at bounding box center [973, 397] width 68 height 20
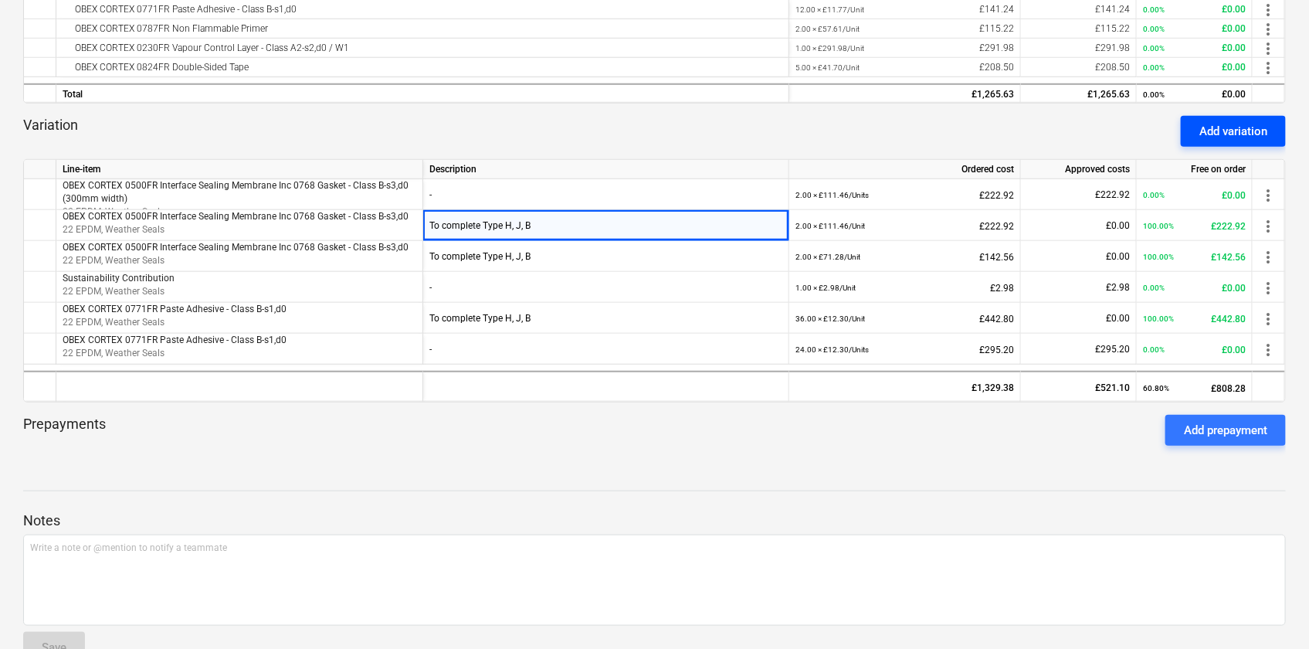
click at [1275, 133] on button "Add variation" at bounding box center [1233, 131] width 105 height 31
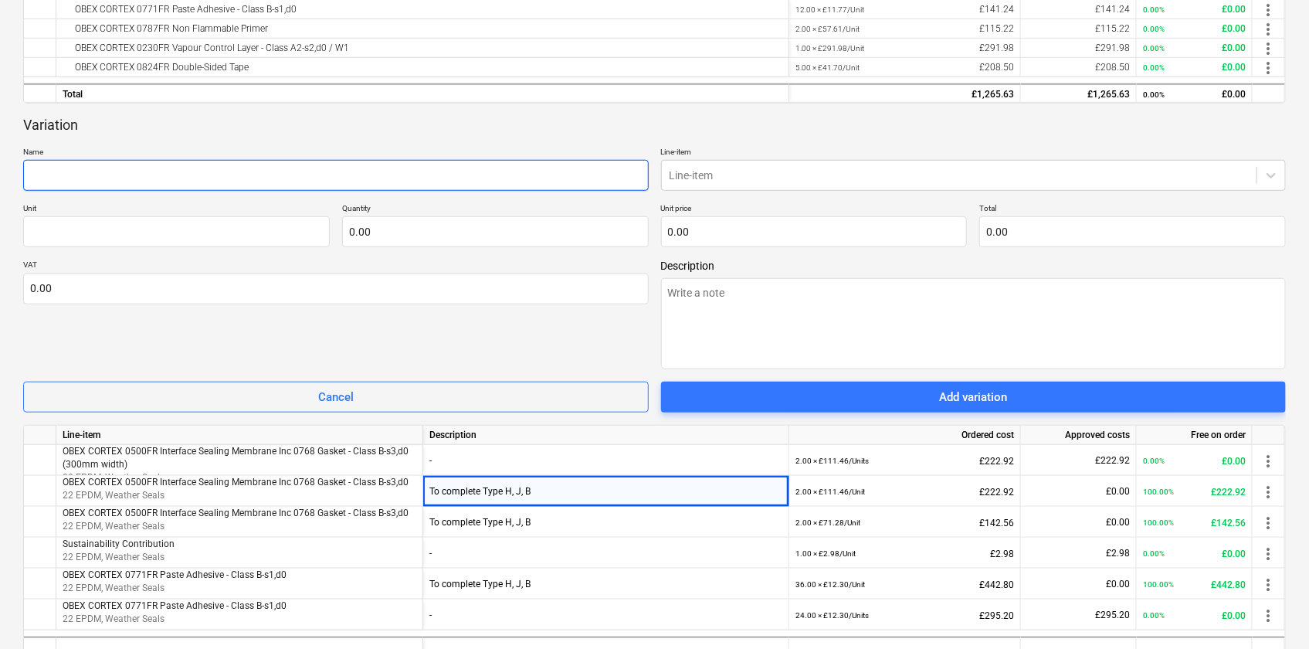
click at [241, 165] on input "text" at bounding box center [336, 175] width 626 height 31
paste input "Sustainability Contribution"
type textarea "x"
type input "Sustainability Contribution"
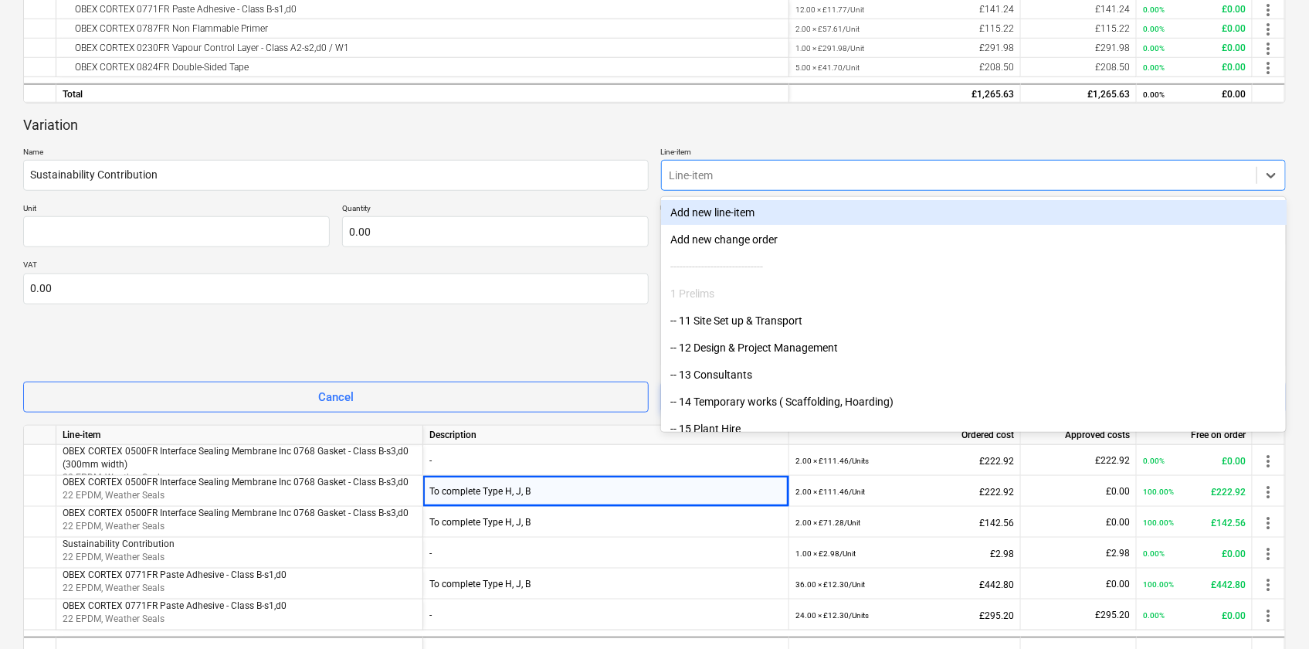
click at [696, 174] on div at bounding box center [960, 175] width 580 height 15
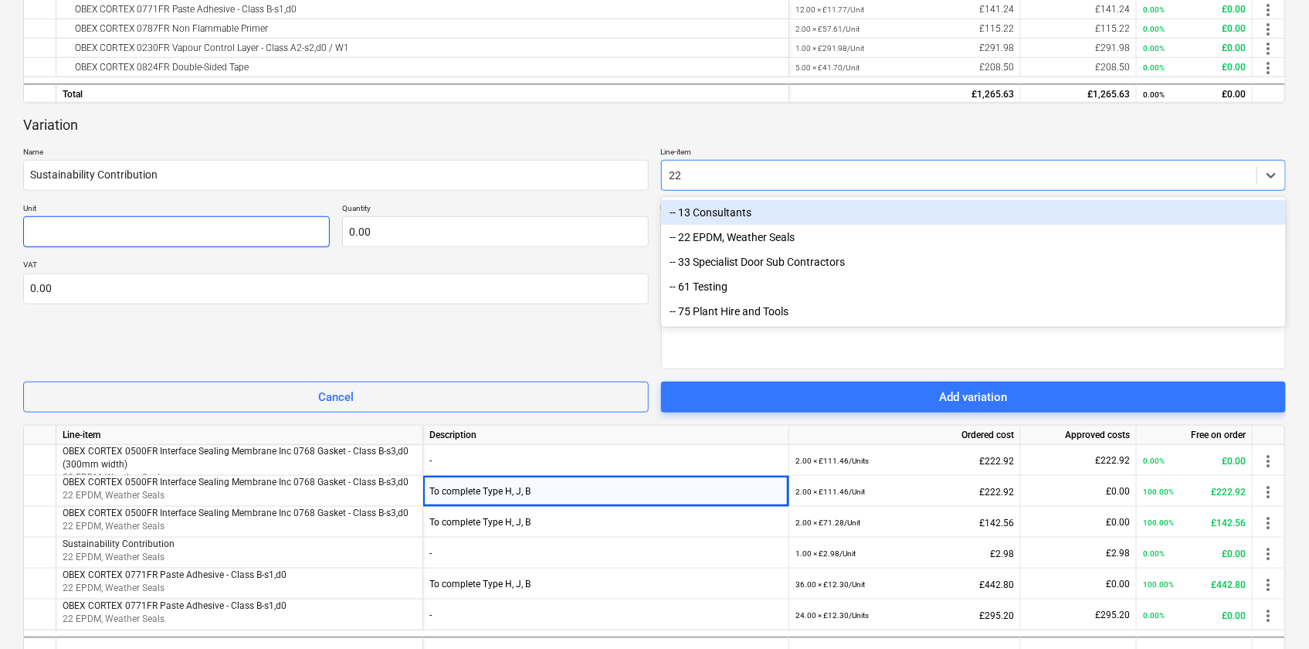
type input "22"
click at [190, 246] on input "text" at bounding box center [176, 231] width 307 height 31
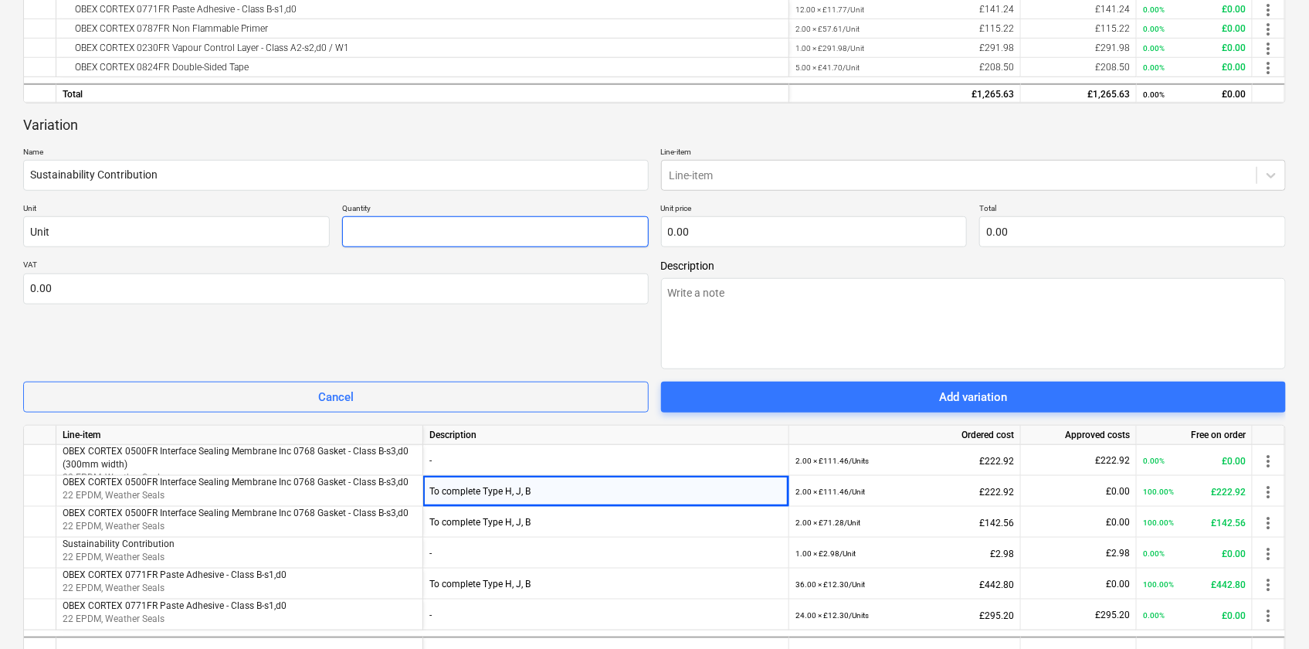
click at [368, 229] on input "text" at bounding box center [495, 231] width 307 height 31
click at [766, 233] on input "text" at bounding box center [814, 231] width 307 height 31
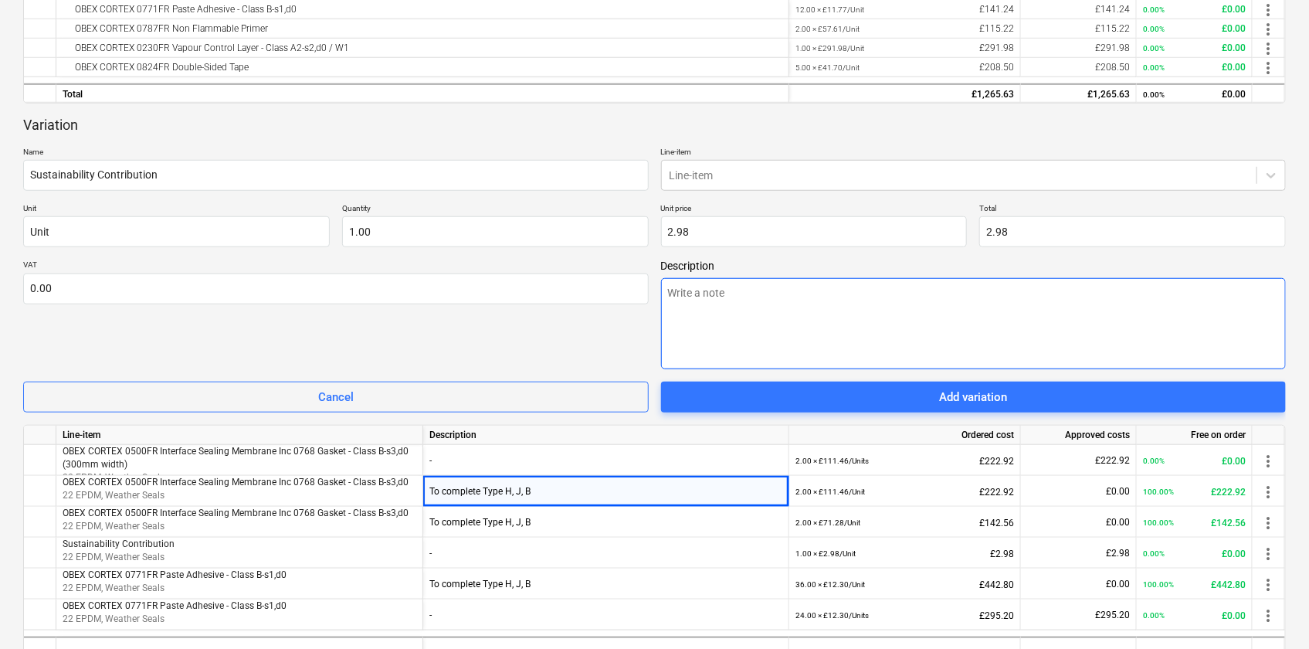
click at [778, 318] on textarea at bounding box center [974, 323] width 626 height 91
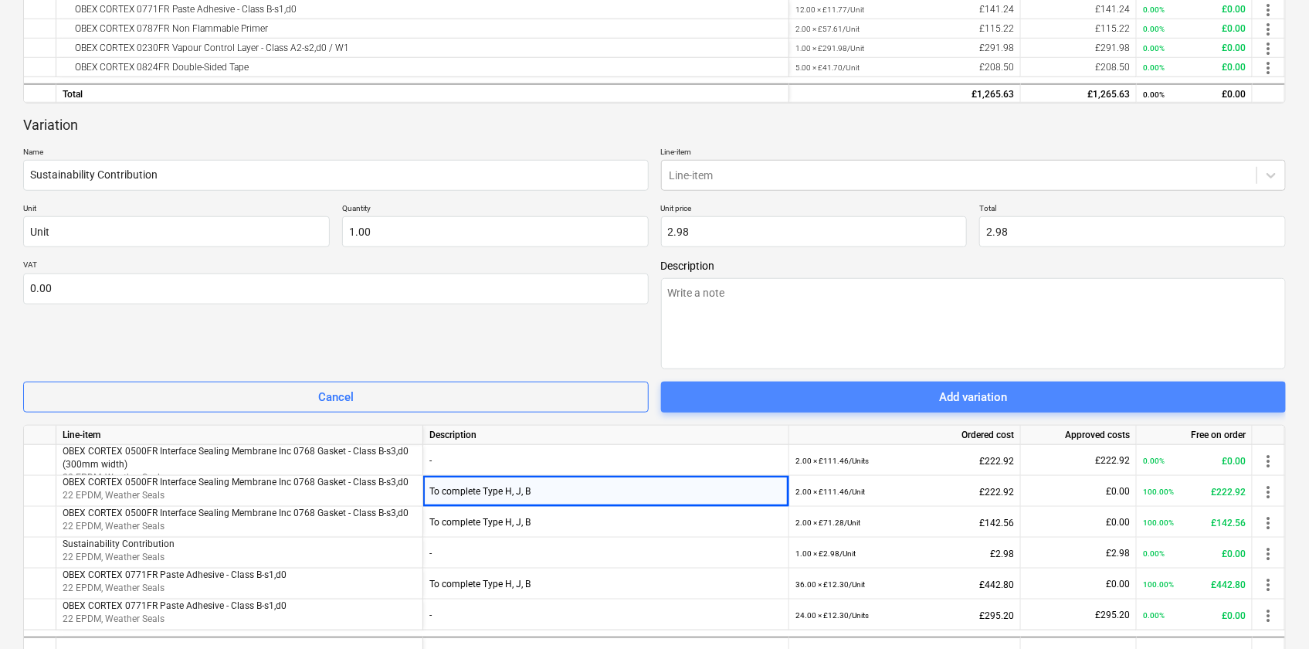
click at [1034, 400] on span "Add variation" at bounding box center [974, 397] width 589 height 20
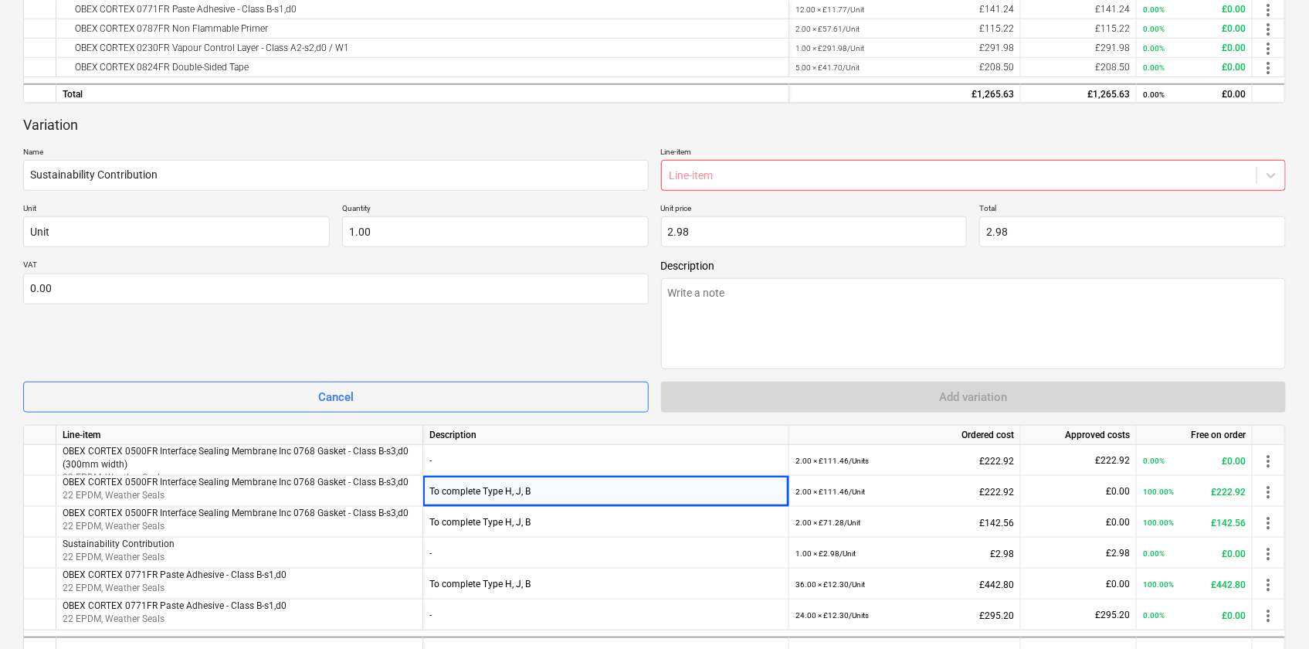
click at [818, 180] on div at bounding box center [960, 175] width 580 height 15
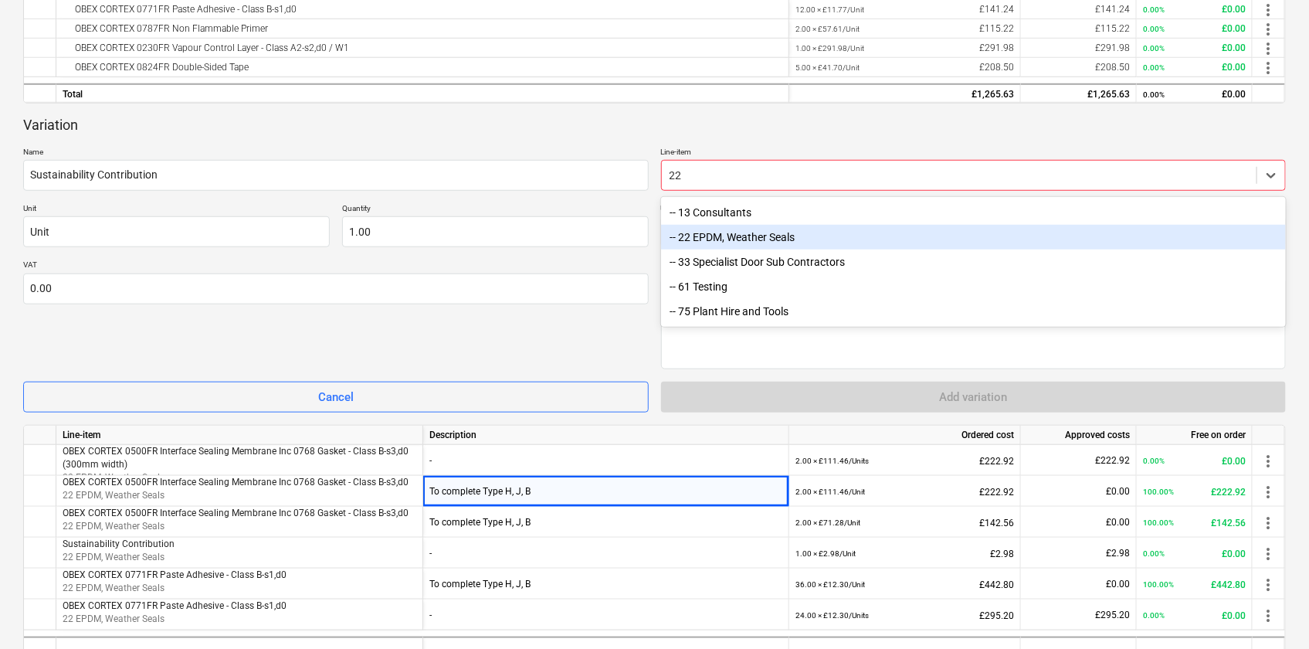
click at [709, 235] on div "-- 22 EPDM, Weather Seals" at bounding box center [974, 237] width 626 height 25
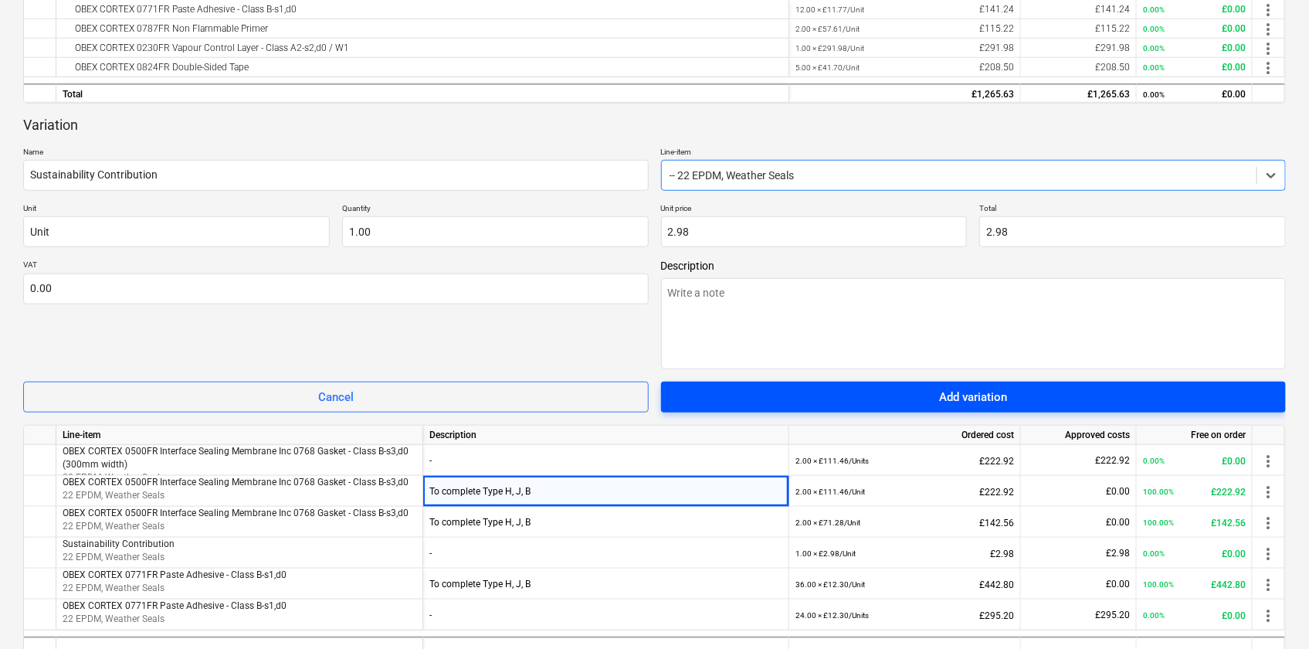
click at [939, 404] on div "Add variation" at bounding box center [973, 397] width 68 height 20
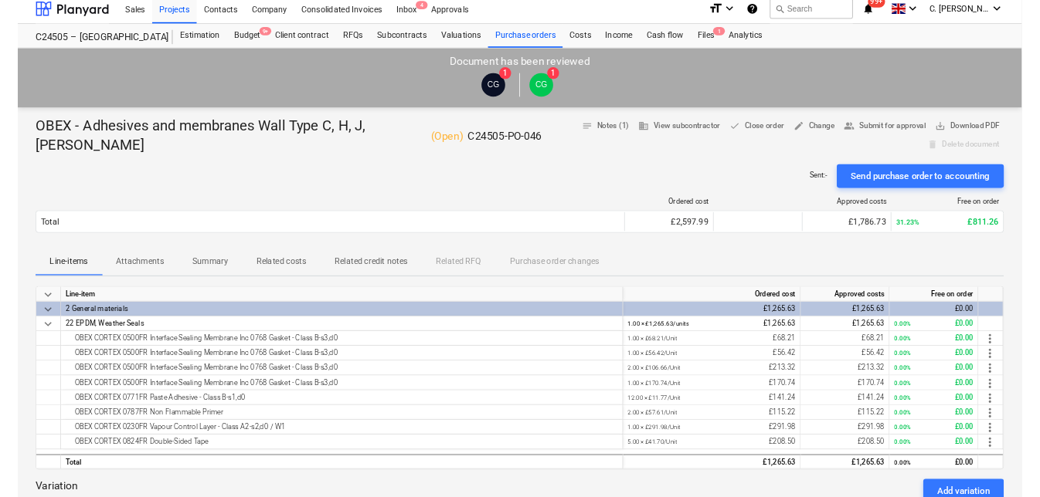
scroll to position [0, 0]
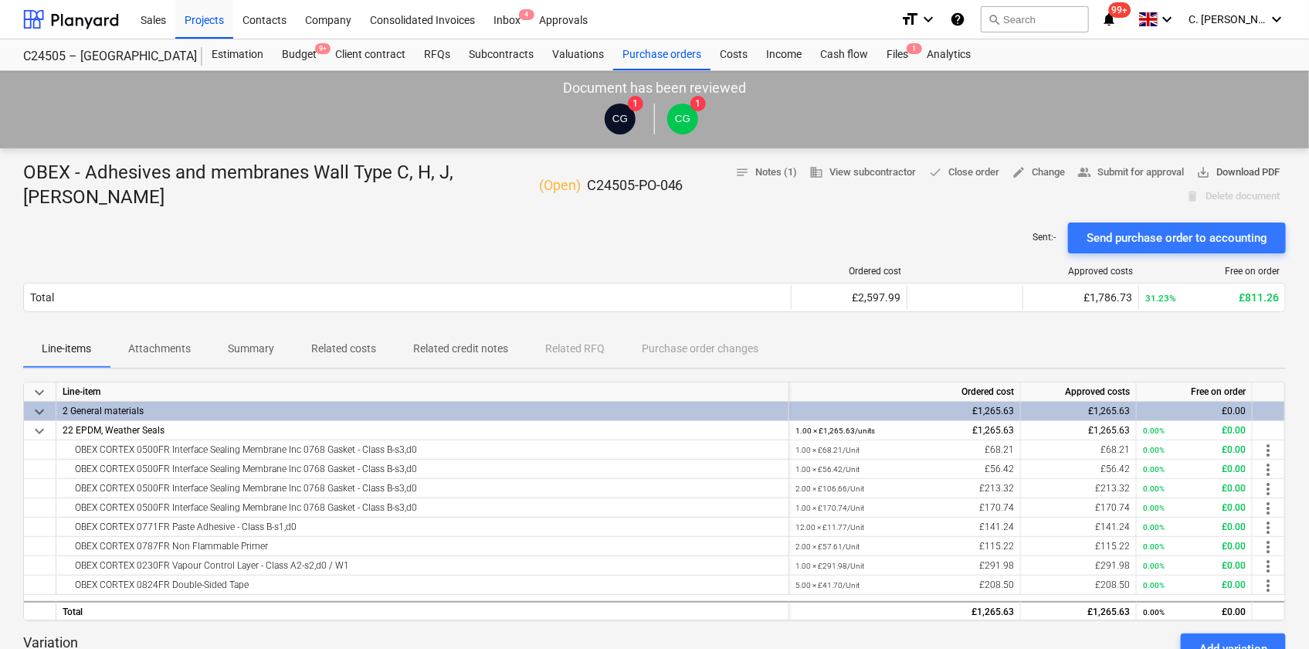
click at [1251, 172] on span "save_alt Download PDF" at bounding box center [1237, 173] width 83 height 18
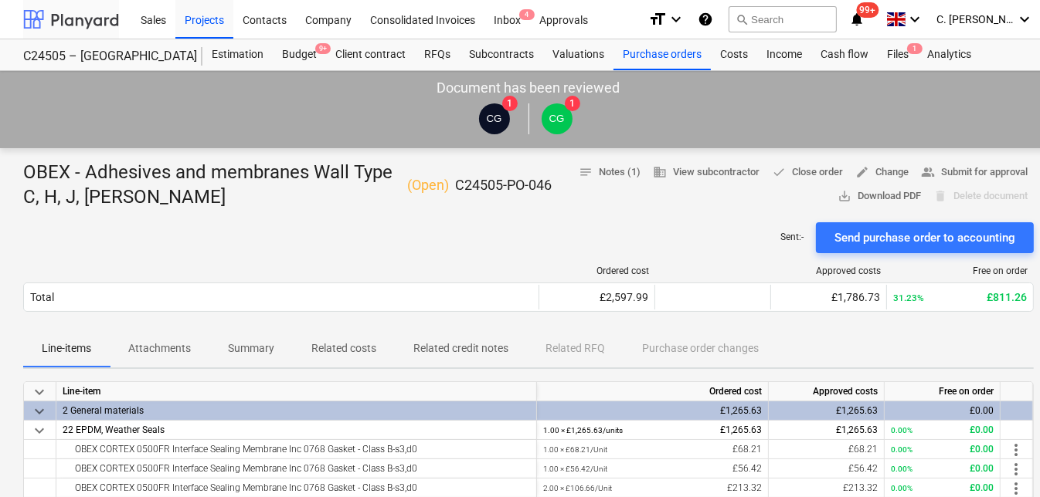
click at [82, 18] on div at bounding box center [71, 19] width 96 height 39
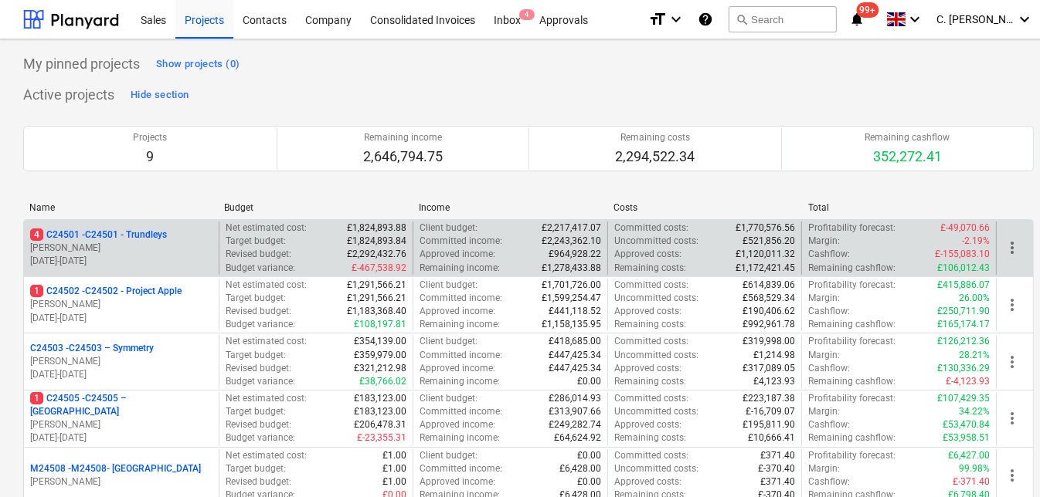
click at [141, 244] on p "[PERSON_NAME]" at bounding box center [121, 248] width 182 height 13
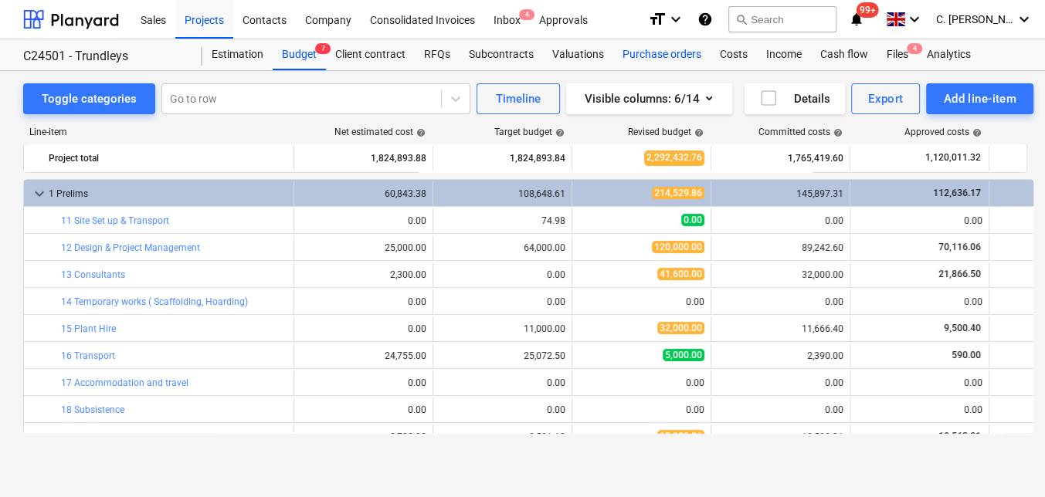
click at [666, 51] on div "Purchase orders" at bounding box center [661, 54] width 97 height 31
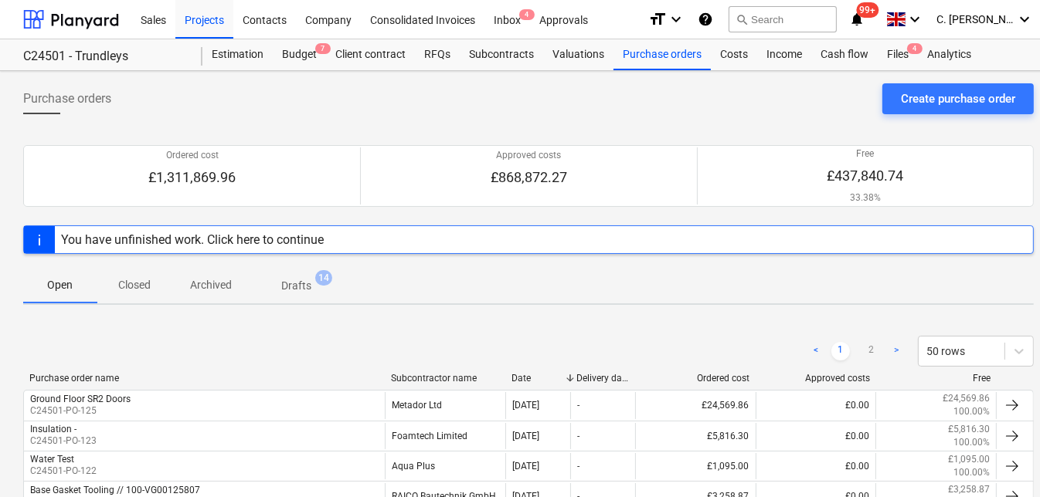
click at [437, 376] on div "Subcontractor name" at bounding box center [445, 378] width 108 height 11
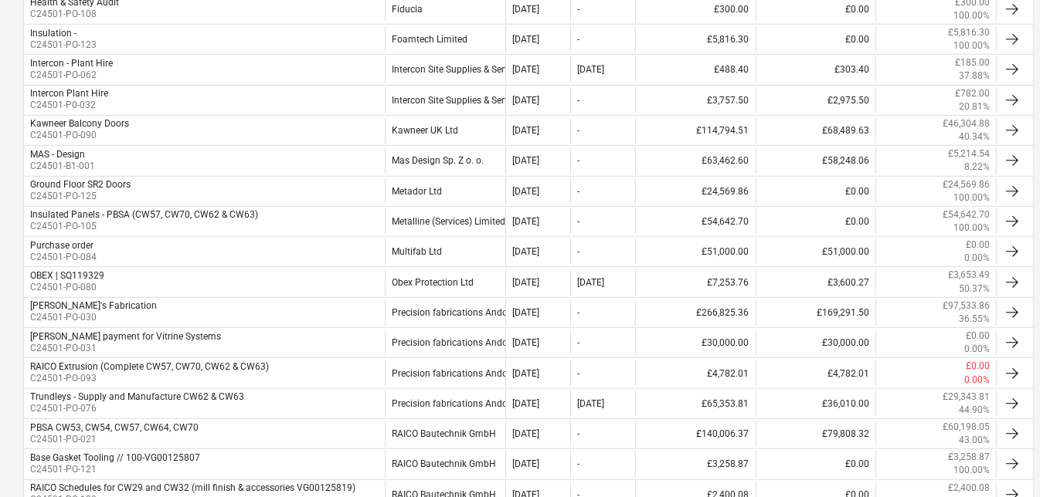
scroll to position [842, 0]
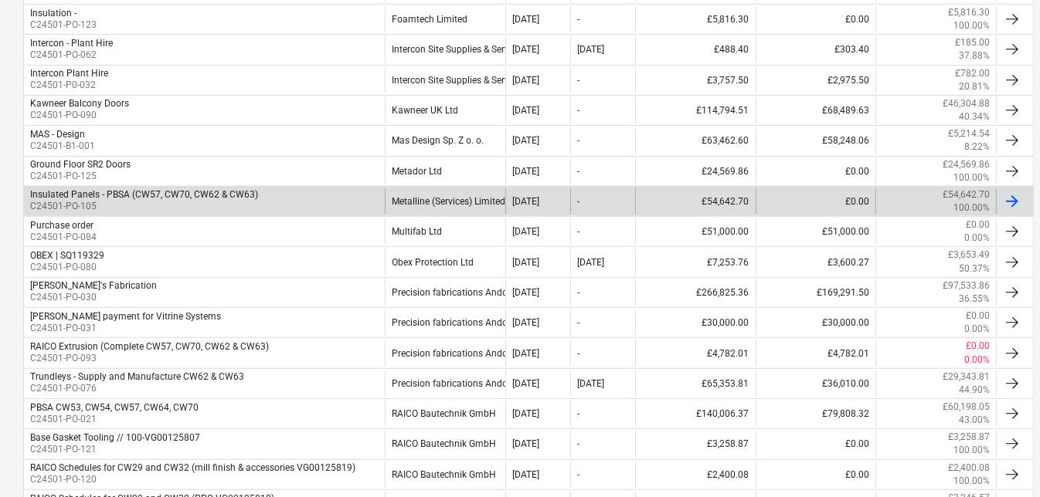
click at [451, 203] on div "Metalline (Services) Limited" at bounding box center [445, 201] width 120 height 26
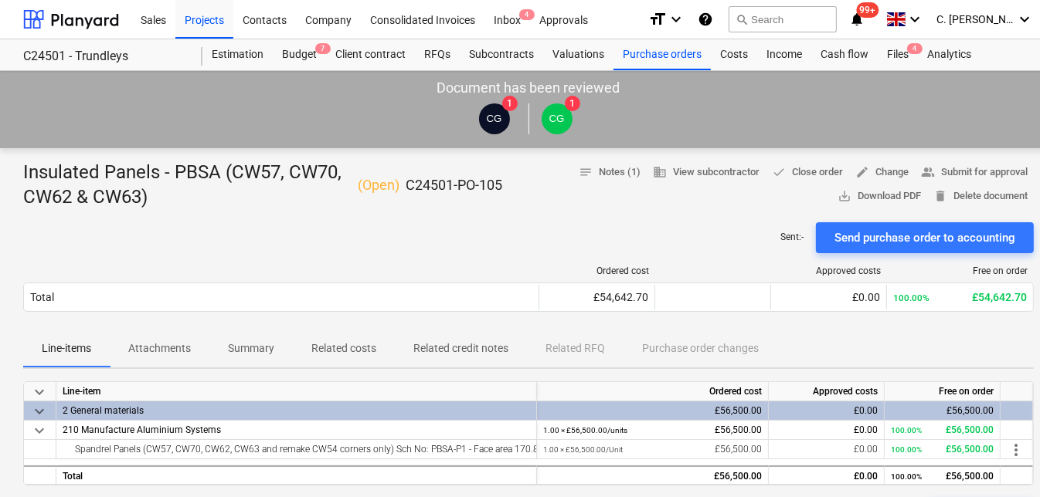
scroll to position [280, 0]
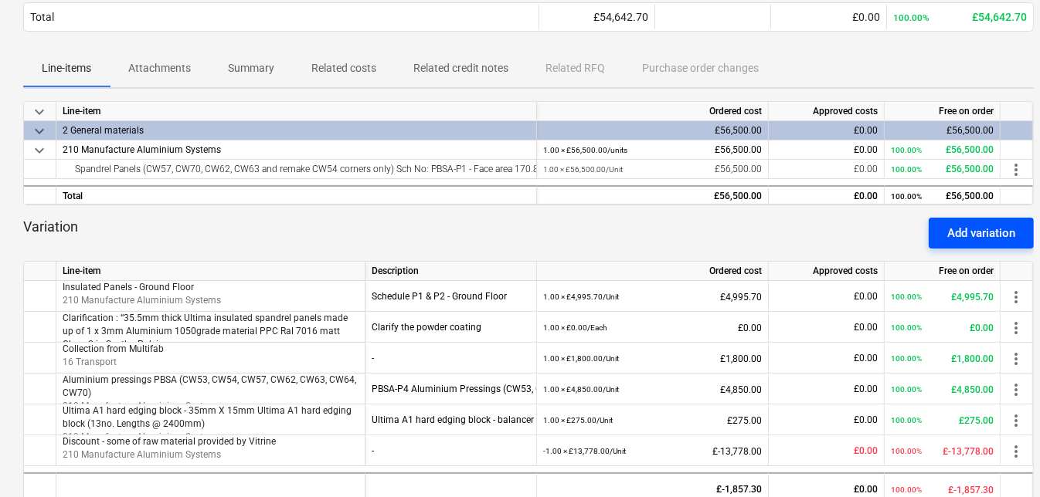
click at [958, 229] on div "Add variation" at bounding box center [981, 233] width 68 height 20
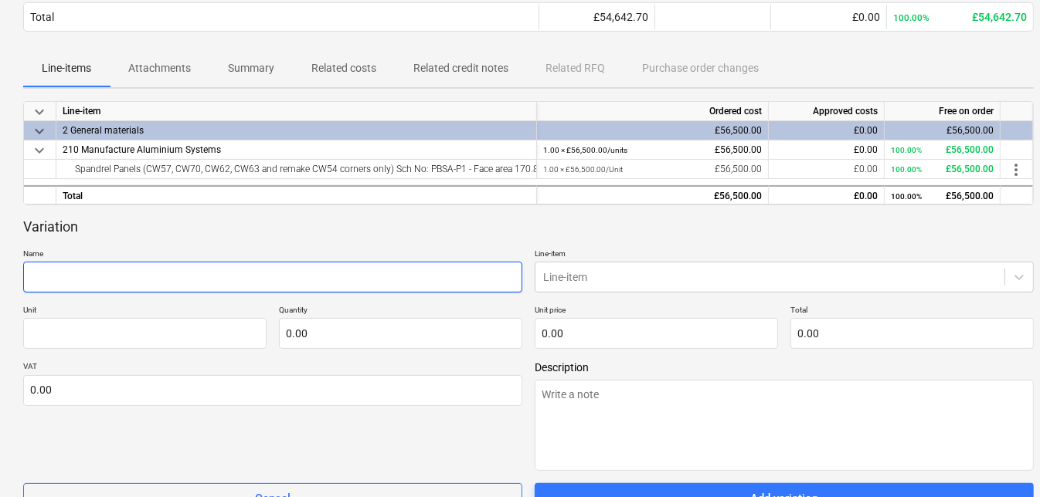
click at [275, 273] on input "text" at bounding box center [272, 277] width 499 height 31
paste input "Sched RESI-P3 Alum. Corner Pressings (CW65, CW66, CW67, CW68)"
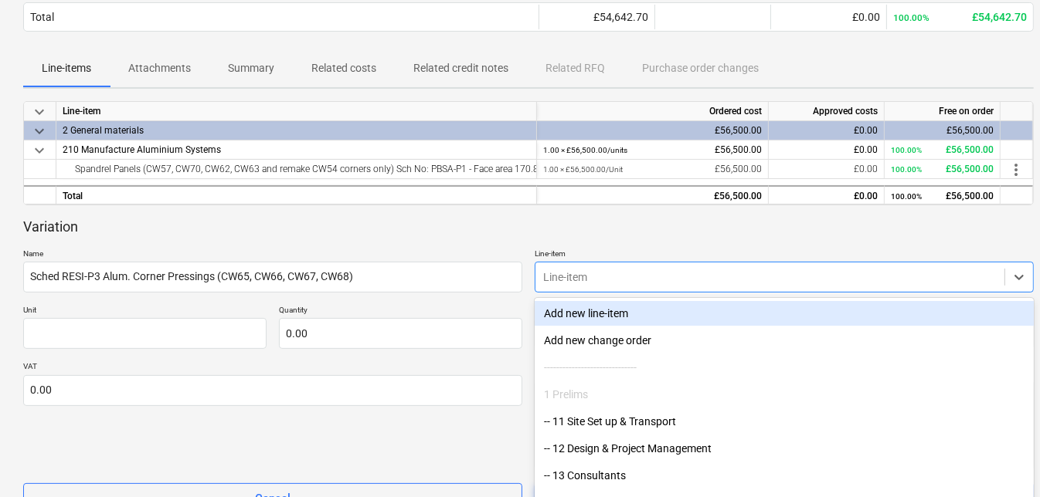
scroll to position [321, 0]
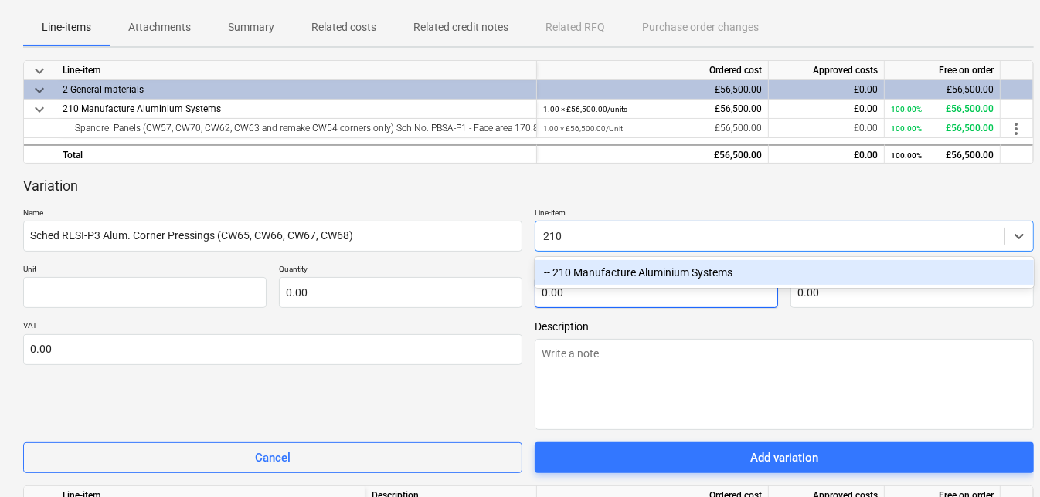
click at [576, 277] on div "-- 210 Manufacture Aluminium Systems" at bounding box center [783, 272] width 499 height 25
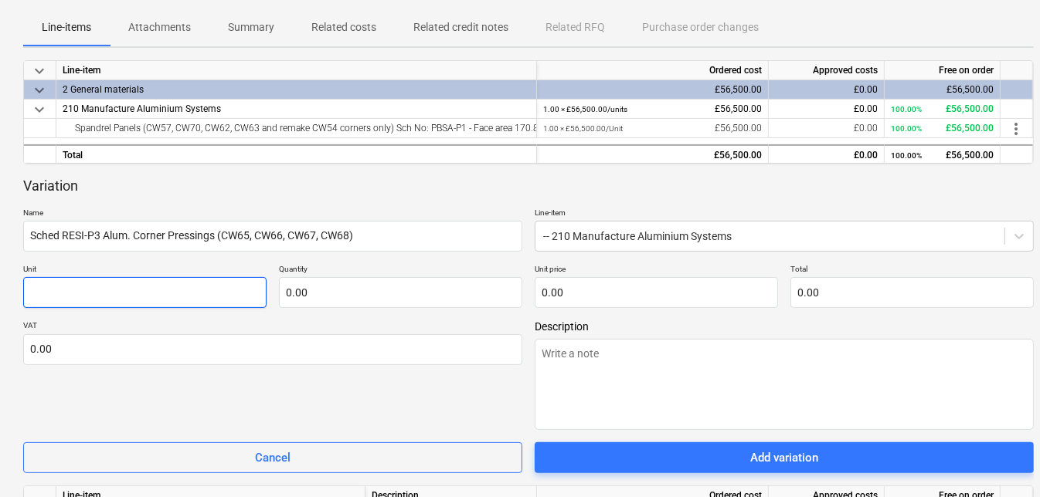
click at [188, 294] on input "text" at bounding box center [144, 292] width 243 height 31
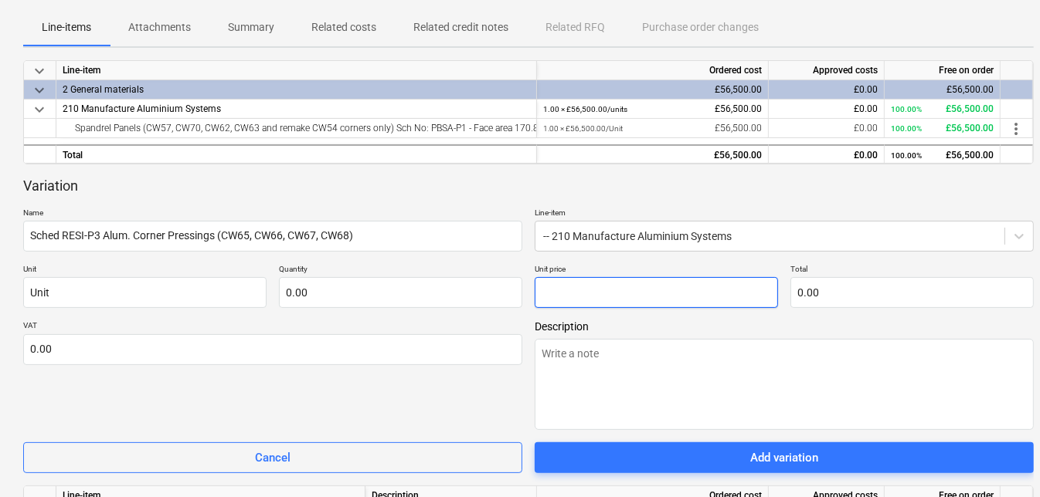
click at [599, 286] on input "text" at bounding box center [655, 292] width 243 height 31
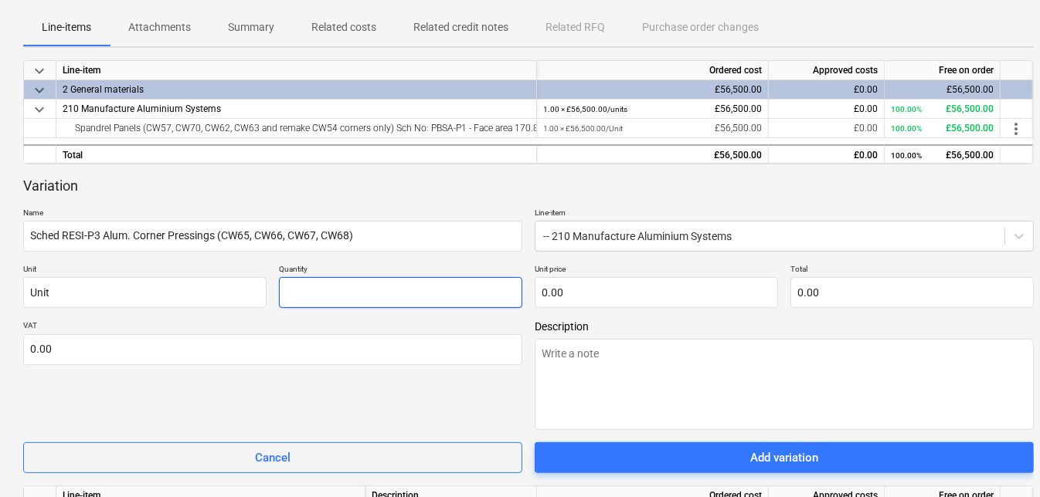
click at [327, 291] on input "text" at bounding box center [400, 292] width 243 height 31
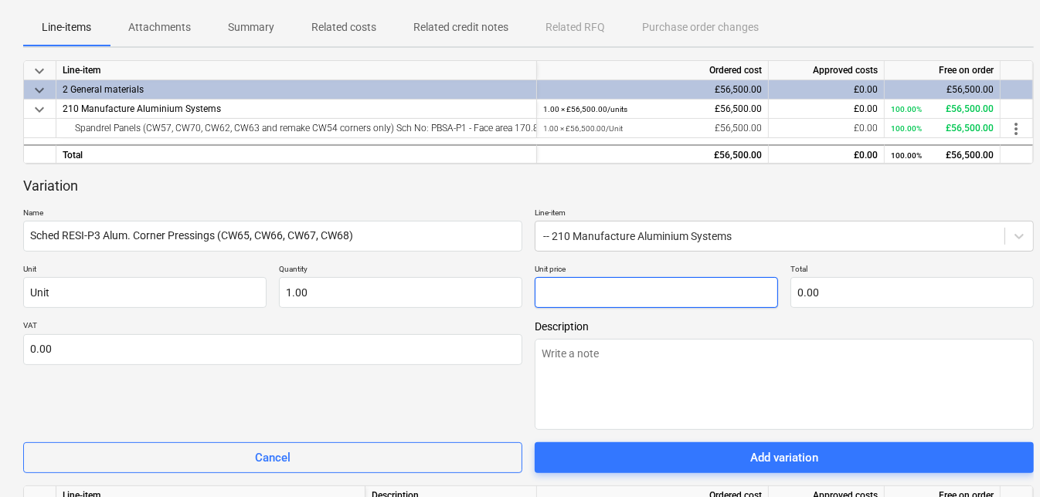
click at [666, 303] on input "text" at bounding box center [655, 292] width 243 height 31
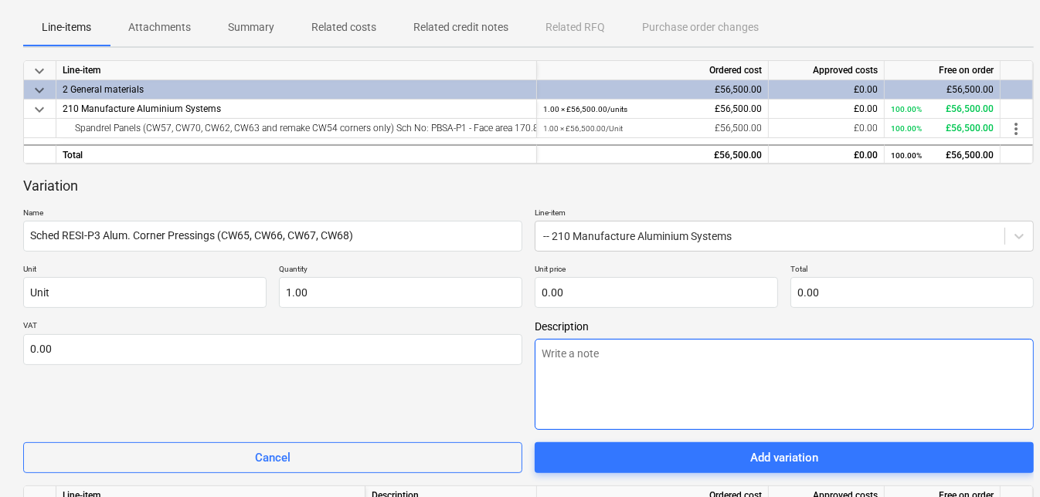
click at [586, 356] on textarea at bounding box center [783, 384] width 499 height 91
paste textarea "3mm gauge 5083 H111 grade aluminium fabricated to form corner pressings with co…"
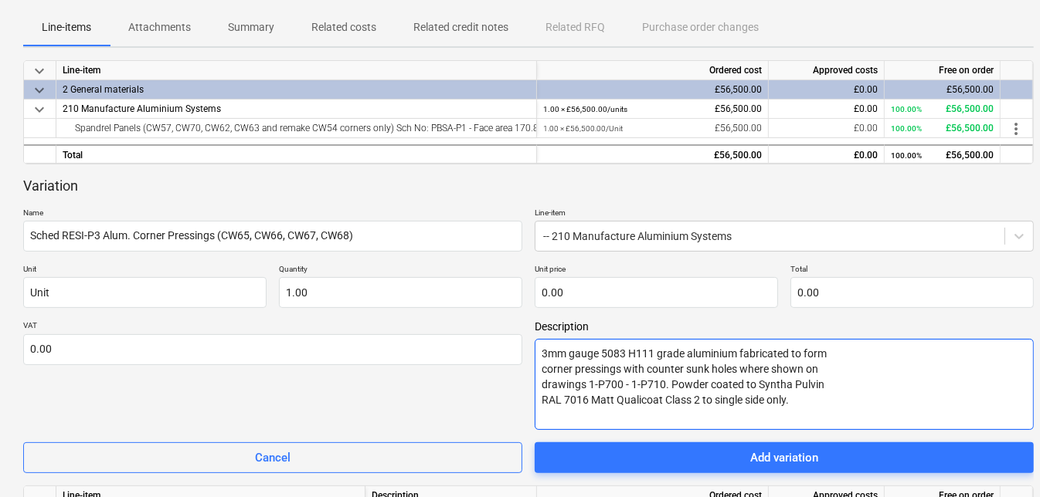
click at [539, 351] on textarea "3mm gauge 5083 H111 grade aluminium fabricated to form corner pressings with co…" at bounding box center [783, 384] width 499 height 91
click at [639, 361] on textarea "3mm gauge 5083 H111 grade aluminium fabricated to form corner pressings with co…" at bounding box center [783, 384] width 499 height 91
click at [543, 348] on textarea "3mm gauge 5083 H111 grade aluminium fabricated to form corner pressings with co…" at bounding box center [783, 384] width 499 height 91
click at [568, 352] on textarea "3mm gauge 5083 H111 grade aluminium fabricated to form corner pressings with co…" at bounding box center [783, 384] width 499 height 91
paste textarea "Aluminium corner pressings"
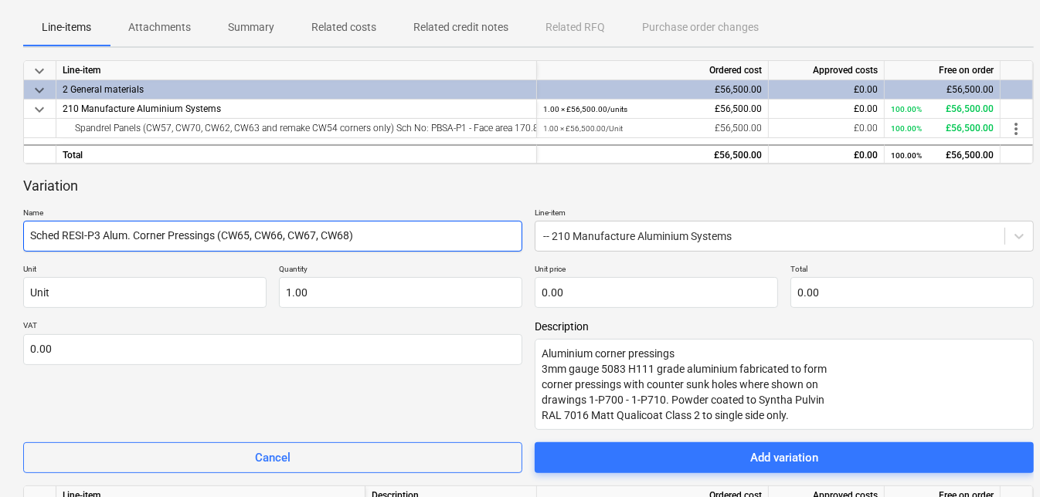
drag, startPoint x: 220, startPoint y: 235, endPoint x: 374, endPoint y: 246, distance: 154.1
click at [374, 246] on input "Sched RESI-P3 Alum. Corner Pressings (CW65, CW66, CW67, CW68)" at bounding box center [272, 236] width 499 height 31
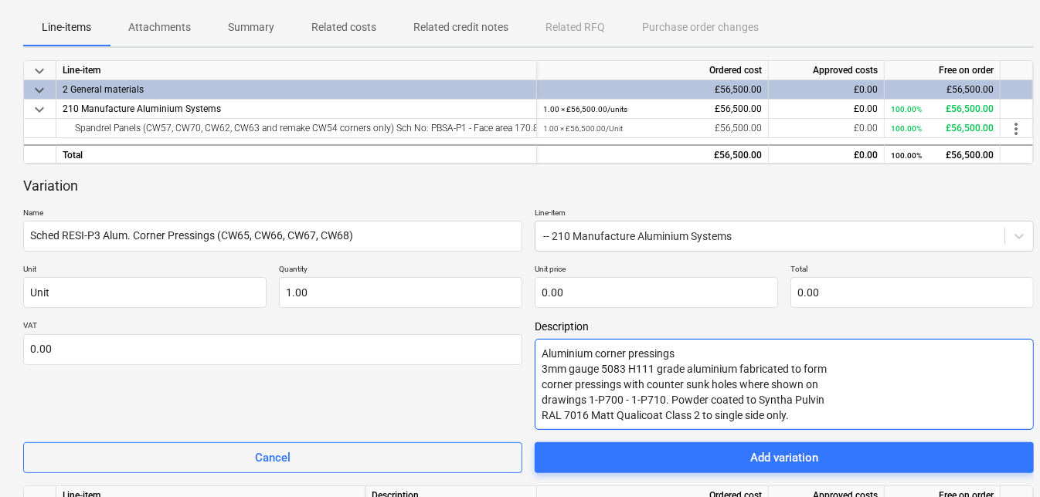
click at [716, 359] on textarea "Aluminium corner pressings 3mm gauge 5083 H111 grade aluminium fabricated to fo…" at bounding box center [783, 384] width 499 height 91
paste textarea "(CW65, CW66, CW67, CW68)"
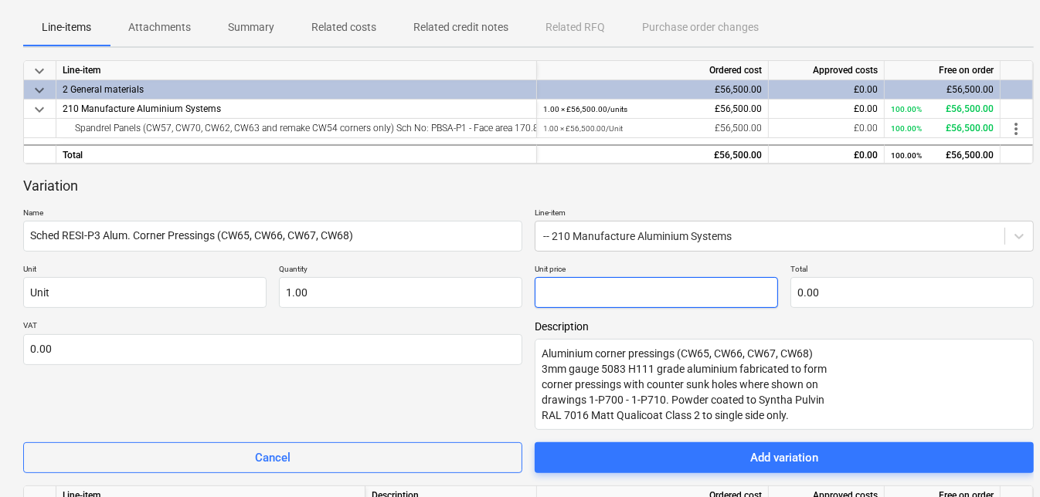
click at [586, 290] on input "text" at bounding box center [655, 292] width 243 height 31
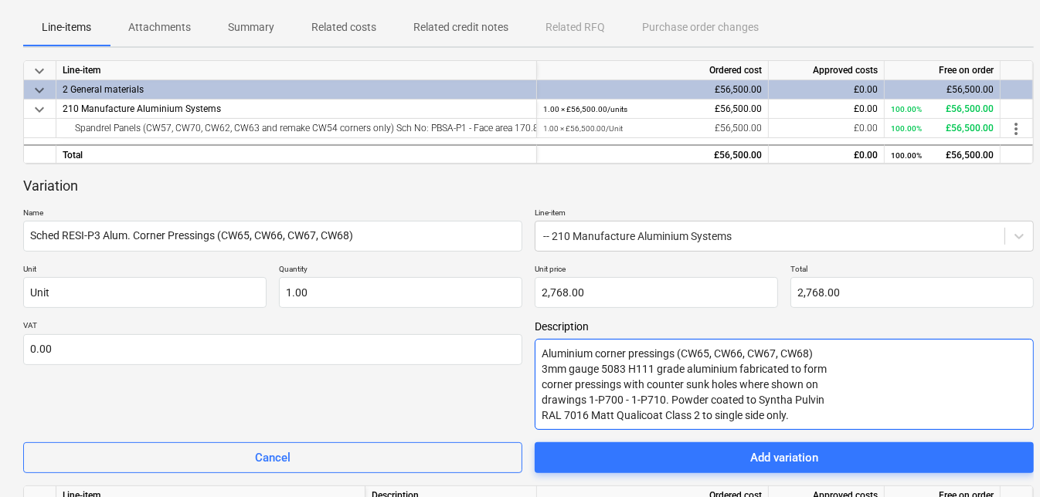
click at [953, 385] on textarea "Aluminium corner pressings (CW65, CW66, CW67, CW68) 3mm gauge 5083 H111 grade a…" at bounding box center [783, 384] width 499 height 91
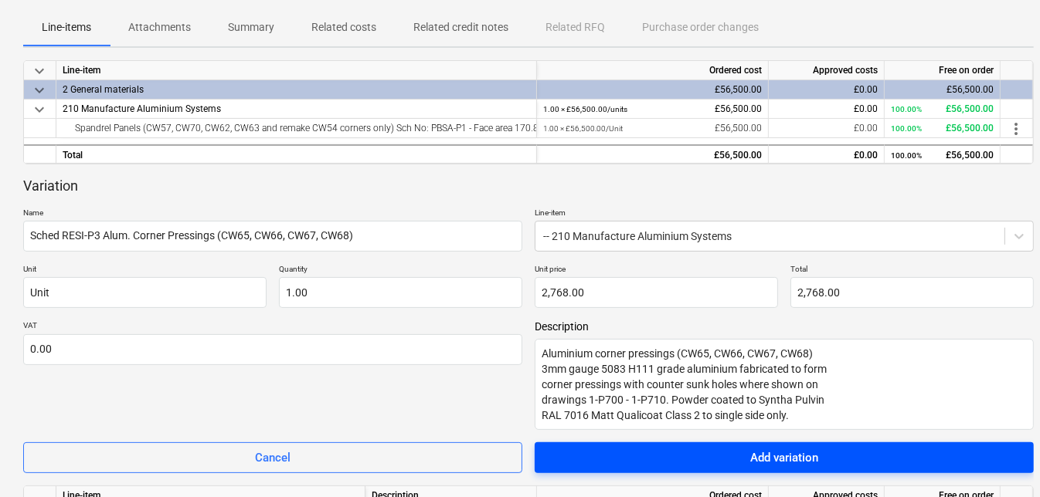
click at [812, 453] on div "Add variation" at bounding box center [784, 458] width 68 height 20
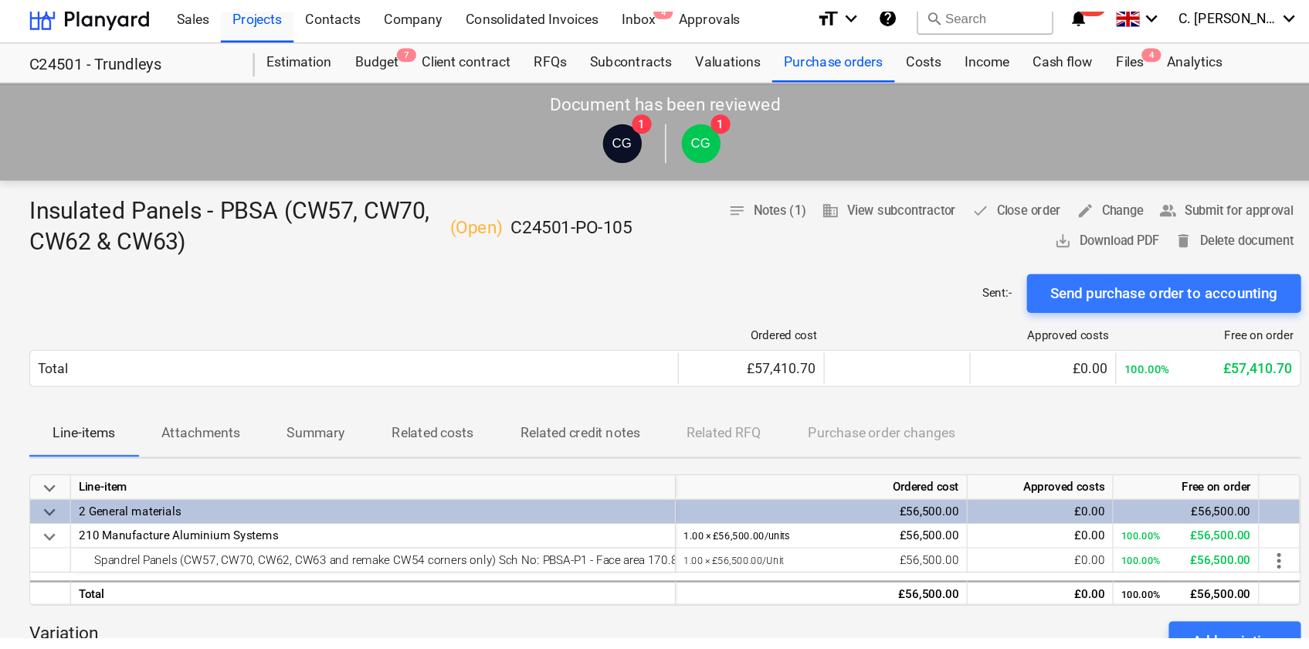
scroll to position [0, 0]
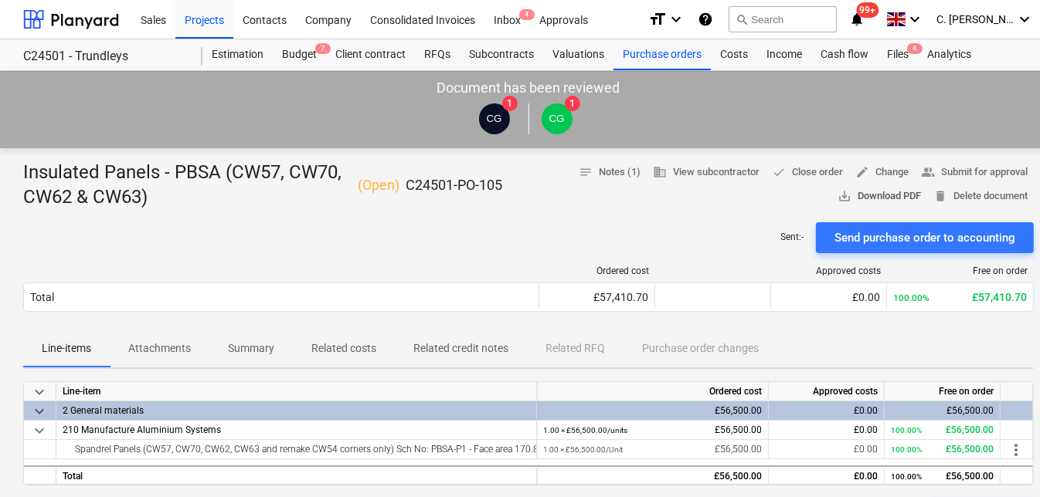
click at [885, 195] on span "save_alt Download PDF" at bounding box center [878, 197] width 83 height 18
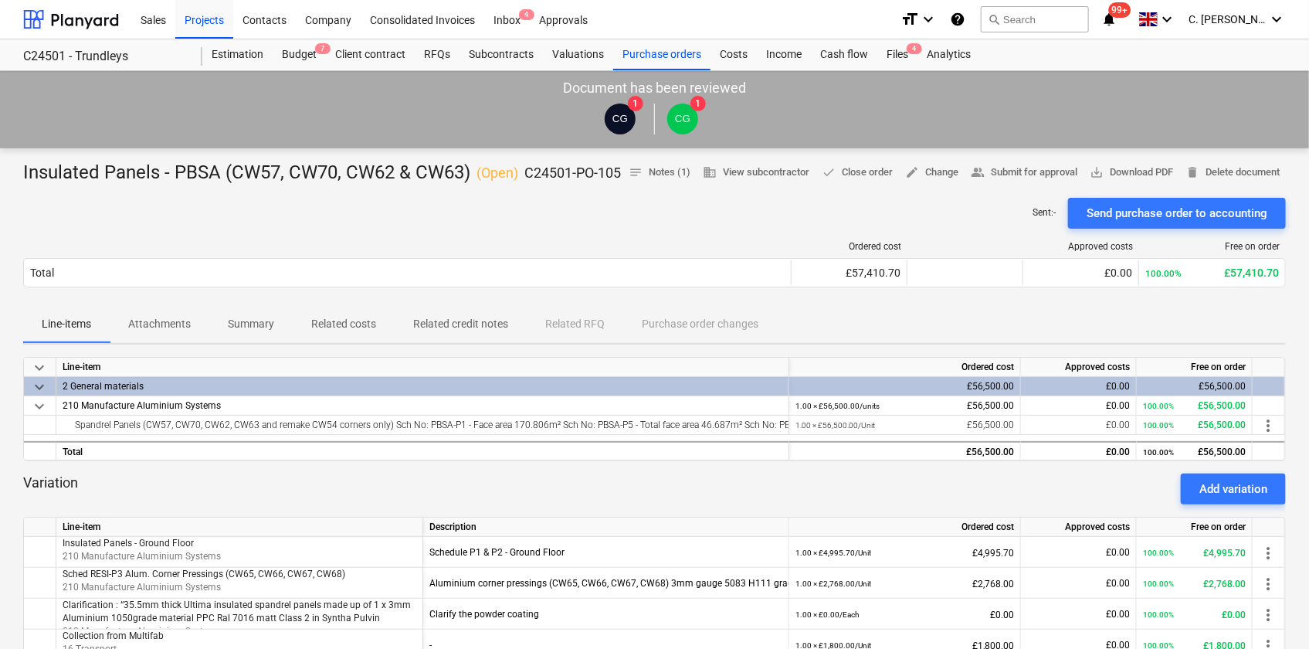
click at [145, 332] on p "Attachments" at bounding box center [159, 324] width 63 height 16
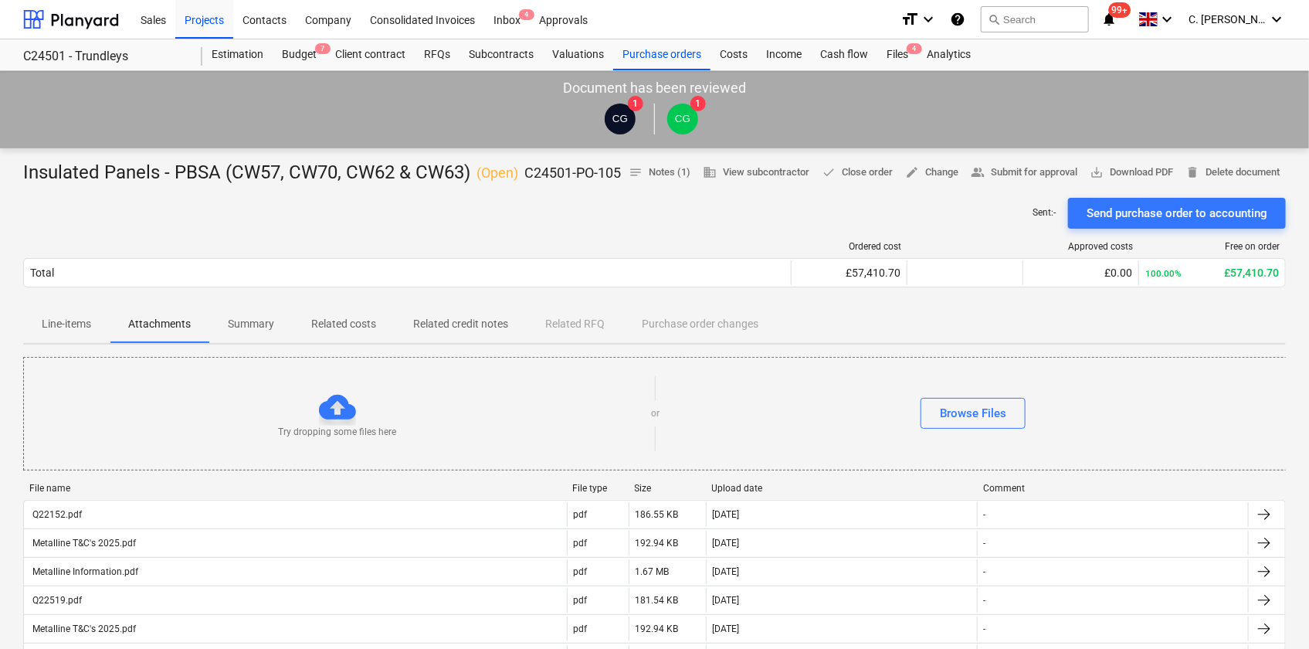
drag, startPoint x: 94, startPoint y: 19, endPoint x: 124, endPoint y: 29, distance: 31.0
click at [94, 19] on div at bounding box center [71, 19] width 96 height 39
